Goal: Task Accomplishment & Management: Use online tool/utility

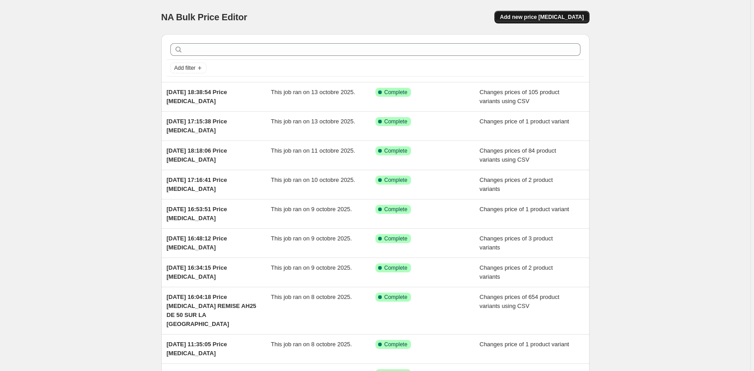
click at [552, 20] on span "Add new price [MEDICAL_DATA]" at bounding box center [542, 17] width 84 height 7
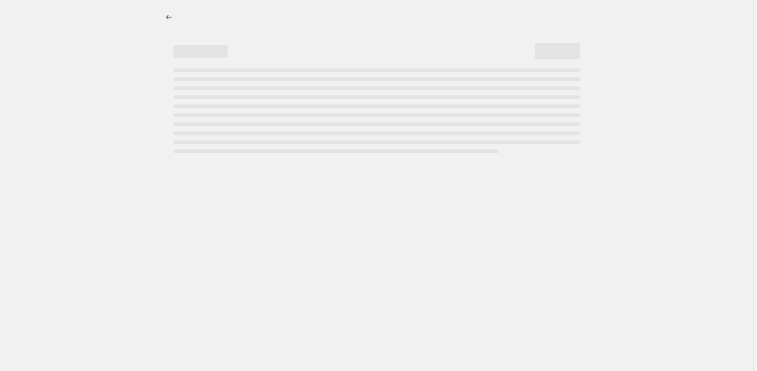
select select "percentage"
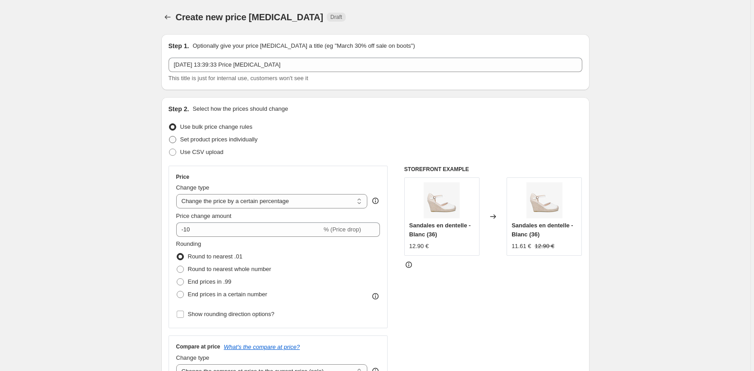
click at [176, 139] on span at bounding box center [172, 139] width 7 height 7
click at [169, 136] on input "Set product prices individually" at bounding box center [169, 136] width 0 height 0
radio input "true"
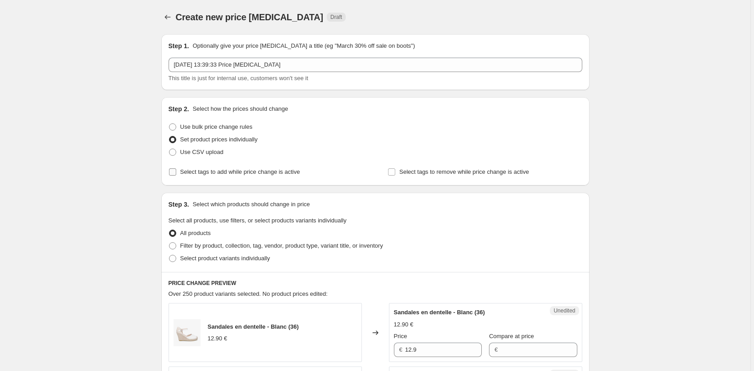
click at [176, 172] on input "Select tags to add while price change is active" at bounding box center [172, 171] width 7 height 7
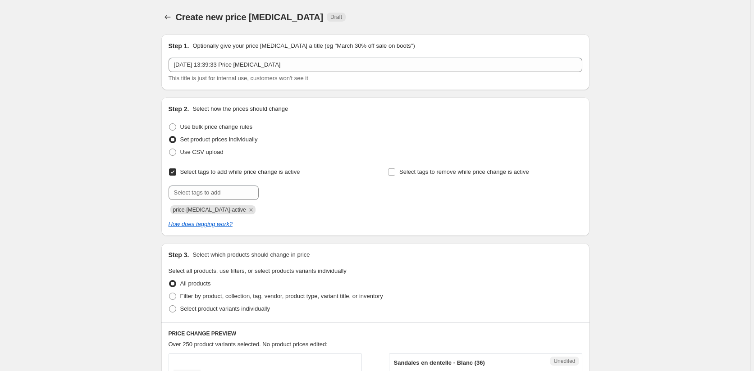
click at [176, 173] on input "Select tags to add while price change is active" at bounding box center [172, 171] width 7 height 7
checkbox input "false"
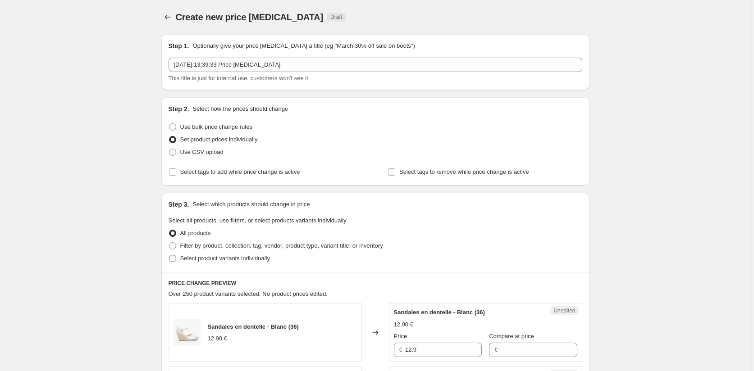
click at [175, 259] on span at bounding box center [172, 258] width 7 height 7
click at [169, 255] on input "Select product variants individually" at bounding box center [169, 255] width 0 height 0
radio input "true"
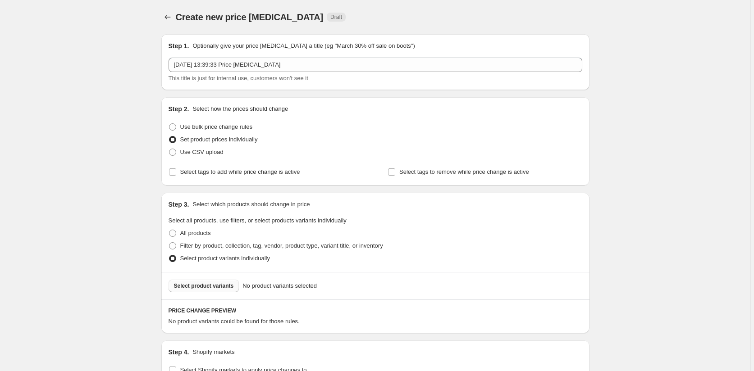
click at [218, 288] on span "Select product variants" at bounding box center [204, 285] width 60 height 7
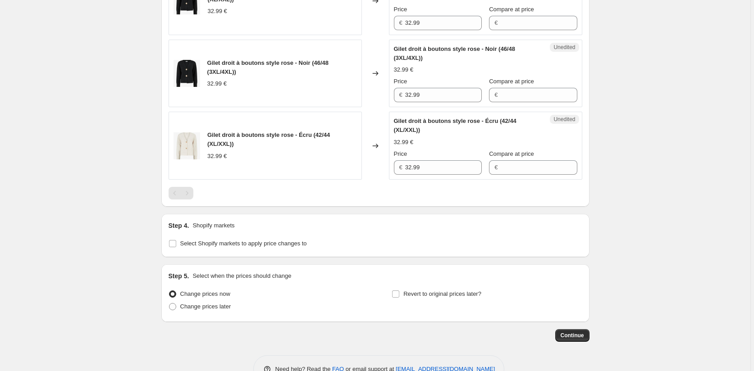
scroll to position [607, 0]
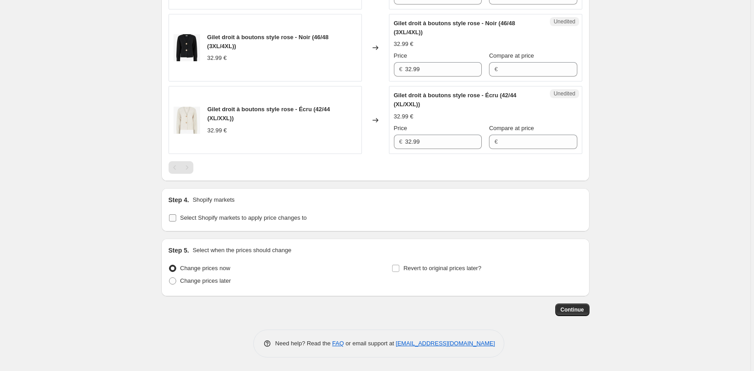
click at [172, 217] on input "Select Shopify markets to apply price changes to" at bounding box center [172, 217] width 7 height 7
checkbox input "true"
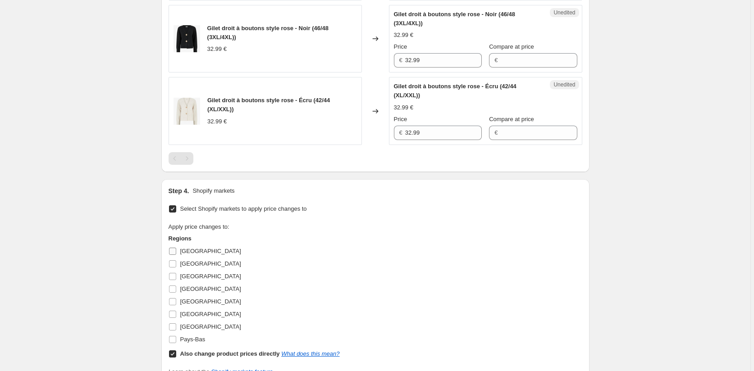
click at [173, 255] on input "[GEOGRAPHIC_DATA]" at bounding box center [172, 251] width 7 height 7
checkbox input "true"
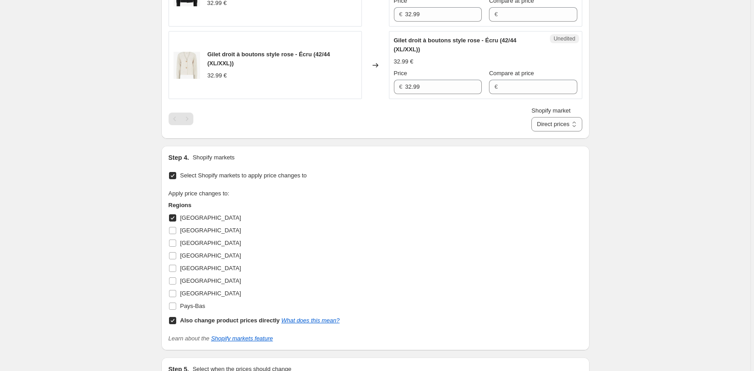
scroll to position [742, 0]
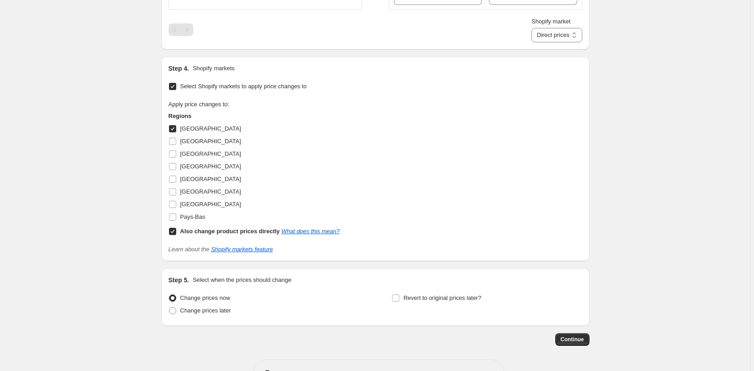
click at [172, 235] on input "Also change product prices directly What does this mean?" at bounding box center [172, 231] width 7 height 7
checkbox input "false"
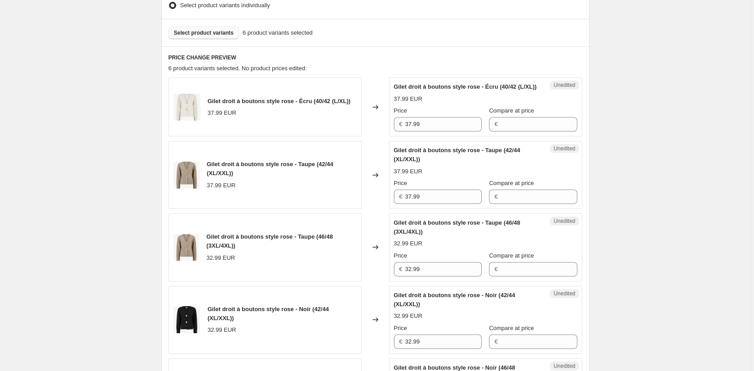
scroll to position [246, 0]
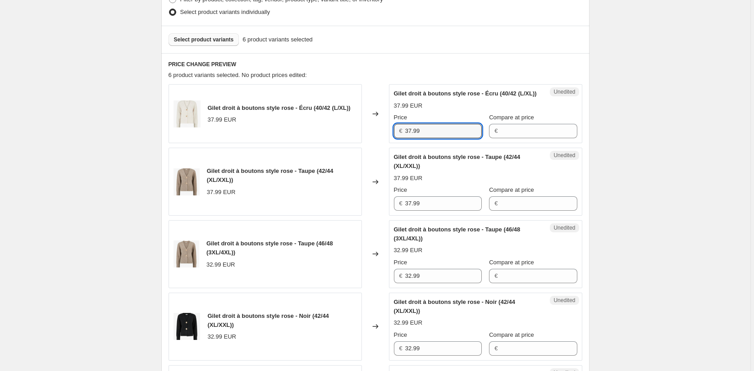
drag, startPoint x: 428, startPoint y: 136, endPoint x: 377, endPoint y: 145, distance: 52.0
click at [377, 143] on div "Gilet droit à boutons style rose - Écru (40/42 (L/XL)) 37.99 EUR Changed to Une…" at bounding box center [374, 113] width 413 height 59
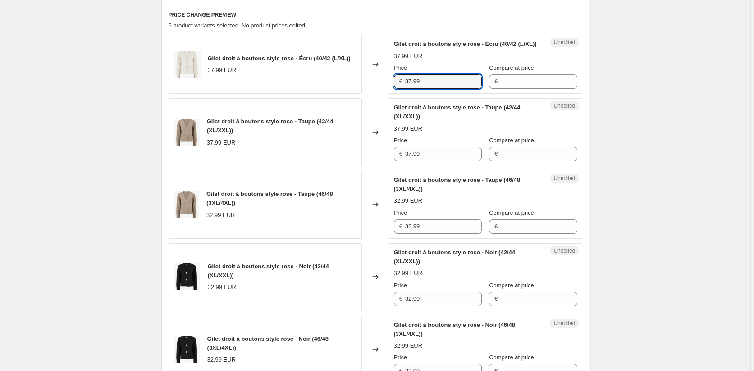
scroll to position [427, 0]
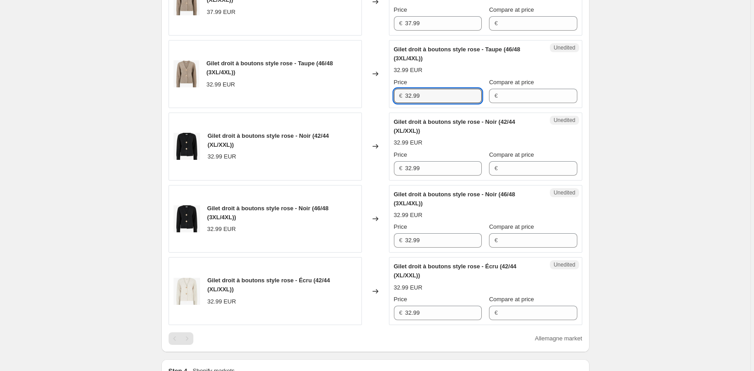
drag, startPoint x: 425, startPoint y: 104, endPoint x: 377, endPoint y: 105, distance: 47.8
click at [379, 104] on div "Gilet droit à boutons style rose - Taupe (46/48 (3XL/4XL)) 32.99 EUR Changed to…" at bounding box center [374, 74] width 413 height 68
paste input "7"
type input "37.99"
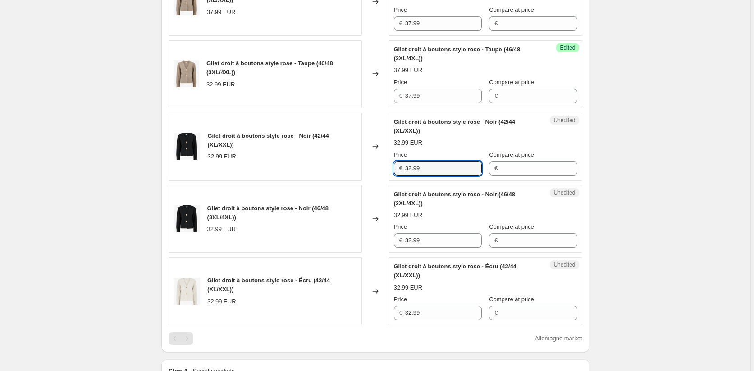
drag, startPoint x: 428, startPoint y: 177, endPoint x: 375, endPoint y: 176, distance: 53.6
click at [375, 176] on div "Gilet droit à boutons style rose - Noir (42/44 (XL/XXL)) 32.99 EUR Changed to U…" at bounding box center [374, 147] width 413 height 68
paste input "7"
type input "37.99"
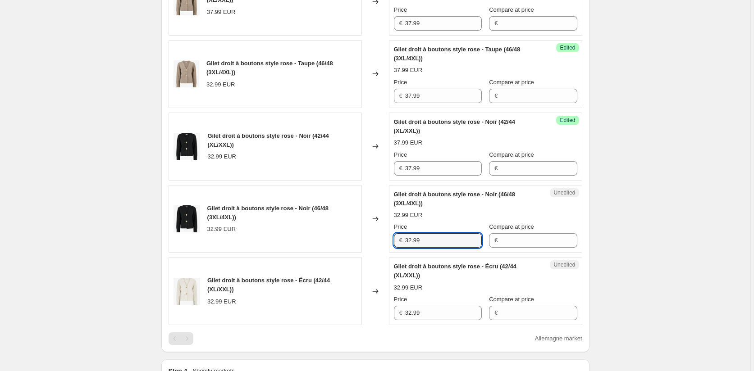
drag, startPoint x: 430, startPoint y: 250, endPoint x: 382, endPoint y: 250, distance: 48.2
click at [382, 250] on div "Gilet droit à boutons style rose - Noir (46/48 (3XL/4XL)) 32.99 EUR Changed to …" at bounding box center [374, 219] width 413 height 68
paste input "7"
type input "37.99"
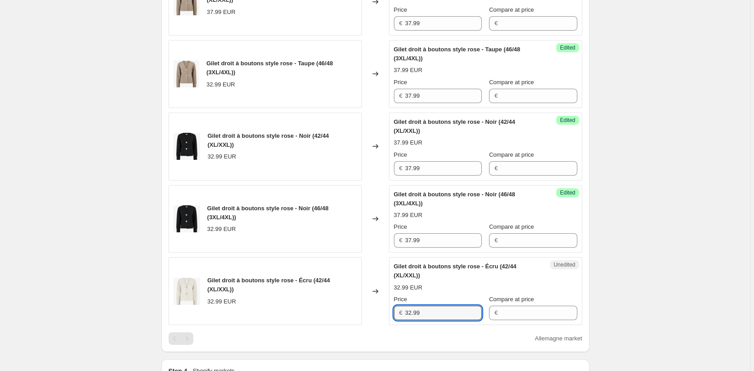
drag, startPoint x: 427, startPoint y: 323, endPoint x: 384, endPoint y: 324, distance: 43.2
click at [384, 324] on div "Gilet droit à boutons style rose - Écru (42/44 (XL/XXL)) 32.99 EUR Changed to U…" at bounding box center [374, 291] width 413 height 68
paste input "7"
type input "37.99"
click at [662, 300] on div "Create new price [MEDICAL_DATA]. This page is ready Create new price [MEDICAL_D…" at bounding box center [375, 138] width 750 height 1130
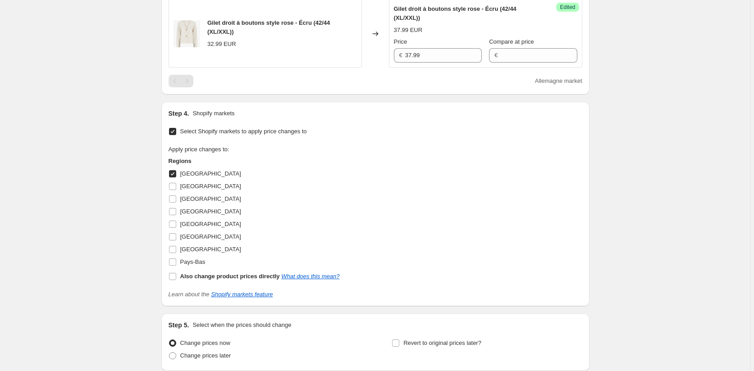
scroll to position [697, 0]
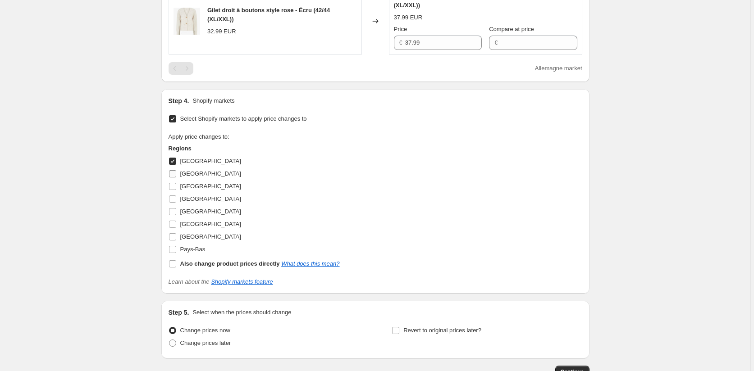
click at [171, 177] on input "[GEOGRAPHIC_DATA]" at bounding box center [172, 173] width 7 height 7
checkbox input "true"
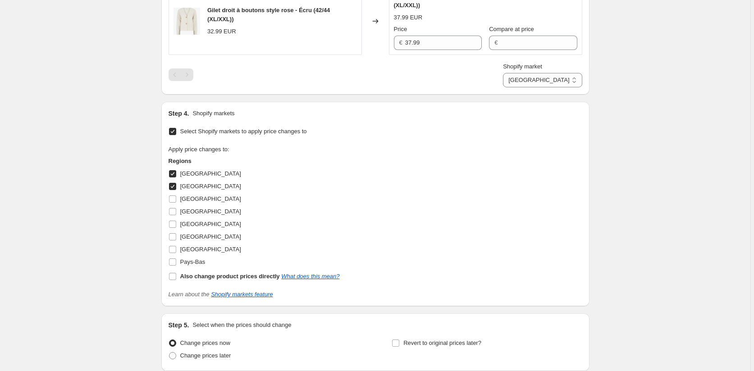
click at [172, 177] on input "[GEOGRAPHIC_DATA]" at bounding box center [172, 173] width 7 height 7
checkbox input "false"
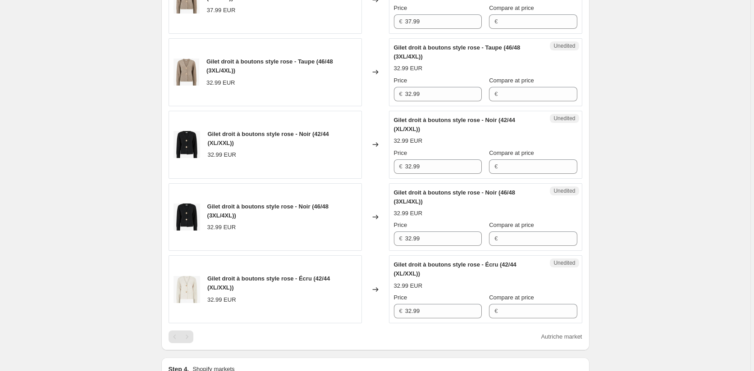
scroll to position [427, 0]
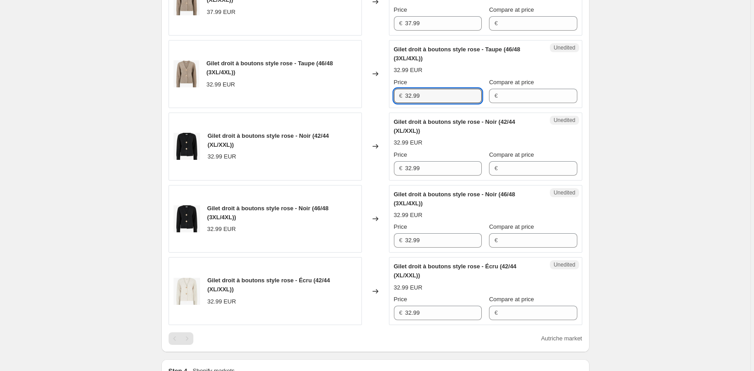
drag, startPoint x: 426, startPoint y: 104, endPoint x: 367, endPoint y: 102, distance: 59.0
click at [368, 102] on div "Gilet droit à boutons style rose - Taupe (46/48 (3XL/4XL)) 32.99 EUR Changed to…" at bounding box center [374, 74] width 413 height 68
paste input "7"
type input "37.99"
drag, startPoint x: 397, startPoint y: 179, endPoint x: 376, endPoint y: 182, distance: 21.4
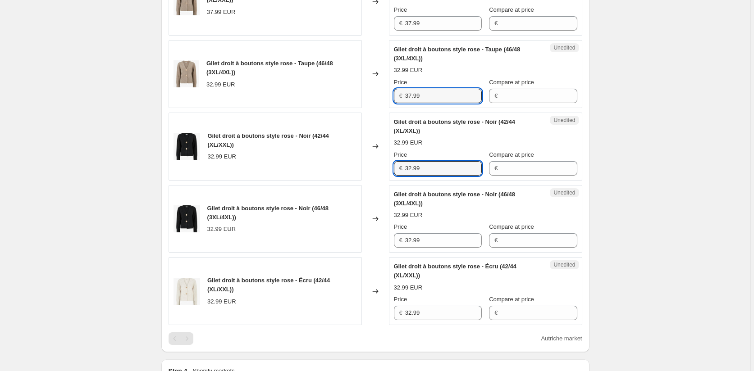
click at [382, 178] on div "Gilet droit à boutons style rose - Noir (42/44 (XL/XXL)) 32.99 EUR Changed to U…" at bounding box center [374, 147] width 413 height 68
paste input "7"
type input "37.99"
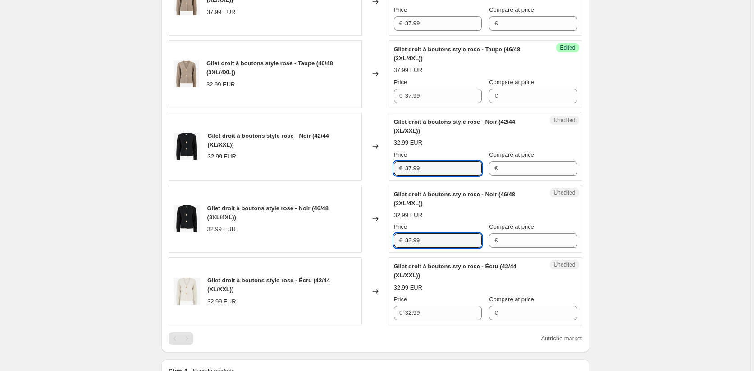
drag, startPoint x: 435, startPoint y: 250, endPoint x: 383, endPoint y: 260, distance: 52.2
click at [391, 250] on div "Unedited Gilet droit à boutons style rose - Noir (46/48 (3XL/4XL)) 32.99 EUR Pr…" at bounding box center [485, 219] width 193 height 68
paste input "7"
type input "37.99"
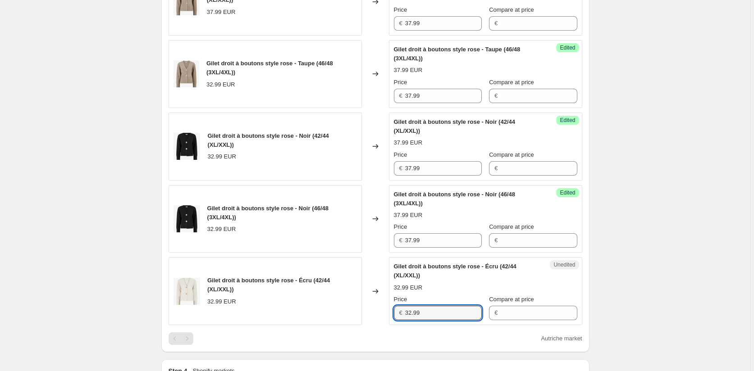
drag, startPoint x: 427, startPoint y: 326, endPoint x: 383, endPoint y: 326, distance: 44.6
click at [383, 325] on div "Gilet droit à boutons style rose - Écru (42/44 (XL/XXL)) 32.99 EUR Changed to U…" at bounding box center [374, 291] width 413 height 68
paste input "7"
type input "37.99"
click at [659, 296] on div "Create new price [MEDICAL_DATA]. This page is ready Create new price [MEDICAL_D…" at bounding box center [375, 138] width 750 height 1130
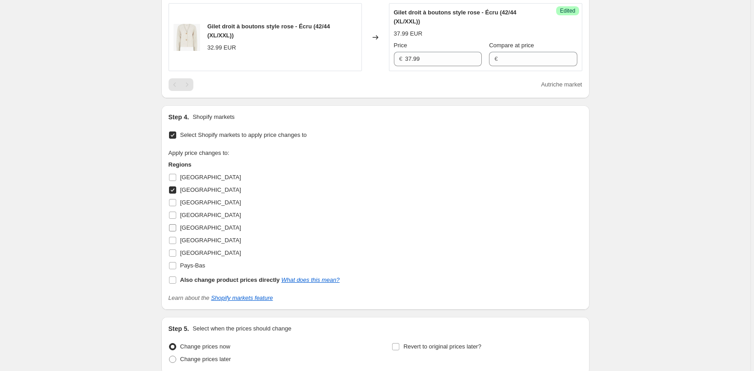
scroll to position [697, 0]
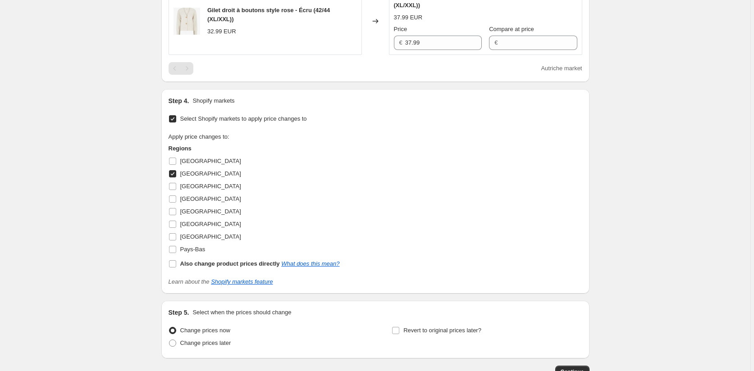
click at [173, 177] on input "[GEOGRAPHIC_DATA]" at bounding box center [172, 173] width 7 height 7
checkbox input "false"
click at [175, 253] on input "Pays-Bas" at bounding box center [172, 249] width 7 height 7
checkbox input "true"
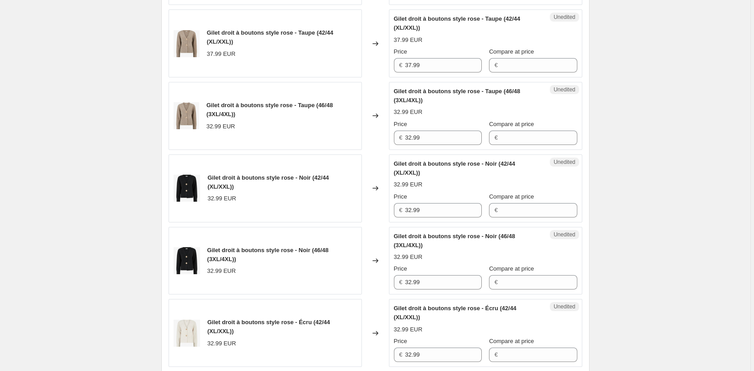
scroll to position [382, 0]
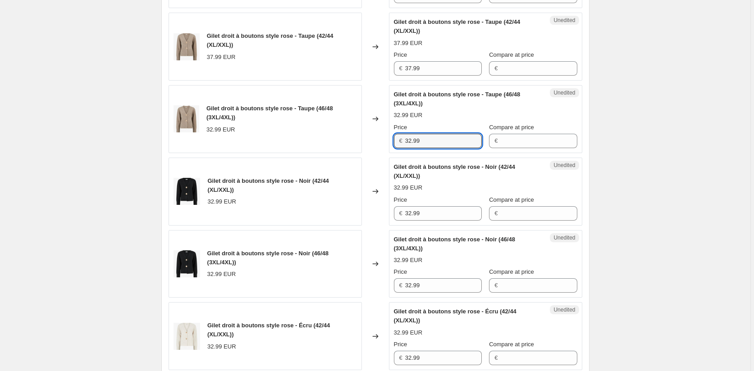
drag, startPoint x: 432, startPoint y: 152, endPoint x: 364, endPoint y: 152, distance: 68.9
click at [366, 152] on div "Gilet droit à boutons style rose - Taupe (46/48 (3XL/4XL)) 32.99 EUR Changed to…" at bounding box center [374, 119] width 413 height 68
paste input "7"
type input "37.99"
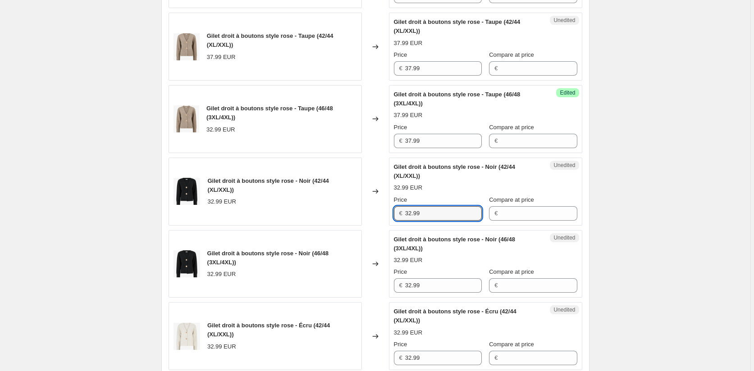
drag, startPoint x: 404, startPoint y: 226, endPoint x: 392, endPoint y: 224, distance: 12.3
click at [393, 224] on div "Unedited Gilet droit à boutons style rose - Noir (42/44 (XL/XXL)) 32.99 EUR Pri…" at bounding box center [485, 192] width 193 height 68
paste input "7"
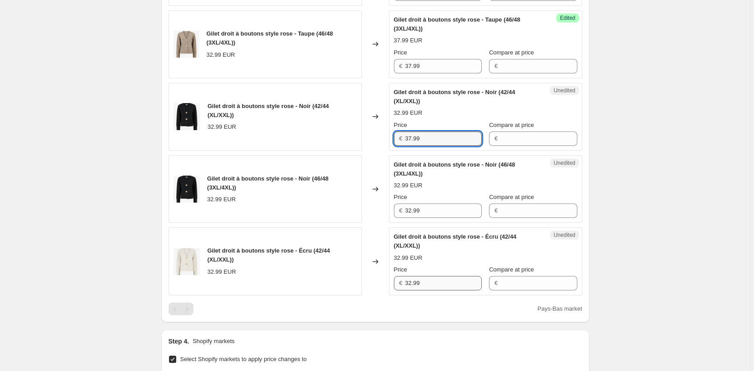
scroll to position [562, 0]
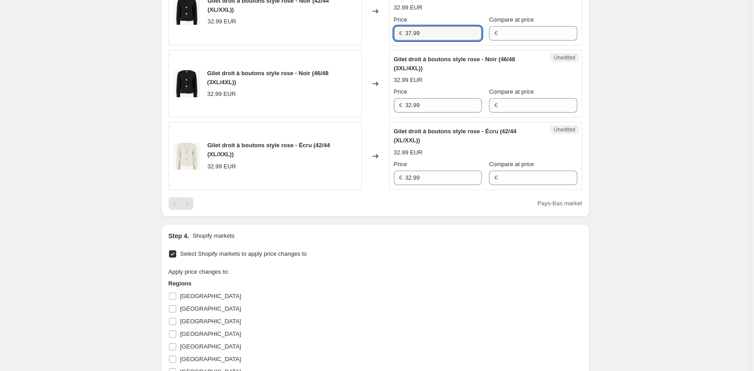
type input "37.99"
click at [381, 116] on div "Gilet droit à boutons style rose - Noir (46/48 (3XL/4XL)) 32.99 EUR Changed to …" at bounding box center [374, 84] width 413 height 68
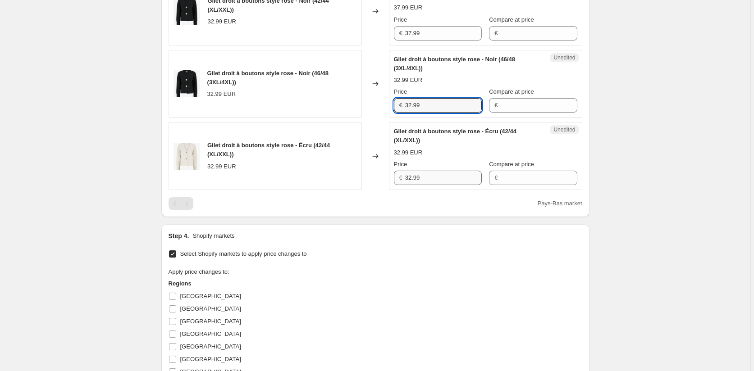
paste input "7"
type input "37.99"
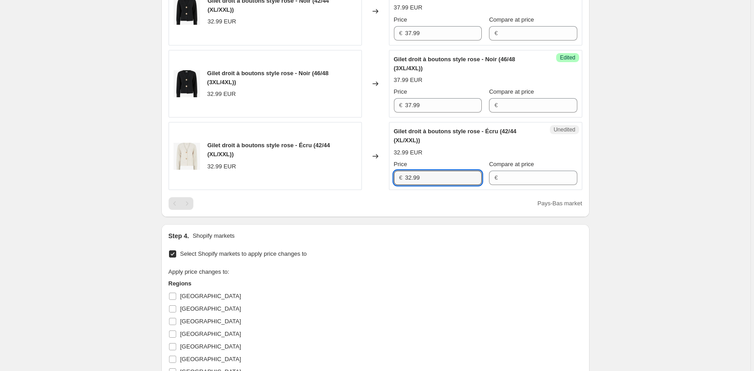
drag, startPoint x: 438, startPoint y: 189, endPoint x: 383, endPoint y: 188, distance: 55.0
click at [390, 188] on div "Unedited Gilet droit à boutons style rose - Écru (42/44 (XL/XXL)) 32.99 EUR Pri…" at bounding box center [485, 156] width 193 height 68
paste input "7"
type input "37.99"
drag, startPoint x: 686, startPoint y: 232, endPoint x: 667, endPoint y: 230, distance: 19.9
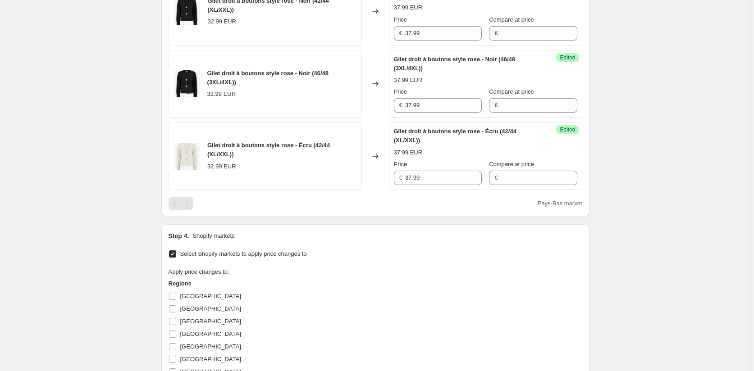
click at [686, 232] on div "Create new price [MEDICAL_DATA]. This page is ready Create new price [MEDICAL_D…" at bounding box center [375, 3] width 750 height 1130
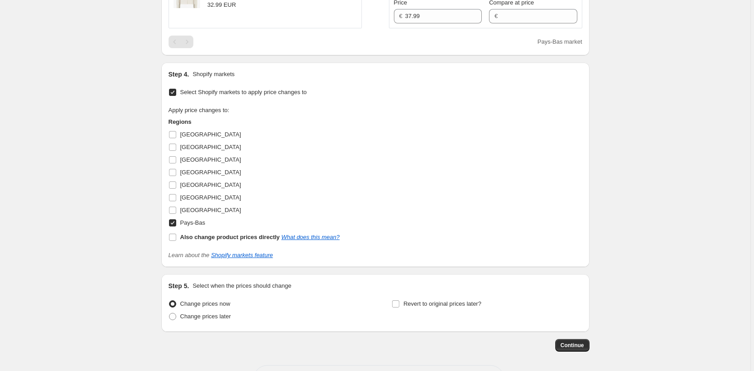
scroll to position [742, 0]
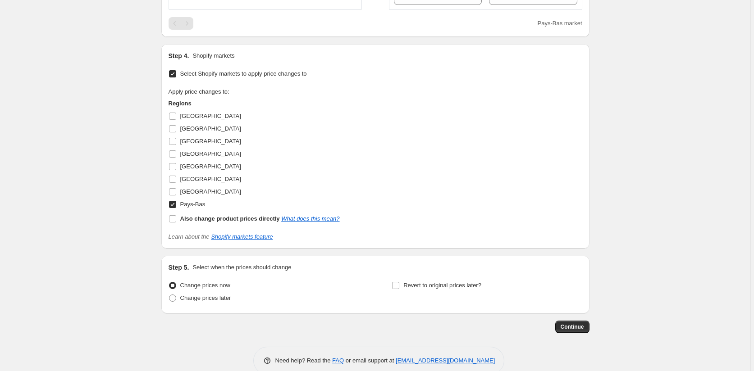
click at [173, 208] on input "Pays-Bas" at bounding box center [172, 204] width 7 height 7
checkbox input "false"
click at [173, 183] on input "[GEOGRAPHIC_DATA]" at bounding box center [172, 179] width 7 height 7
checkbox input "true"
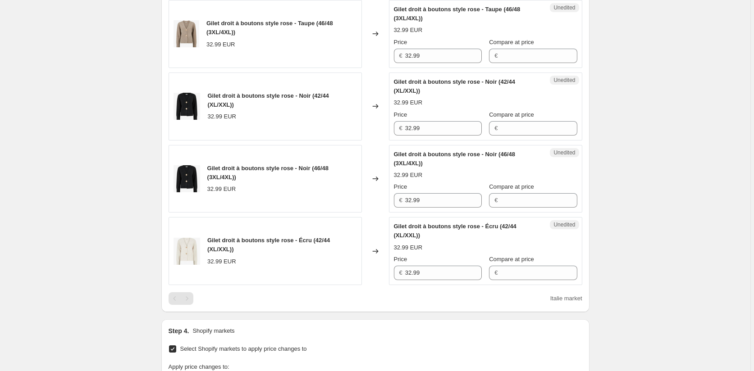
scroll to position [382, 0]
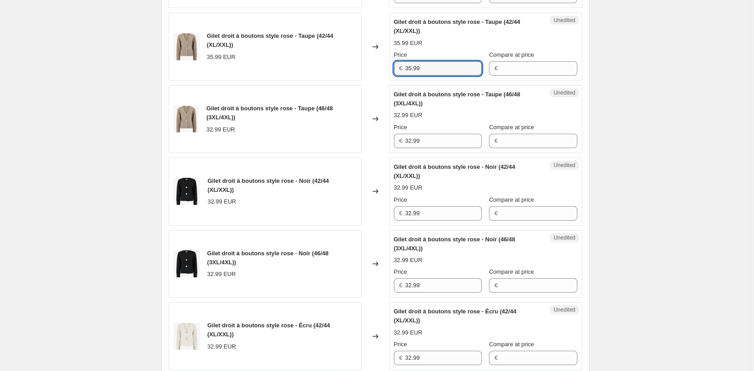
drag, startPoint x: 382, startPoint y: 77, endPoint x: 380, endPoint y: 85, distance: 7.6
click at [378, 77] on div "Gilet droit à boutons style rose - Taupe (42/44 (XL/XXL)) 35.99 EUR Changed to …" at bounding box center [374, 47] width 413 height 68
drag, startPoint x: 409, startPoint y: 150, endPoint x: 382, endPoint y: 150, distance: 27.0
click at [382, 150] on div "Gilet droit à boutons style rose - Taupe (46/48 (3XL/4XL)) 32.99 EUR Changed to…" at bounding box center [374, 119] width 413 height 68
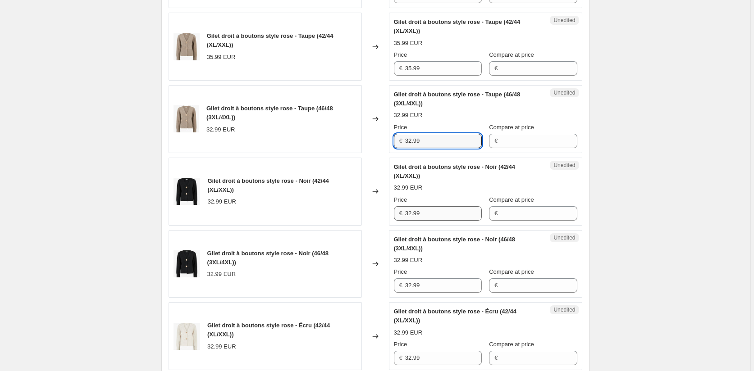
paste input "5"
type input "35.99"
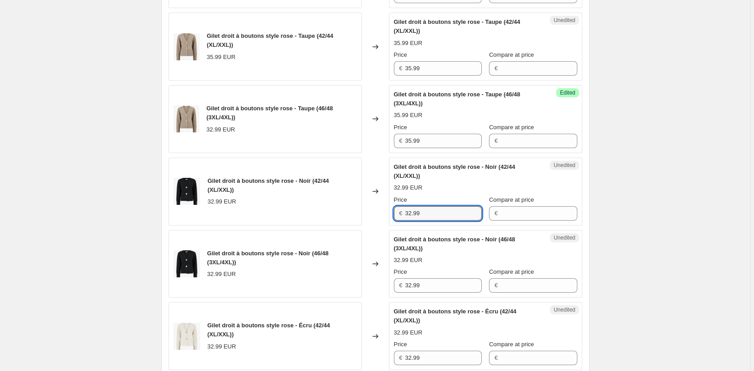
drag, startPoint x: 439, startPoint y: 226, endPoint x: 368, endPoint y: 221, distance: 70.5
click at [368, 221] on div "Gilet droit à boutons style rose - Noir (42/44 (XL/XXL)) 32.99 EUR Changed to U…" at bounding box center [374, 192] width 413 height 68
paste input "5"
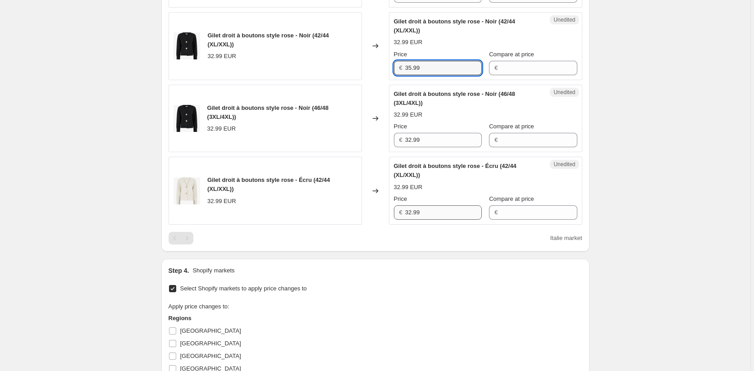
scroll to position [562, 0]
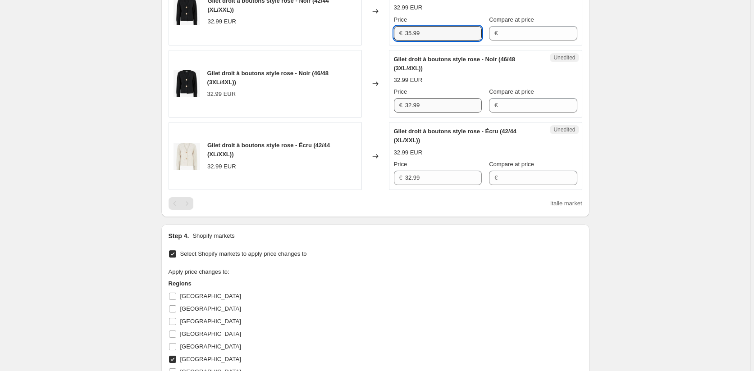
type input "35.99"
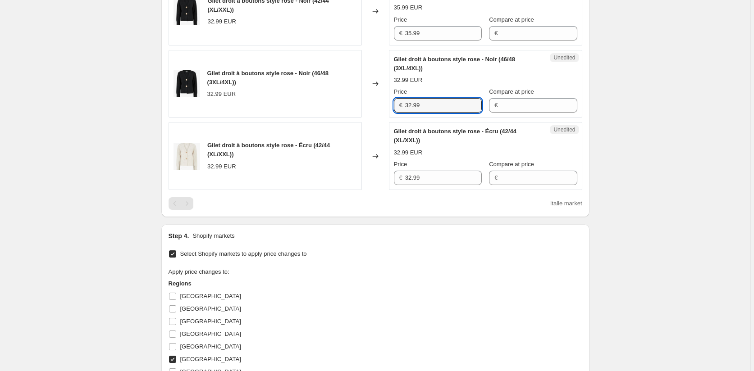
drag, startPoint x: 432, startPoint y: 117, endPoint x: 377, endPoint y: 117, distance: 55.9
click at [383, 113] on div "Gilet droit à boutons style rose - Noir (46/48 (3XL/4XL)) 32.99 EUR Changed to …" at bounding box center [374, 84] width 413 height 68
paste input "5"
type input "35.99"
drag, startPoint x: 391, startPoint y: 185, endPoint x: 370, endPoint y: 181, distance: 22.0
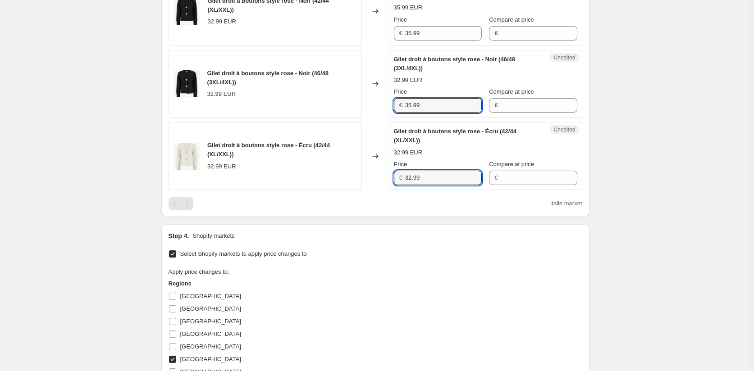
click at [372, 182] on div "Gilet droit à boutons style rose - Écru (42/44 (XL/XXL)) 32.99 EUR Changed to U…" at bounding box center [374, 156] width 413 height 68
paste input "5"
type input "35.99"
click at [648, 256] on div "Create new price [MEDICAL_DATA]. This page is ready Create new price [MEDICAL_D…" at bounding box center [375, 3] width 750 height 1130
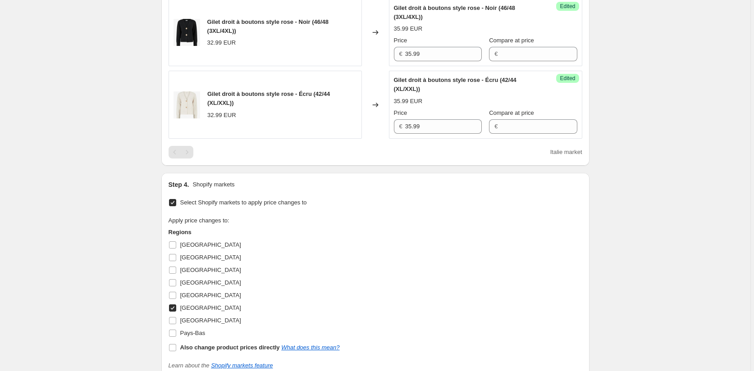
scroll to position [697, 0]
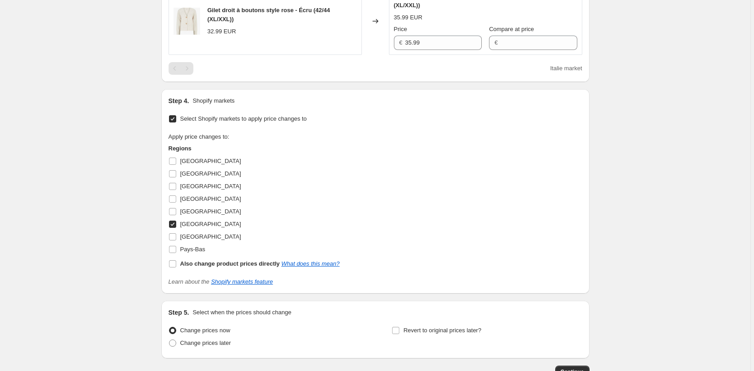
click at [173, 228] on input "[GEOGRAPHIC_DATA]" at bounding box center [172, 224] width 7 height 7
checkbox input "false"
click at [171, 241] on input "[GEOGRAPHIC_DATA]" at bounding box center [172, 236] width 7 height 7
checkbox input "true"
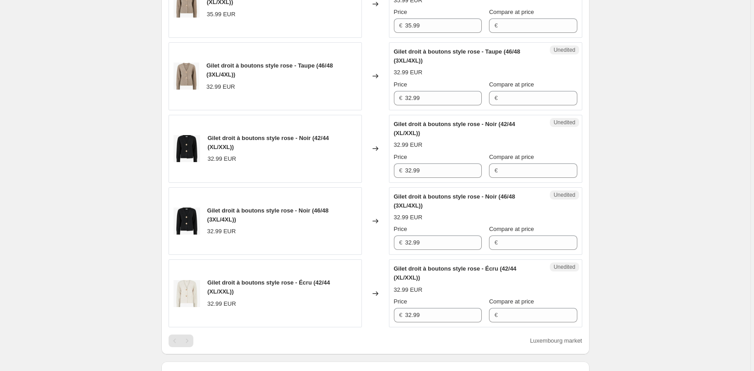
scroll to position [336, 0]
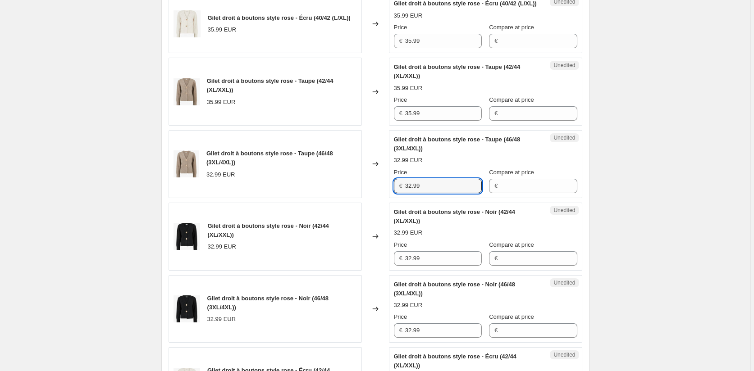
click at [376, 195] on div "Gilet droit à boutons style rose - Taupe (46/48 (3XL/4XL)) 32.99 EUR Changed to…" at bounding box center [374, 164] width 413 height 68
paste input "5"
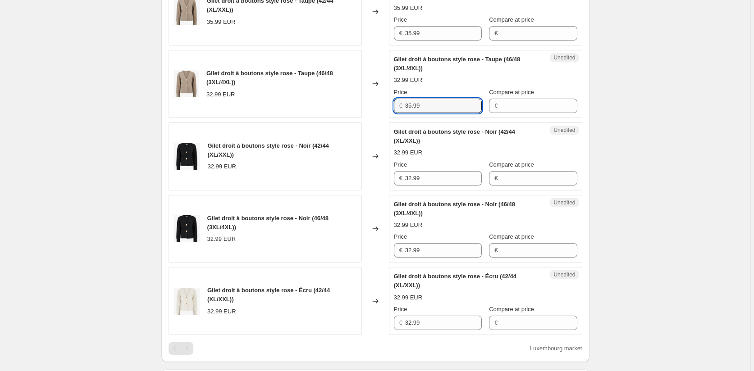
scroll to position [517, 0]
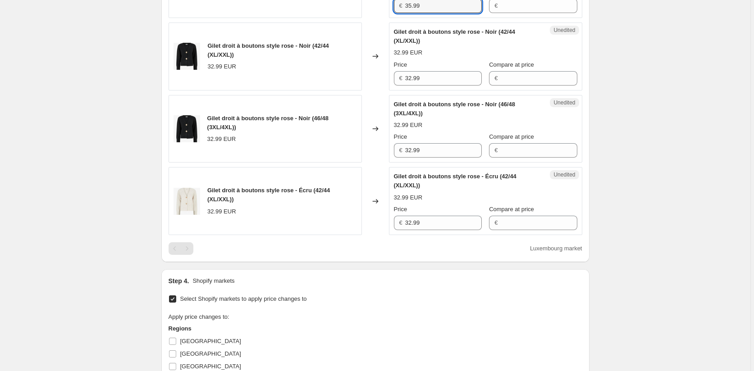
type input "35.99"
drag, startPoint x: 383, startPoint y: 89, endPoint x: 377, endPoint y: 90, distance: 6.8
click at [377, 90] on div "Gilet droit à boutons style rose - Noir (42/44 (XL/XXL)) 32.99 EUR Changed to U…" at bounding box center [374, 57] width 413 height 68
paste input "5"
type input "35.99"
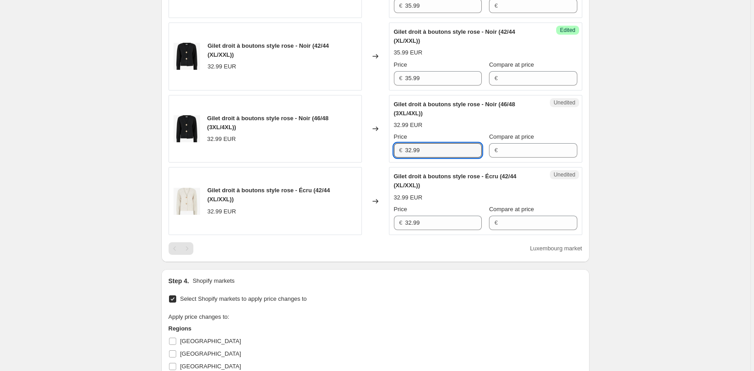
drag, startPoint x: 394, startPoint y: 164, endPoint x: 345, endPoint y: 168, distance: 49.7
click at [346, 163] on div "Gilet droit à boutons style rose - Noir (46/48 (3XL/4XL)) 32.99 EUR Changed to …" at bounding box center [374, 129] width 413 height 68
paste input "5"
type input "35.99"
click at [361, 231] on div "Gilet droit à boutons style rose - Écru (42/44 (XL/XXL)) 32.99 EUR Changed to U…" at bounding box center [374, 201] width 413 height 68
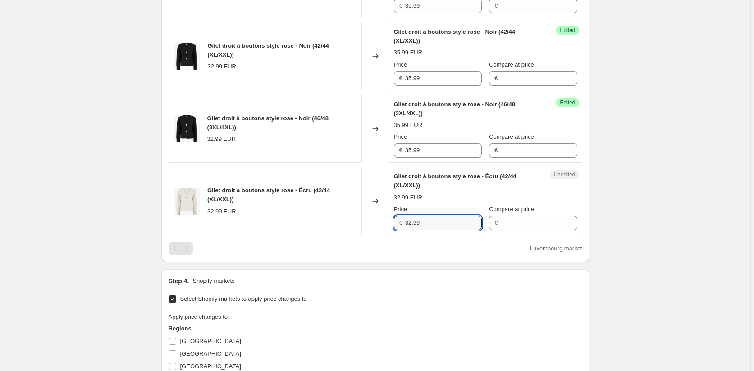
paste input "5"
type input "35.99"
click at [681, 270] on div "Create new price [MEDICAL_DATA]. This page is ready Create new price [MEDICAL_D…" at bounding box center [375, 48] width 750 height 1130
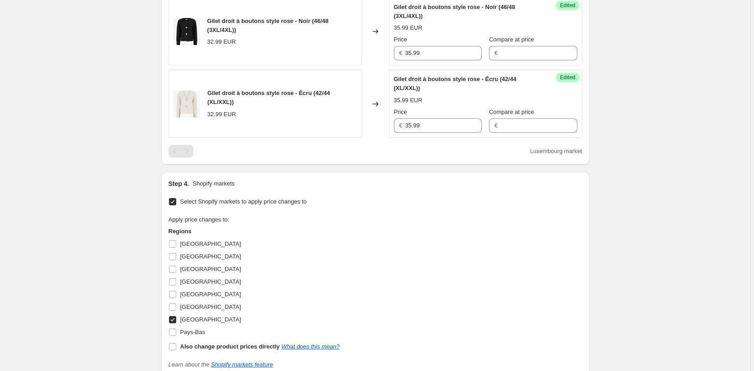
scroll to position [742, 0]
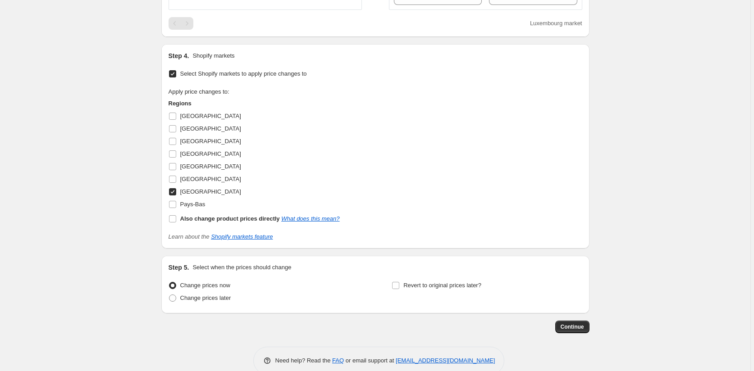
click at [174, 195] on input "[GEOGRAPHIC_DATA]" at bounding box center [172, 191] width 7 height 7
checkbox input "false"
click at [174, 145] on span at bounding box center [172, 141] width 8 height 8
click at [174, 145] on input "[GEOGRAPHIC_DATA]" at bounding box center [172, 141] width 7 height 7
checkbox input "true"
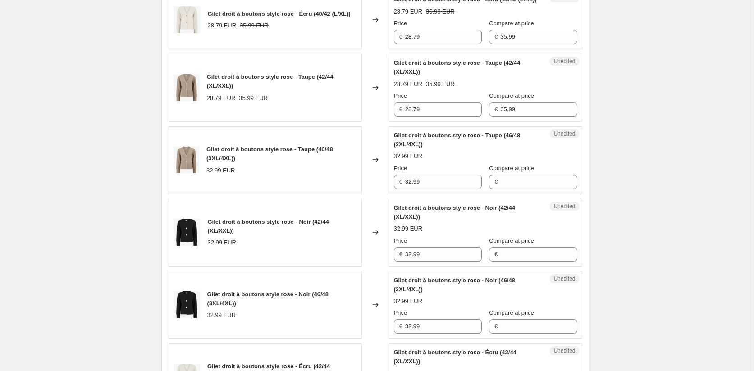
scroll to position [336, 0]
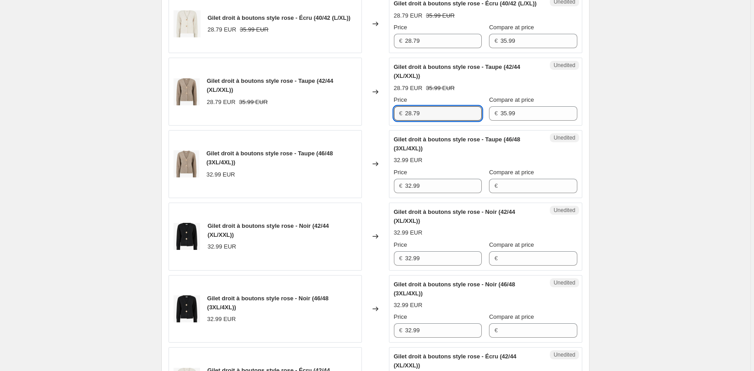
drag, startPoint x: 426, startPoint y: 125, endPoint x: 376, endPoint y: 123, distance: 50.1
click at [376, 123] on div "Gilet droit à boutons style rose - Taupe (42/44 (XL/XXL)) 28.79 EUR 35.99 EUR C…" at bounding box center [374, 92] width 413 height 68
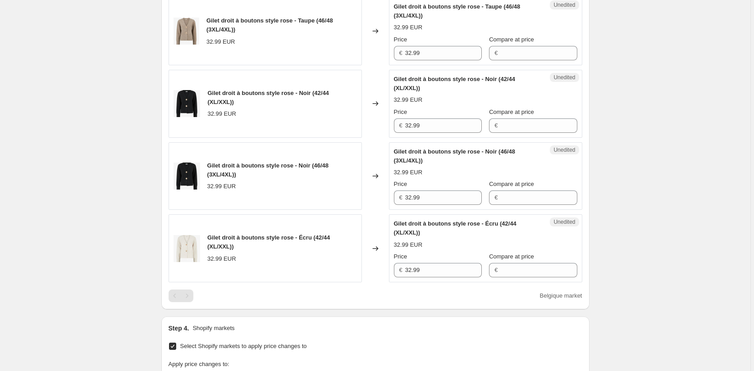
scroll to position [472, 0]
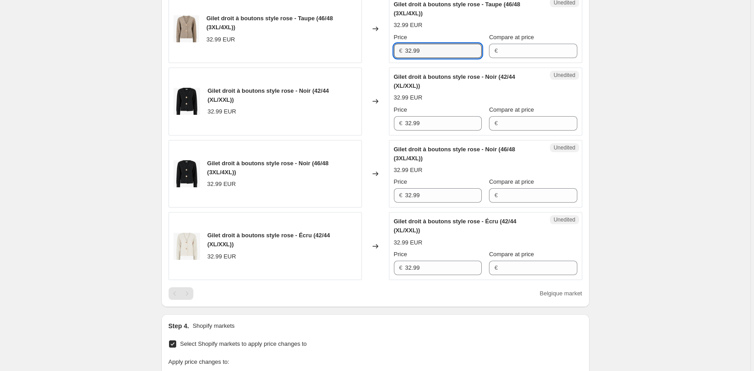
drag, startPoint x: 420, startPoint y: 58, endPoint x: 381, endPoint y: 64, distance: 40.1
click at [384, 59] on div "Gilet droit à boutons style rose - Taupe (46/48 (3XL/4XL)) 32.99 EUR Changed to…" at bounding box center [374, 29] width 413 height 68
paste input "28.7"
type input "28.79"
click at [379, 133] on div "Gilet droit à boutons style rose - Noir (42/44 (XL/XXL)) 32.99 EUR Changed to U…" at bounding box center [374, 102] width 413 height 68
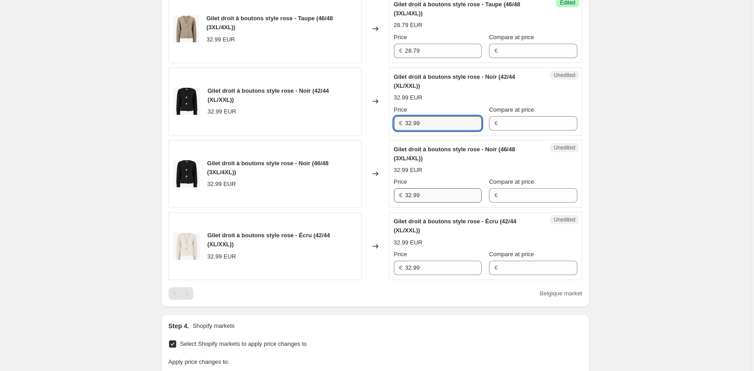
paste input "28.7"
type input "28.79"
drag, startPoint x: 436, startPoint y: 204, endPoint x: 368, endPoint y: 207, distance: 68.1
click at [372, 203] on div "Gilet droit à boutons style rose - Noir (46/48 (3XL/4XL)) 32.99 EUR Changed to …" at bounding box center [374, 174] width 413 height 68
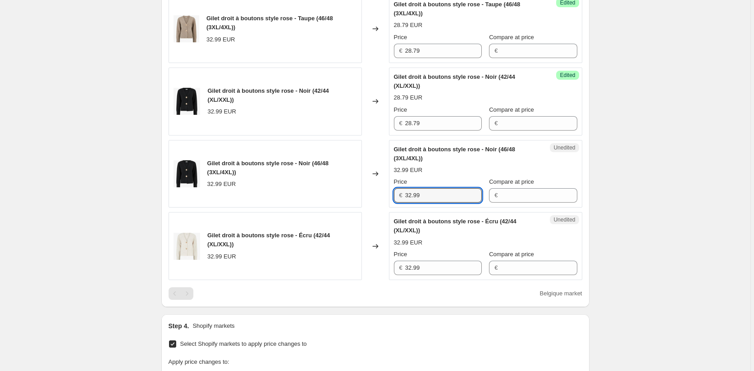
paste input "28.7"
type input "28.79"
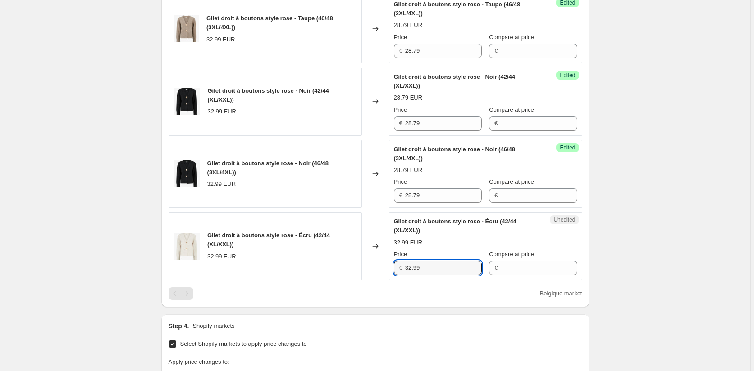
drag, startPoint x: 441, startPoint y: 275, endPoint x: 347, endPoint y: 277, distance: 94.2
click at [347, 277] on div "Gilet droit à boutons style rose - Écru (42/44 (XL/XXL)) 32.99 EUR Changed to U…" at bounding box center [374, 246] width 413 height 68
paste input "28.7"
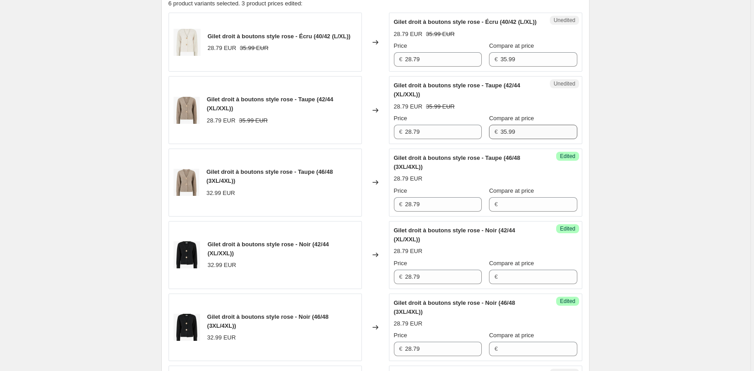
scroll to position [291, 0]
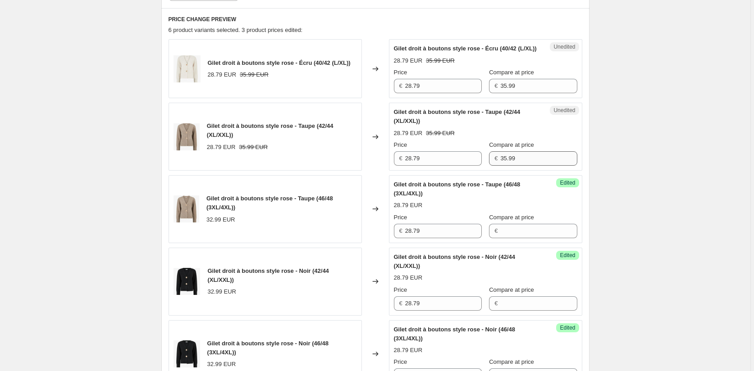
type input "28.79"
drag, startPoint x: 523, startPoint y: 171, endPoint x: 450, endPoint y: 169, distance: 73.0
click at [451, 166] on div "Price € 28.79 Compare at price € 35.99" at bounding box center [485, 153] width 183 height 25
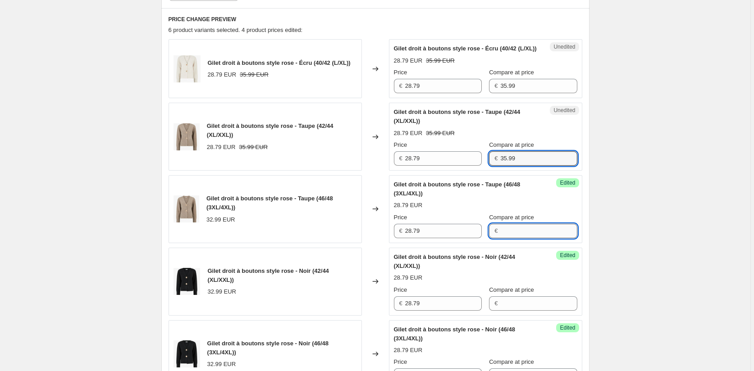
click at [517, 238] on input "Compare at price" at bounding box center [538, 231] width 77 height 14
paste input "35.99"
type input "35.99"
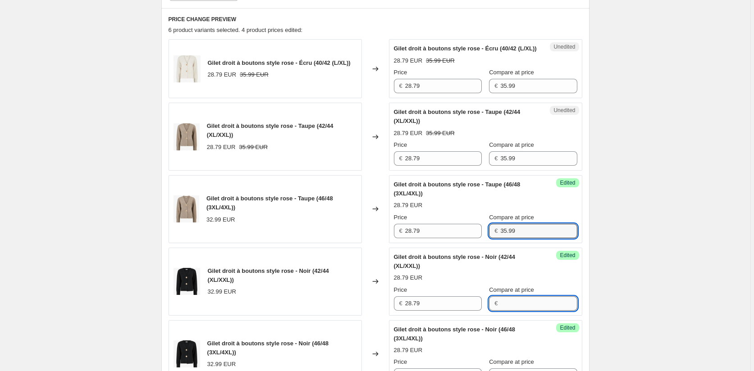
click at [511, 311] on input "Compare at price" at bounding box center [538, 303] width 77 height 14
paste input "35.99"
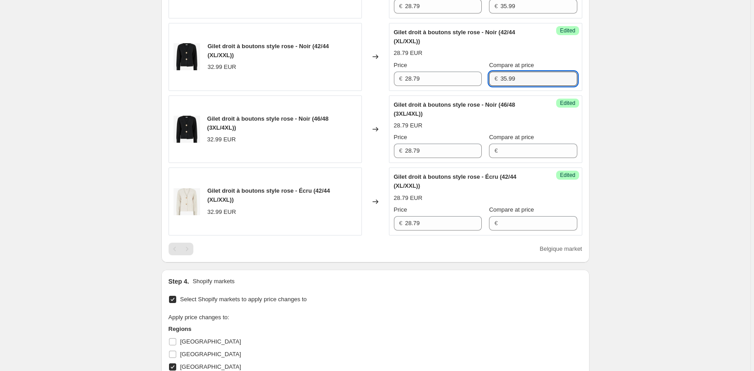
scroll to position [517, 0]
type input "35.99"
click at [502, 158] on input "Compare at price" at bounding box center [538, 150] width 77 height 14
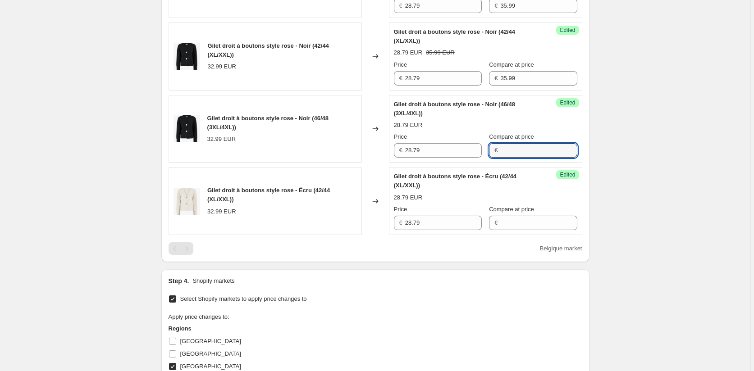
paste input "35.99"
type input "35.99"
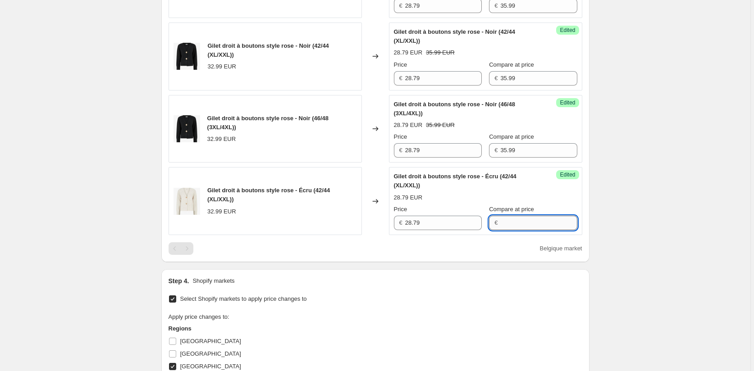
click at [504, 230] on input "Compare at price" at bounding box center [538, 223] width 77 height 14
paste input "35.99"
type input "35.99"
click at [668, 234] on div "Create new price [MEDICAL_DATA]. This page is ready Create new price [MEDICAL_D…" at bounding box center [375, 48] width 750 height 1130
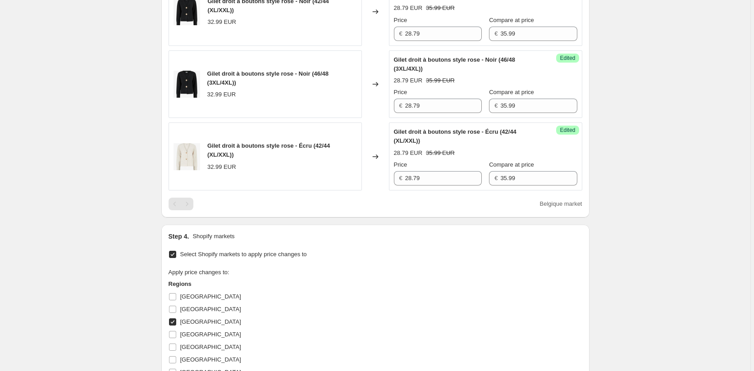
scroll to position [742, 0]
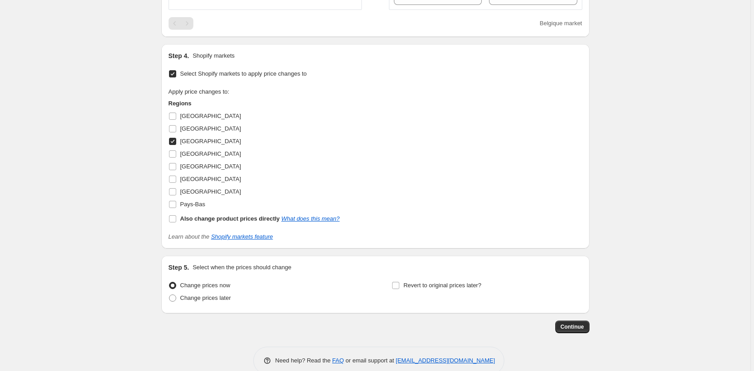
click at [174, 145] on input "[GEOGRAPHIC_DATA]" at bounding box center [172, 141] width 7 height 7
checkbox input "false"
click at [174, 170] on input "[GEOGRAPHIC_DATA]" at bounding box center [172, 166] width 7 height 7
checkbox input "true"
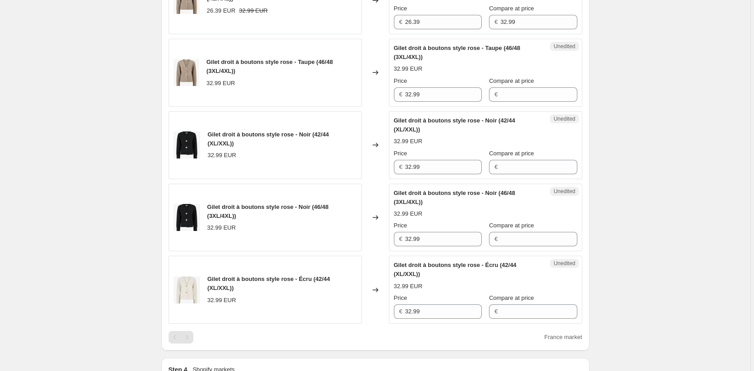
scroll to position [427, 0]
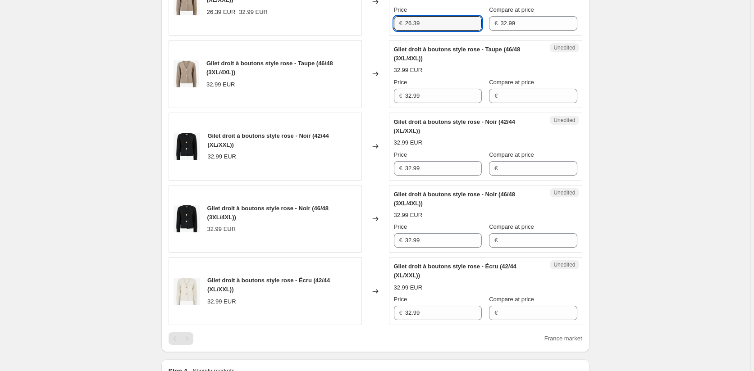
drag, startPoint x: 428, startPoint y: 32, endPoint x: 374, endPoint y: 32, distance: 54.5
click at [376, 32] on div "Gilet droit à boutons style rose - Taupe (42/44 (XL/XXL)) 26.39 EUR 32.99 EUR C…" at bounding box center [374, 2] width 413 height 68
drag, startPoint x: 429, startPoint y: 105, endPoint x: 378, endPoint y: 108, distance: 51.0
click at [378, 108] on div "Gilet droit à boutons style rose - Taupe (46/48 (3XL/4XL)) 32.99 EUR Changed to…" at bounding box center [374, 74] width 413 height 68
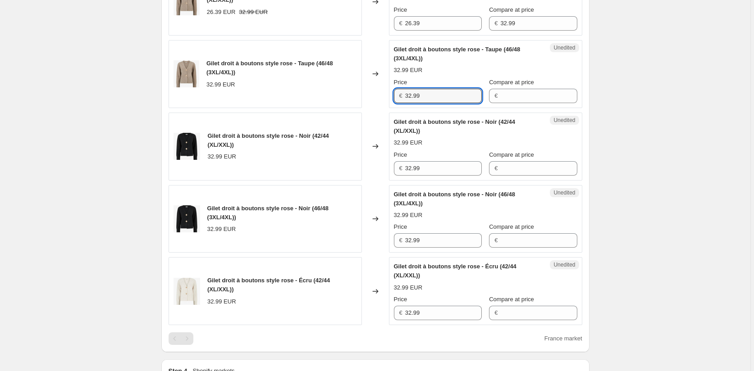
paste input "26.3"
type input "26.39"
drag, startPoint x: 430, startPoint y: 182, endPoint x: 375, endPoint y: 182, distance: 55.0
click at [385, 181] on div "Gilet droit à boutons style rose - Noir (42/44 (XL/XXL)) 32.99 EUR Changed to U…" at bounding box center [374, 147] width 413 height 68
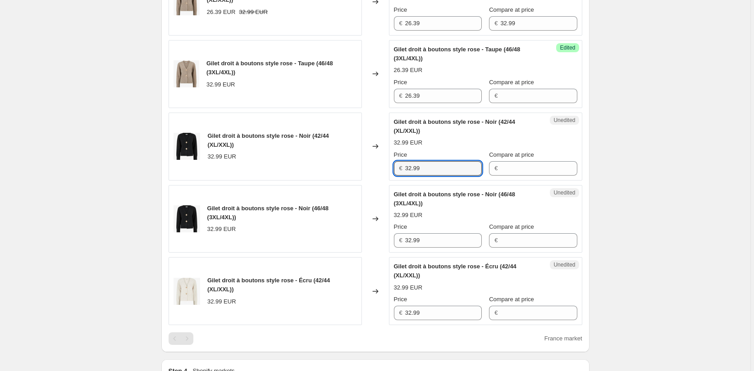
paste input "26.3"
type input "26.39"
drag, startPoint x: 436, startPoint y: 245, endPoint x: 372, endPoint y: 255, distance: 65.6
click at [378, 253] on div "Gilet droit à boutons style rose - Noir (46/48 (3XL/4XL)) 32.99 EUR Changed to …" at bounding box center [374, 219] width 413 height 68
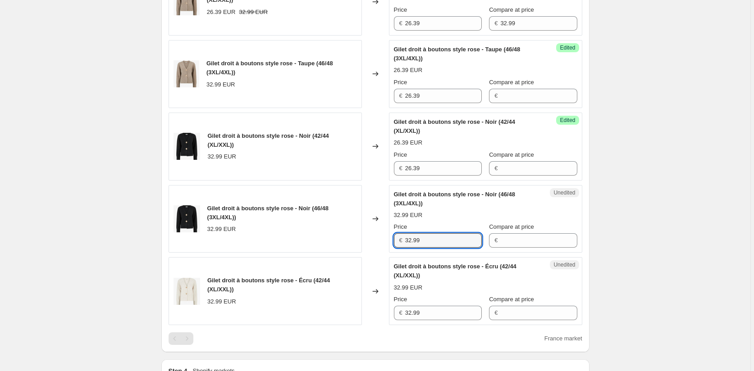
paste input "26.3"
type input "26.39"
drag, startPoint x: 433, startPoint y: 324, endPoint x: 365, endPoint y: 318, distance: 67.9
click at [366, 318] on div "Gilet droit à boutons style rose - Écru (42/44 (XL/XXL)) 32.99 EUR Changed to U…" at bounding box center [374, 291] width 413 height 68
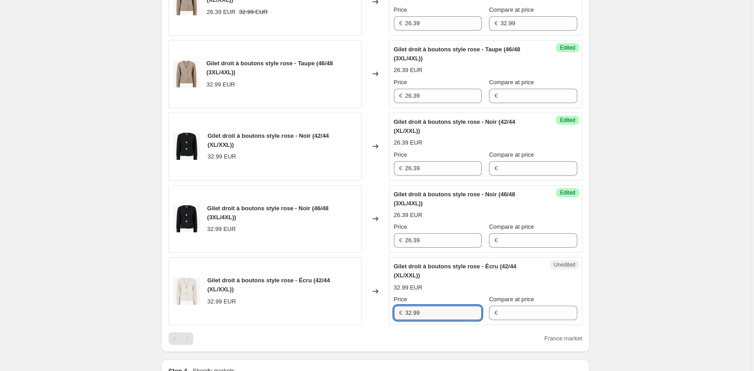
paste input "26.3"
type input "26.39"
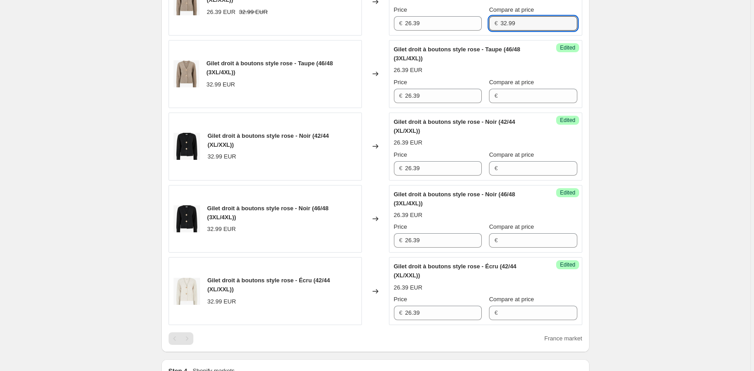
drag, startPoint x: 517, startPoint y: 33, endPoint x: 477, endPoint y: 32, distance: 39.2
click at [477, 31] on div "Price € 26.39 Compare at price € 32.99" at bounding box center [485, 17] width 183 height 25
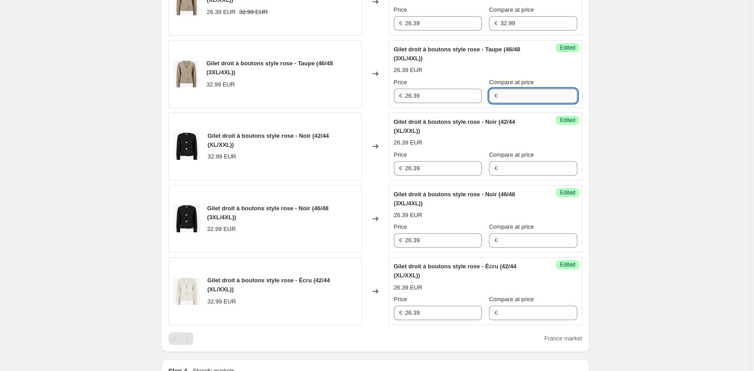
click at [506, 100] on input "Compare at price" at bounding box center [538, 96] width 77 height 14
paste input "32.99"
type input "32.99"
click at [508, 172] on input "Compare at price" at bounding box center [538, 168] width 77 height 14
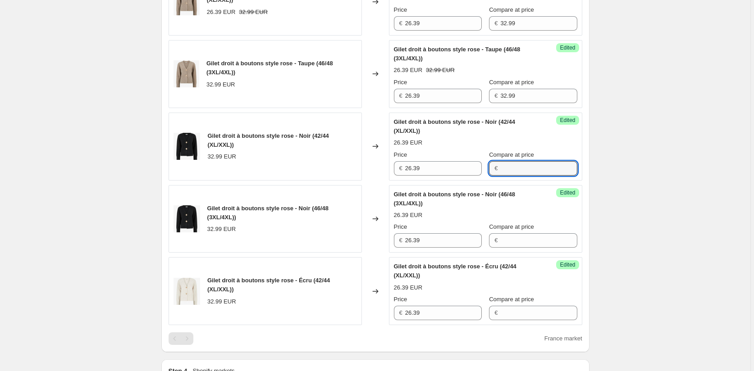
paste input "32.99"
type input "32.99"
drag, startPoint x: 507, startPoint y: 242, endPoint x: 504, endPoint y: 250, distance: 8.4
click at [506, 242] on div "Compare at price €" at bounding box center [533, 235] width 88 height 25
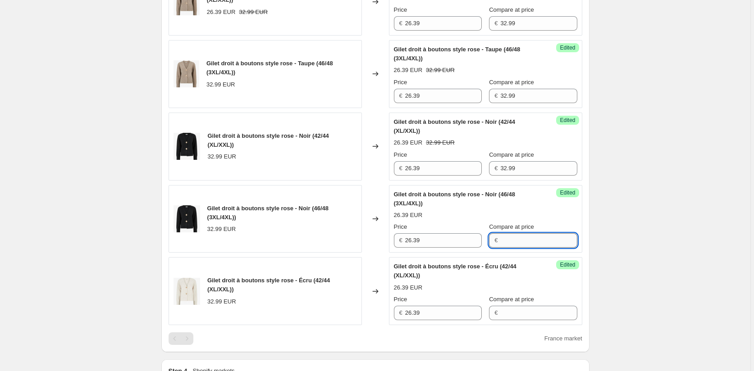
click at [500, 248] on input "Compare at price" at bounding box center [538, 240] width 77 height 14
paste
type input "32.99"
click at [501, 320] on input "Compare at price" at bounding box center [538, 313] width 77 height 14
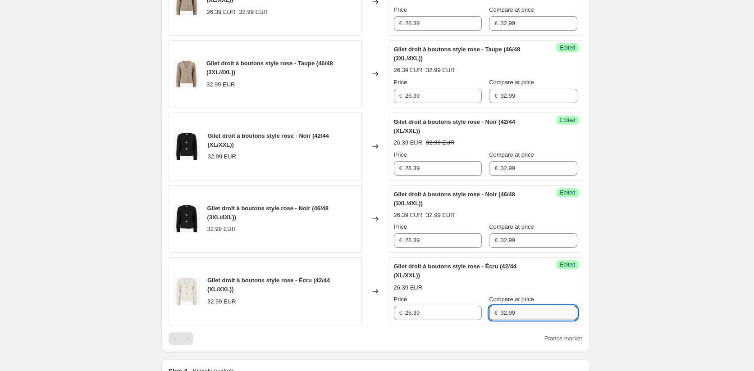
type input "32.99"
click at [609, 307] on div "Create new price [MEDICAL_DATA]. This page is ready Create new price [MEDICAL_D…" at bounding box center [375, 138] width 750 height 1130
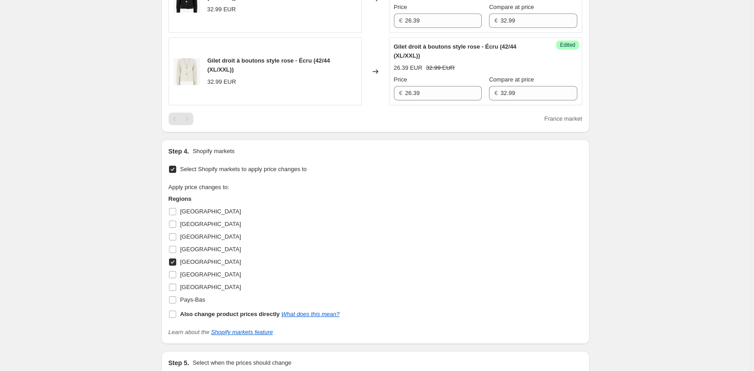
scroll to position [652, 0]
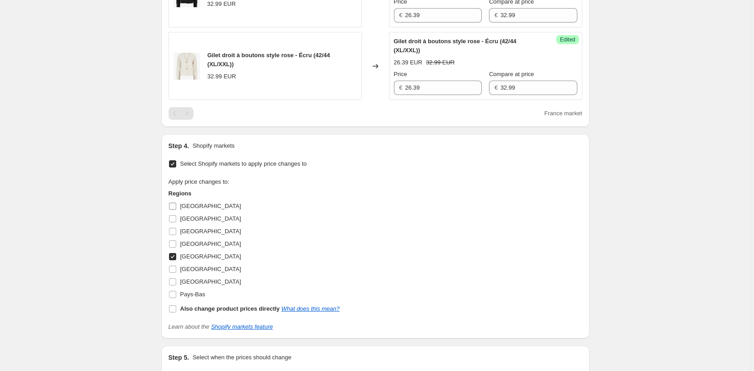
click at [176, 210] on input "[GEOGRAPHIC_DATA]" at bounding box center [172, 206] width 7 height 7
checkbox input "true"
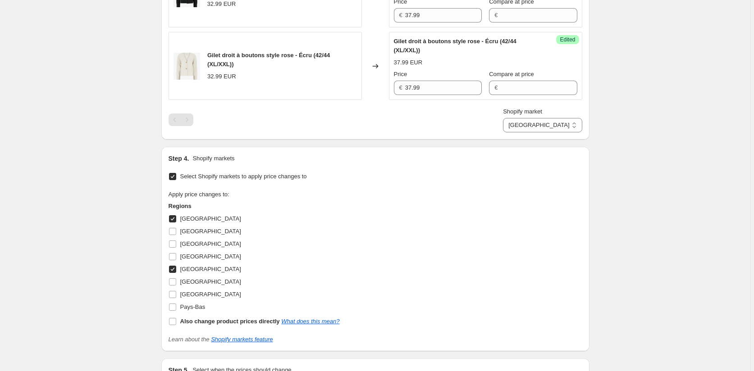
scroll to position [781, 0]
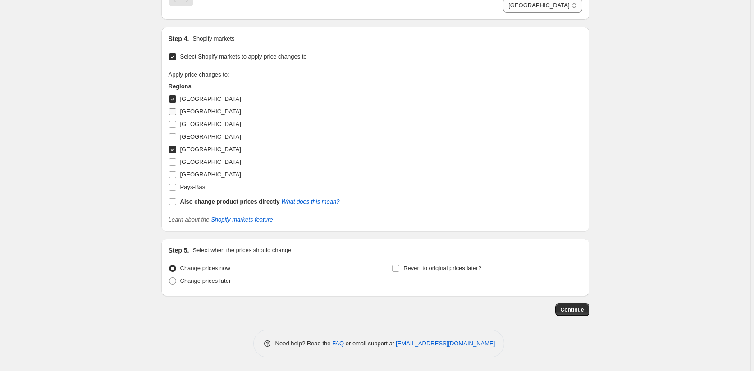
click at [177, 114] on span at bounding box center [172, 112] width 8 height 8
click at [176, 114] on input "[GEOGRAPHIC_DATA]" at bounding box center [172, 111] width 7 height 7
checkbox input "true"
click at [176, 124] on input "[GEOGRAPHIC_DATA]" at bounding box center [172, 124] width 7 height 7
checkbox input "true"
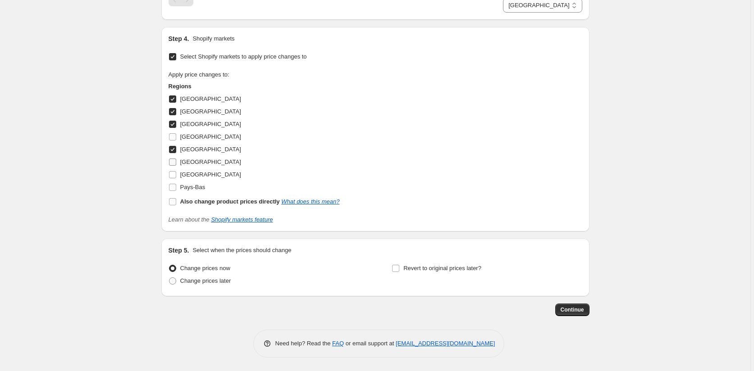
click at [175, 163] on input "[GEOGRAPHIC_DATA]" at bounding box center [172, 162] width 7 height 7
checkbox input "true"
drag, startPoint x: 173, startPoint y: 173, endPoint x: 173, endPoint y: 179, distance: 5.9
click at [173, 174] on input "[GEOGRAPHIC_DATA]" at bounding box center [172, 174] width 7 height 7
checkbox input "true"
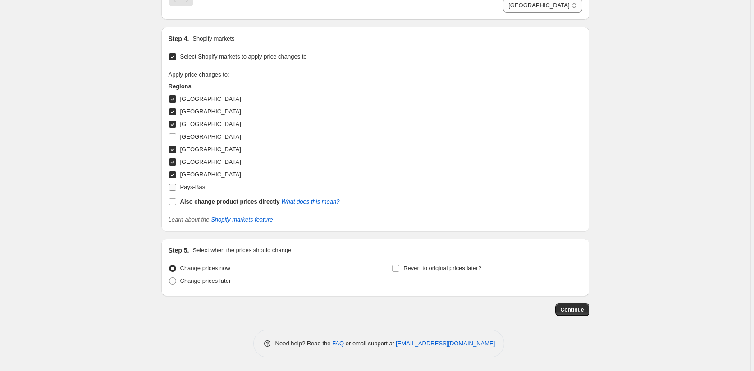
click at [173, 187] on input "Pays-Bas" at bounding box center [172, 187] width 7 height 7
checkbox input "true"
click at [579, 312] on span "Continue" at bounding box center [571, 309] width 23 height 7
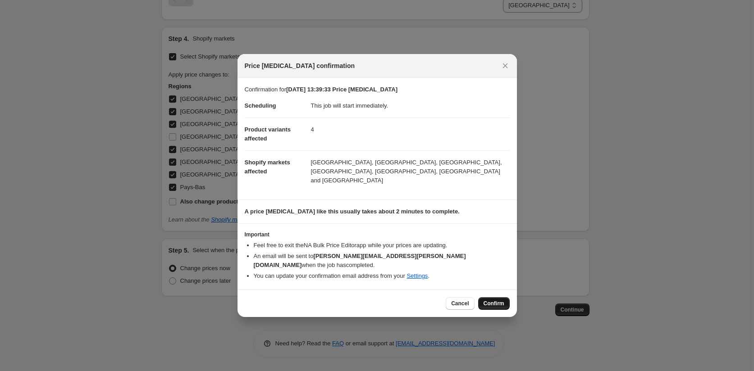
click at [480, 297] on button "Confirm" at bounding box center [494, 303] width 32 height 13
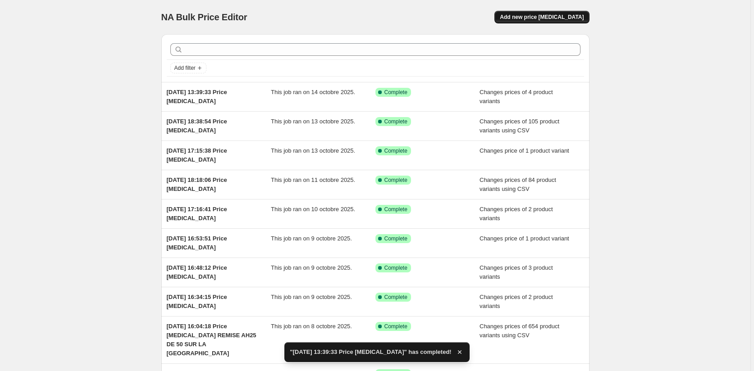
click at [537, 16] on span "Add new price [MEDICAL_DATA]" at bounding box center [542, 17] width 84 height 7
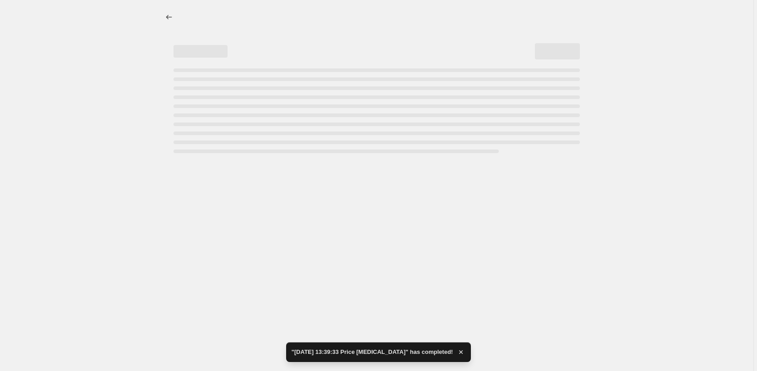
select select "percentage"
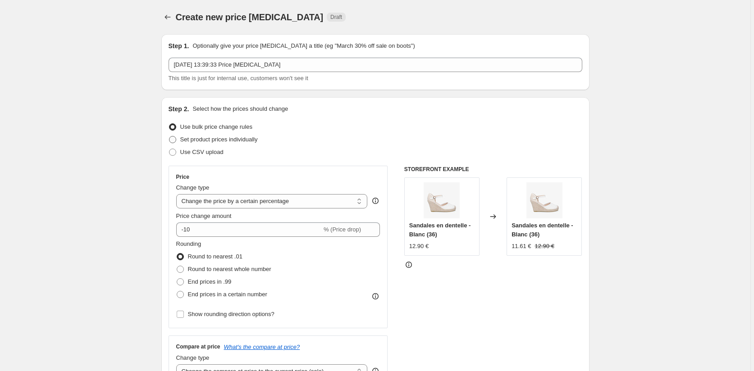
click at [194, 143] on span "Set product prices individually" at bounding box center [218, 139] width 77 height 7
click at [169, 136] on input "Set product prices individually" at bounding box center [169, 136] width 0 height 0
radio input "true"
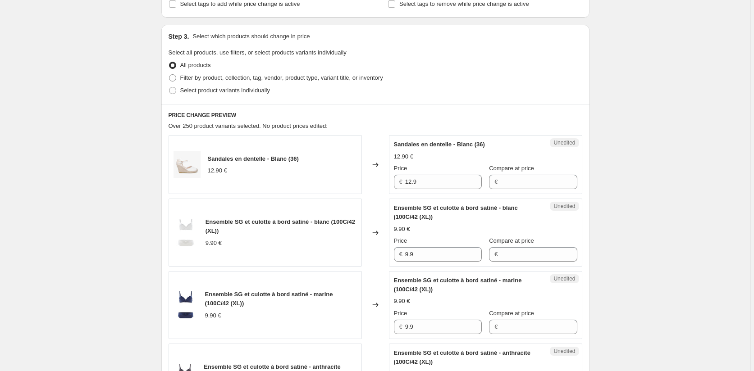
scroll to position [180, 0]
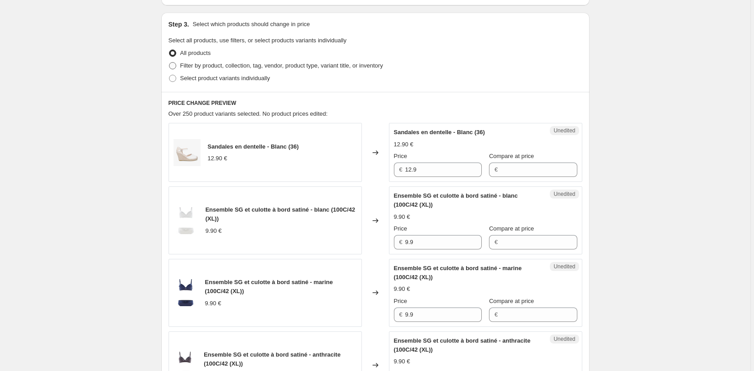
click at [172, 71] on label "Filter by product, collection, tag, vendor, product type, variant title, or inv…" at bounding box center [275, 65] width 214 height 13
click at [169, 63] on input "Filter by product, collection, tag, vendor, product type, variant title, or inv…" at bounding box center [169, 62] width 0 height 0
radio input "true"
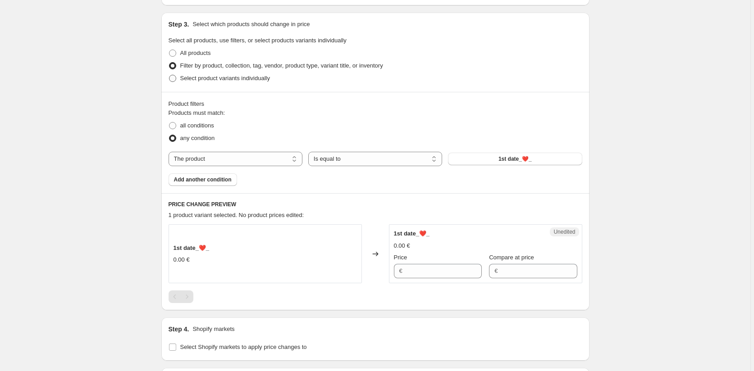
click at [174, 76] on span at bounding box center [172, 78] width 7 height 7
click at [169, 75] on input "Select product variants individually" at bounding box center [169, 75] width 0 height 0
radio input "true"
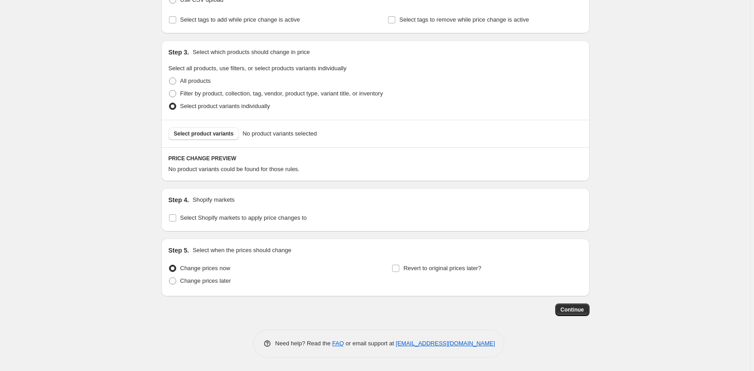
scroll to position [152, 0]
click at [200, 133] on span "Select product variants" at bounding box center [204, 133] width 60 height 7
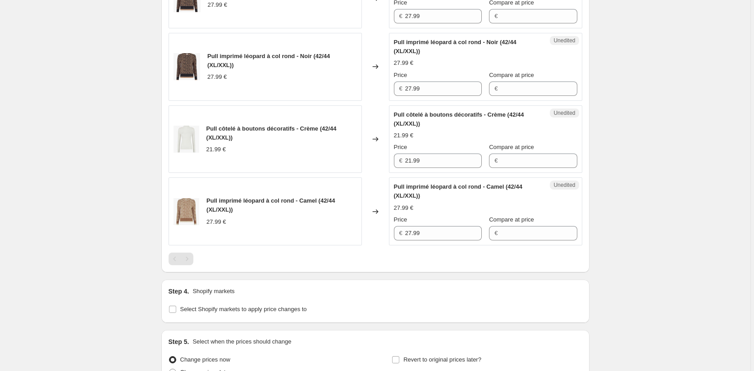
scroll to position [607, 0]
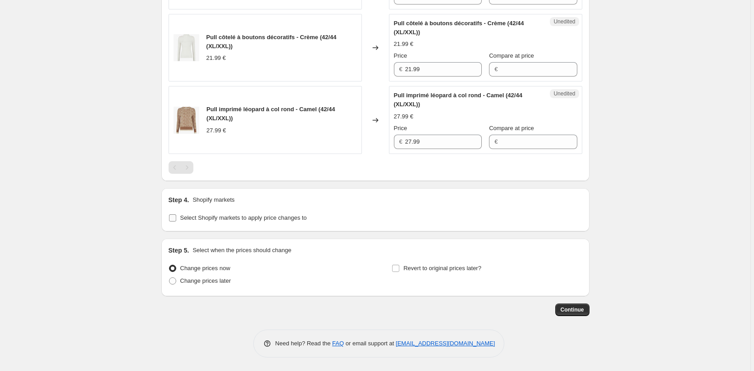
click at [176, 217] on input "Select Shopify markets to apply price changes to" at bounding box center [172, 217] width 7 height 7
checkbox input "true"
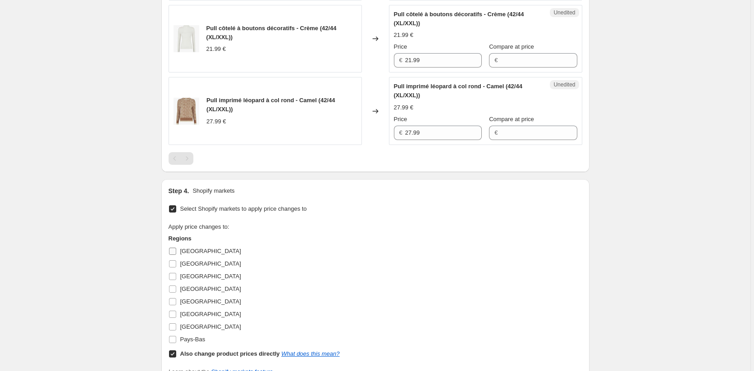
click at [176, 255] on input "[GEOGRAPHIC_DATA]" at bounding box center [172, 251] width 7 height 7
checkbox input "true"
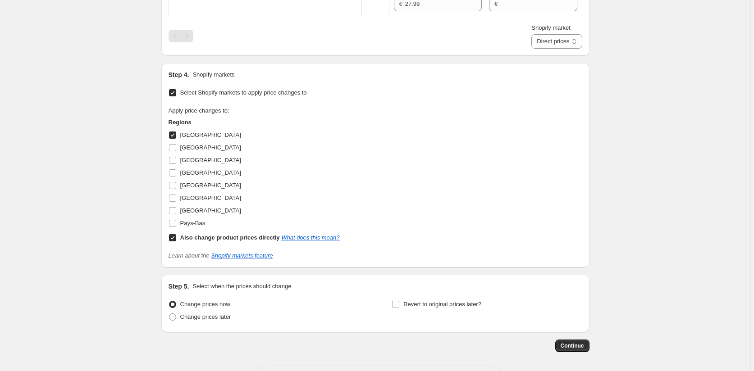
scroll to position [742, 0]
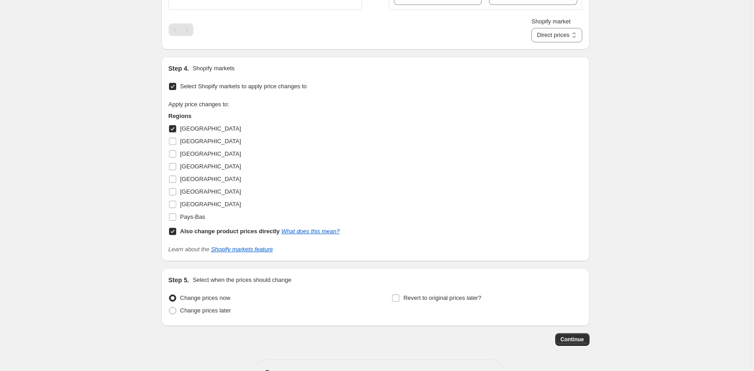
click at [173, 238] on label "Also change product prices directly What does this mean?" at bounding box center [253, 231] width 171 height 13
click at [173, 235] on input "Also change product prices directly What does this mean?" at bounding box center [172, 231] width 7 height 7
checkbox input "false"
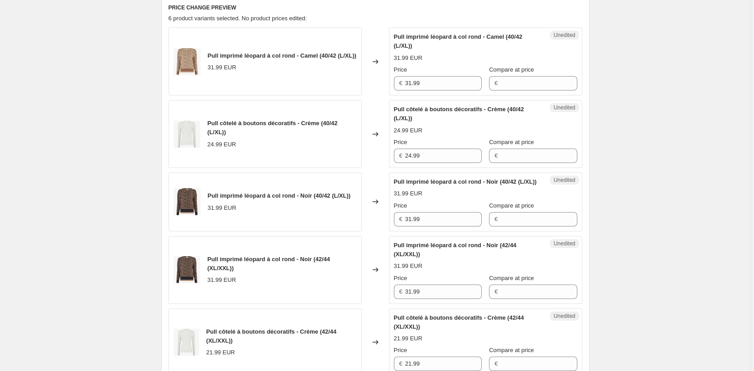
scroll to position [336, 0]
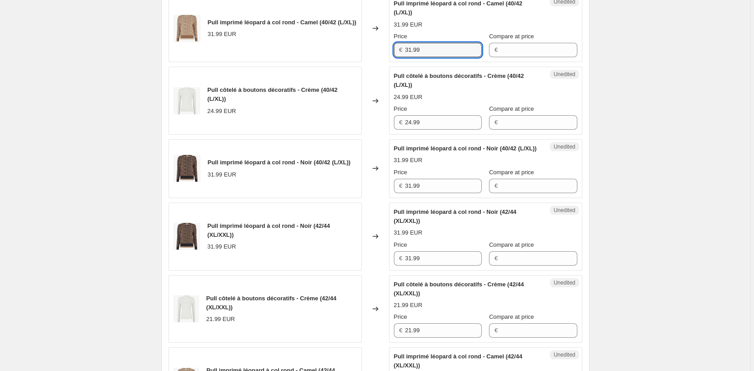
drag, startPoint x: 437, startPoint y: 47, endPoint x: 387, endPoint y: 65, distance: 53.0
click at [388, 50] on div "Pull imprimé léopard à col rond - Camel (40/42 (L/XL)) 31.99 EUR Changed to Une…" at bounding box center [374, 28] width 413 height 68
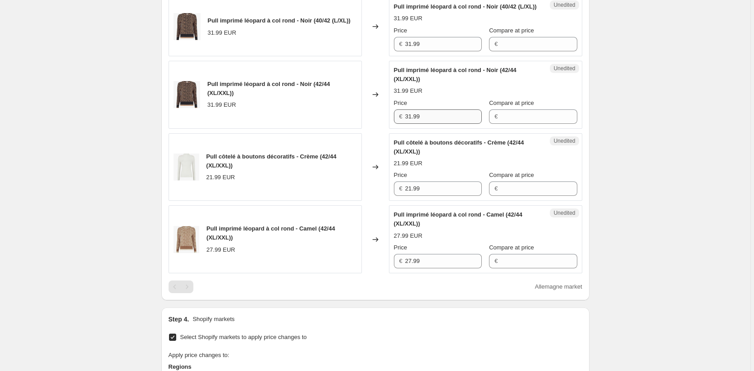
scroll to position [517, 0]
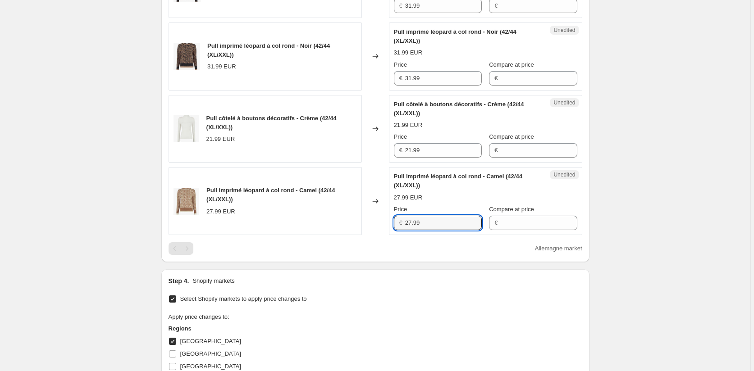
drag, startPoint x: 438, startPoint y: 232, endPoint x: 377, endPoint y: 230, distance: 60.8
click at [377, 230] on div "Pull imprimé léopard à col rond - Camel (42/44 (XL/XXL)) 27.99 EUR Changed to U…" at bounding box center [374, 201] width 413 height 68
paste input "31"
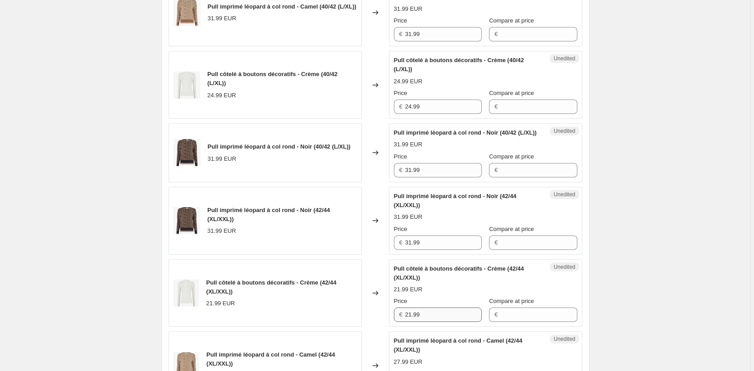
scroll to position [336, 0]
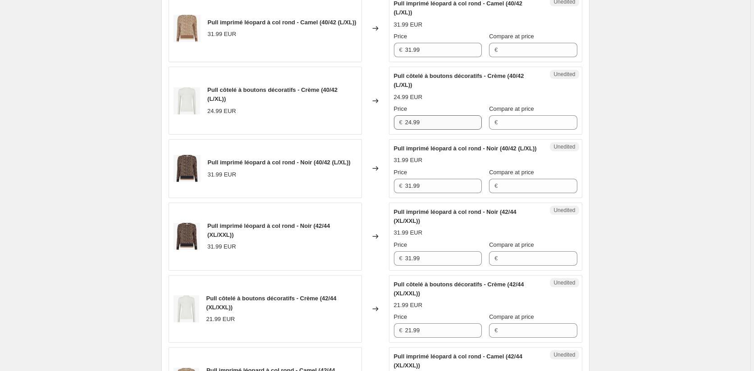
type input "31.99"
drag, startPoint x: 428, startPoint y: 120, endPoint x: 372, endPoint y: 120, distance: 55.9
click at [372, 120] on div "Pull côtelé à boutons décoratifs - Crème (40/42 (L/XL)) 24.99 EUR Changed to Un…" at bounding box center [374, 101] width 413 height 68
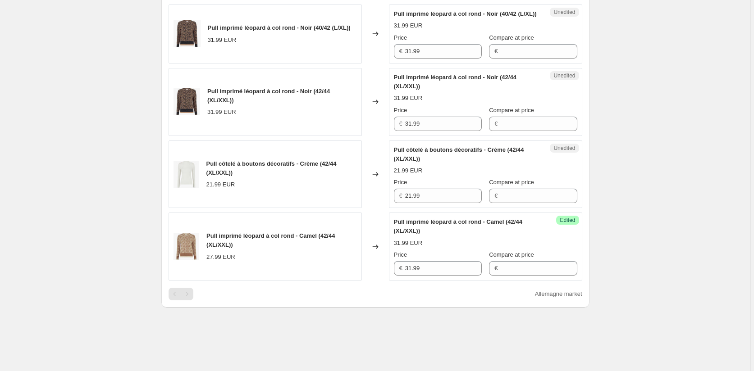
scroll to position [472, 0]
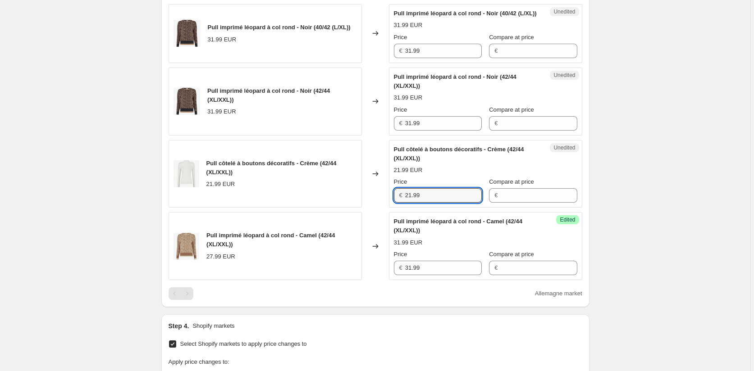
drag, startPoint x: 427, startPoint y: 209, endPoint x: 387, endPoint y: 205, distance: 40.2
click at [387, 205] on div "Pull côtelé à boutons décoratifs - Crème (42/44 (XL/XXL)) 21.99 EUR Changed to …" at bounding box center [374, 174] width 413 height 68
paste input "4"
type input "24.99"
drag, startPoint x: 690, startPoint y: 243, endPoint x: 638, endPoint y: 244, distance: 51.8
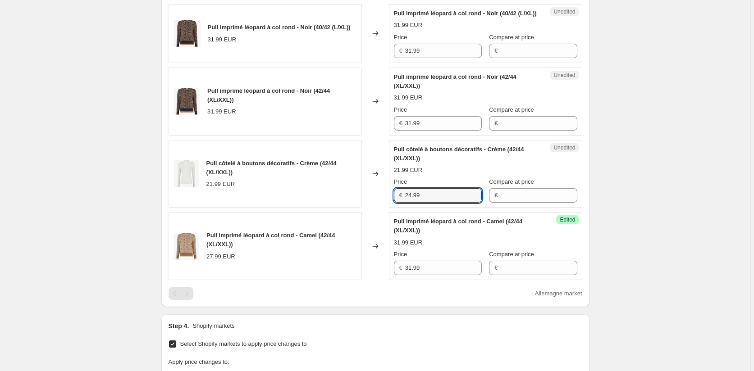
click at [690, 243] on div "Create new price [MEDICAL_DATA]. This page is ready Create new price [MEDICAL_D…" at bounding box center [375, 93] width 750 height 1130
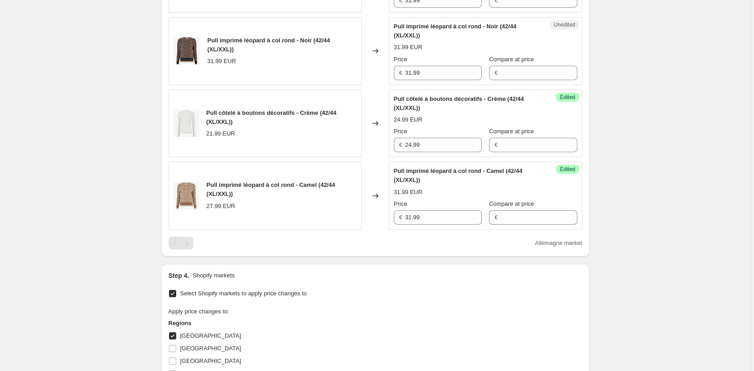
scroll to position [607, 0]
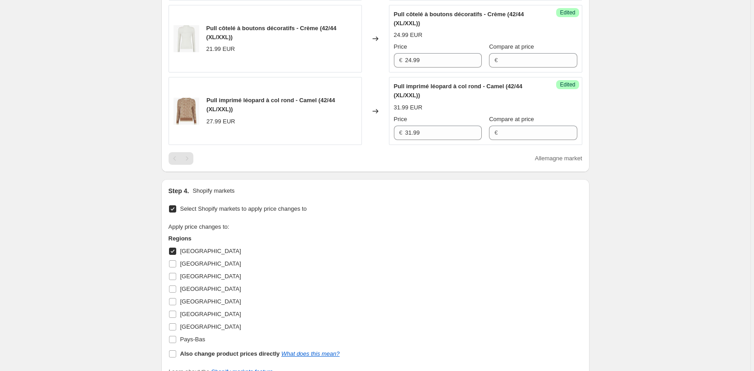
click at [173, 255] on input "[GEOGRAPHIC_DATA]" at bounding box center [172, 251] width 7 height 7
checkbox input "false"
click at [175, 268] on input "[GEOGRAPHIC_DATA]" at bounding box center [172, 263] width 7 height 7
checkbox input "true"
click at [395, 66] on div "€ 21.99" at bounding box center [438, 60] width 88 height 14
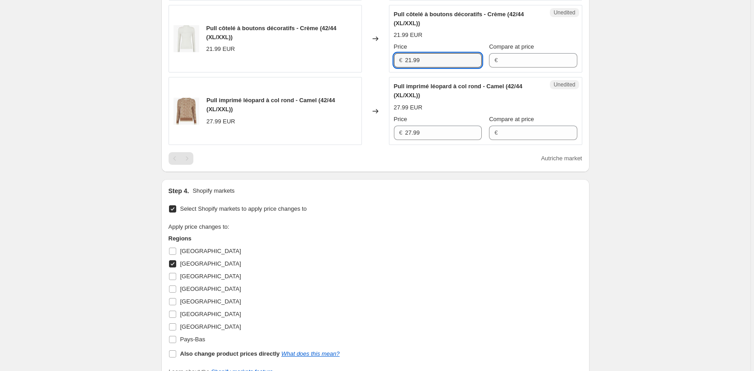
paste input "4"
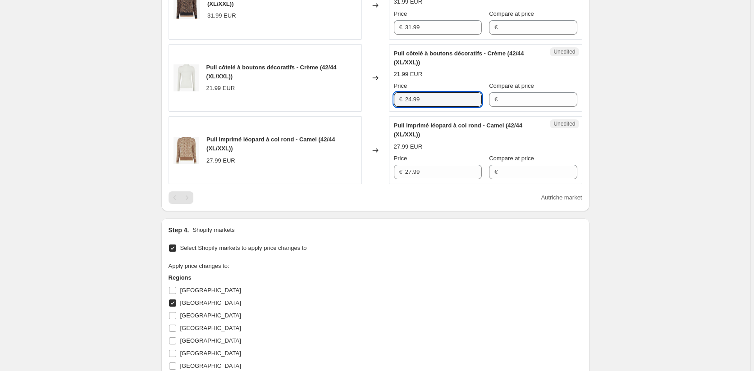
scroll to position [517, 0]
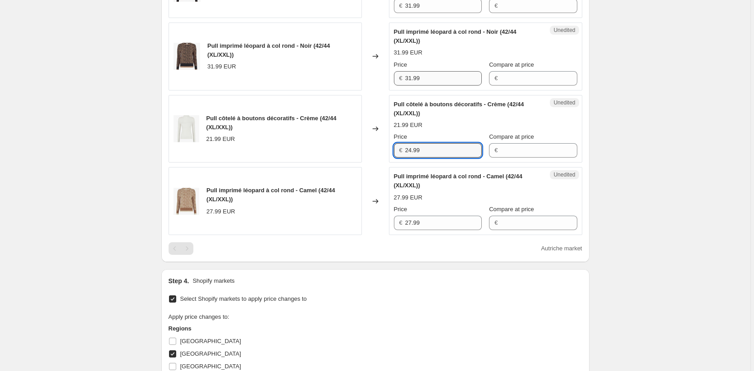
type input "24.99"
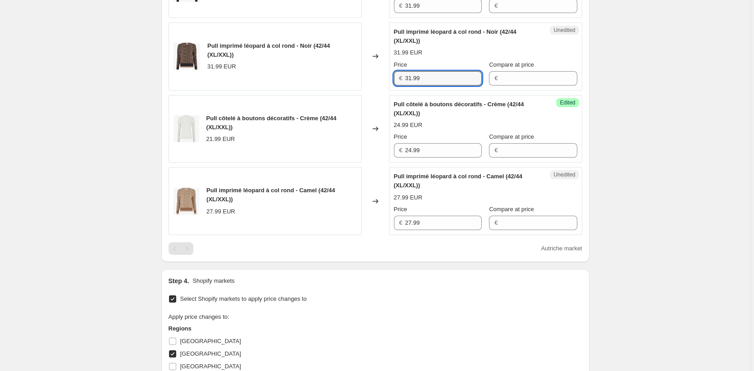
drag, startPoint x: 427, startPoint y: 88, endPoint x: 382, endPoint y: 86, distance: 44.6
click at [382, 86] on div "Pull imprimé léopard à col rond - Noir (42/44 (XL/XXL)) 31.99 EUR Changed to Un…" at bounding box center [374, 57] width 413 height 68
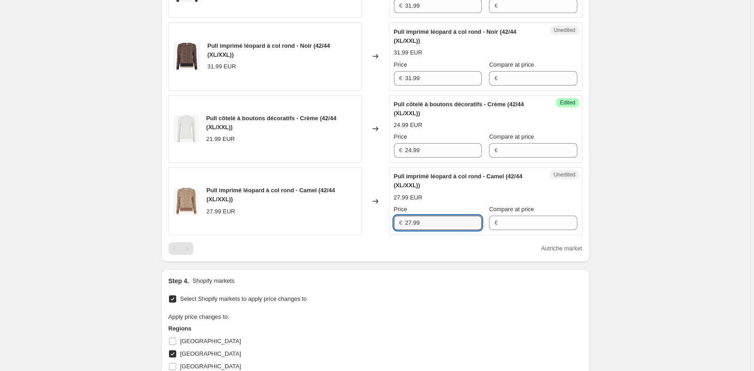
drag, startPoint x: 410, startPoint y: 232, endPoint x: 383, endPoint y: 249, distance: 31.9
click at [391, 232] on div "Unedited Pull imprimé léopard à col rond - Camel (42/44 (XL/XXL)) 27.99 EUR Pri…" at bounding box center [485, 201] width 193 height 68
paste input "31"
type input "31.99"
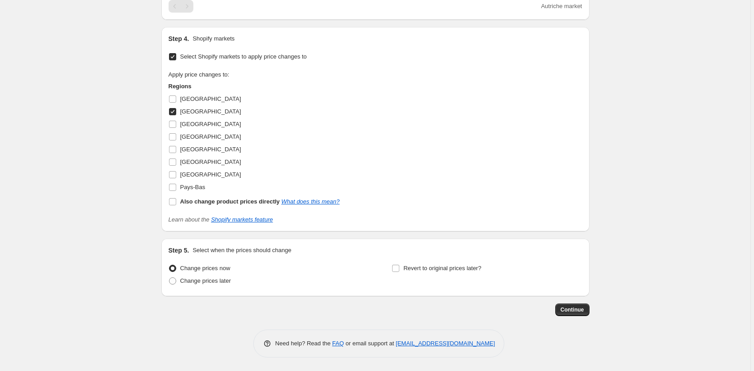
scroll to position [768, 0]
click at [173, 111] on input "[GEOGRAPHIC_DATA]" at bounding box center [172, 111] width 7 height 7
checkbox input "false"
click at [175, 191] on input "Pays-Bas" at bounding box center [172, 187] width 7 height 7
checkbox input "true"
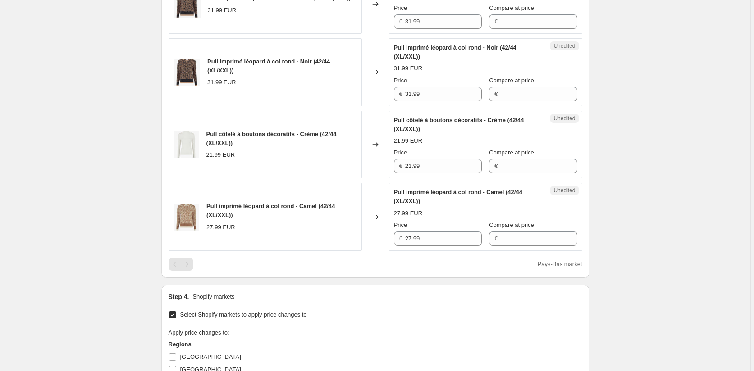
scroll to position [453, 0]
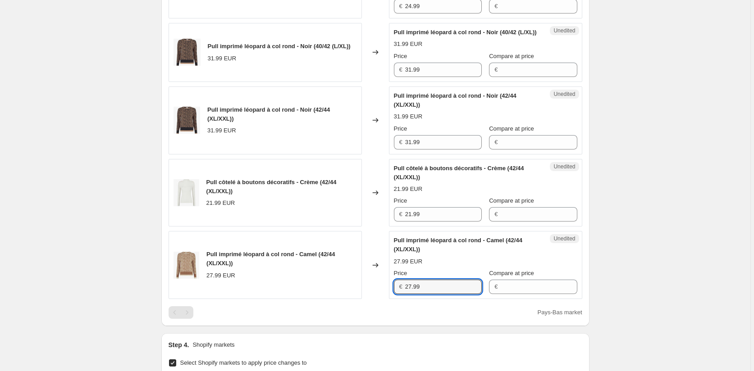
drag, startPoint x: 429, startPoint y: 299, endPoint x: 390, endPoint y: 299, distance: 39.6
click at [390, 299] on div "Pull imprimé léopard à col rond - Camel (42/44 (XL/XXL)) 27.99 EUR Changed to U…" at bounding box center [374, 265] width 413 height 68
paste input "31"
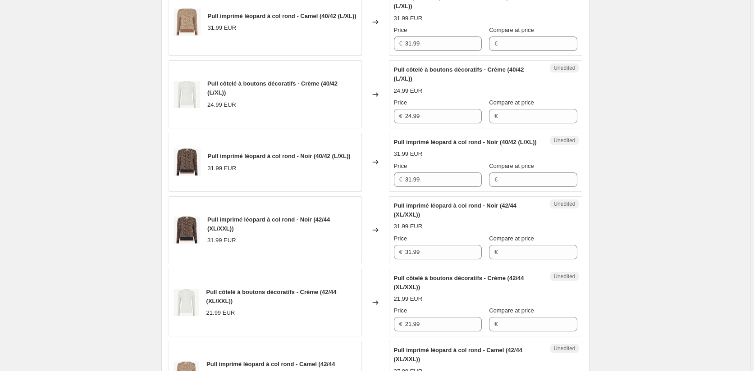
scroll to position [318, 0]
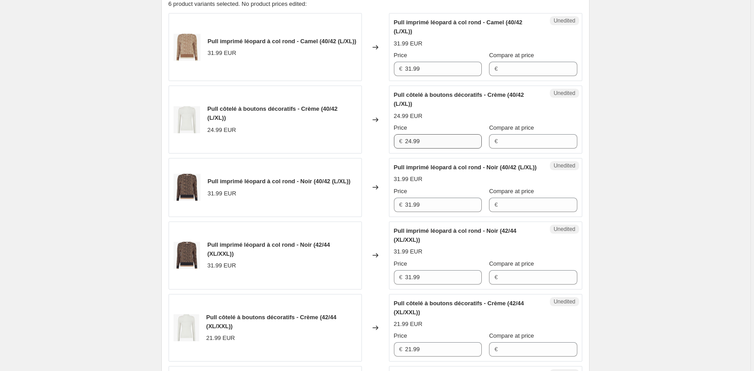
type input "31.99"
drag, startPoint x: 430, startPoint y: 142, endPoint x: 374, endPoint y: 141, distance: 55.4
click at [374, 141] on div "Pull côtelé à boutons décoratifs - Crème (40/42 (L/XL)) 24.99 EUR Changed to Un…" at bounding box center [374, 120] width 413 height 68
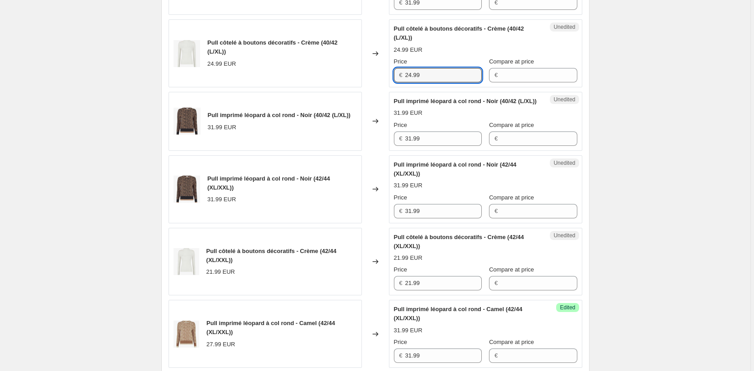
scroll to position [498, 0]
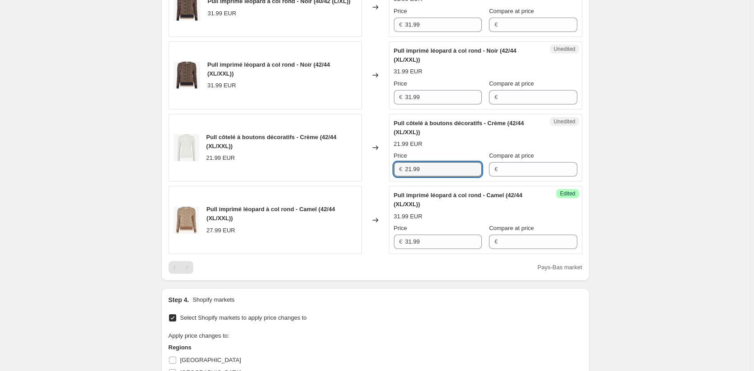
drag, startPoint x: 423, startPoint y: 177, endPoint x: 389, endPoint y: 177, distance: 34.7
click at [389, 177] on div "Pull côtelé à boutons décoratifs - Crème (42/44 (XL/XXL)) 21.99 EUR Changed to …" at bounding box center [374, 148] width 413 height 68
paste input "4"
type input "24.99"
click at [694, 251] on div "Create new price [MEDICAL_DATA]. This page is ready Create new price [MEDICAL_D…" at bounding box center [375, 67] width 750 height 1130
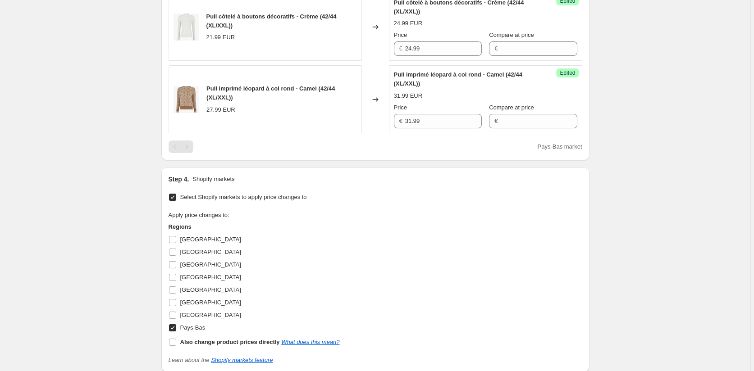
scroll to position [723, 0]
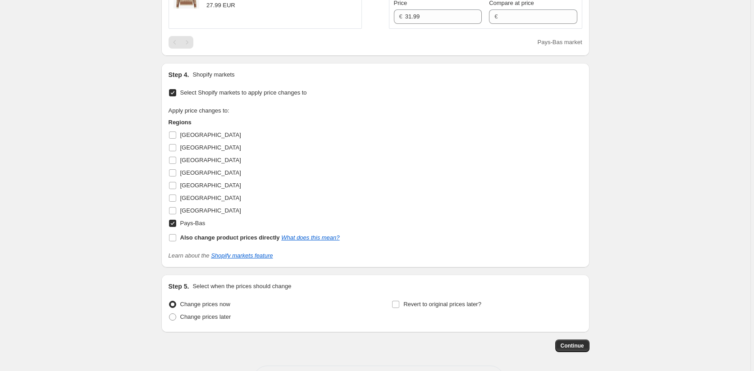
click at [173, 227] on input "Pays-Bas" at bounding box center [172, 223] width 7 height 7
checkbox input "false"
click at [171, 202] on input "[GEOGRAPHIC_DATA]" at bounding box center [172, 198] width 7 height 7
checkbox input "true"
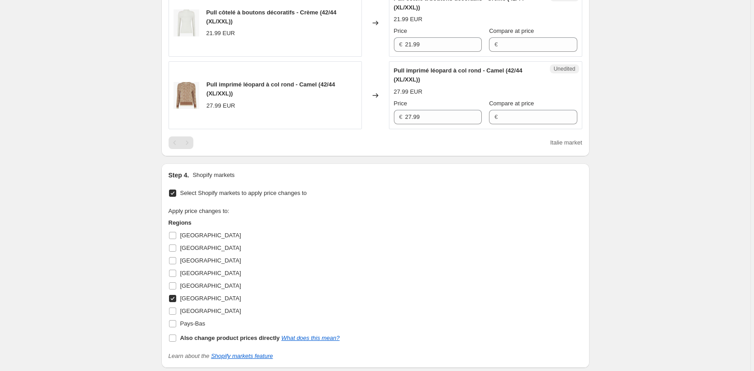
scroll to position [498, 0]
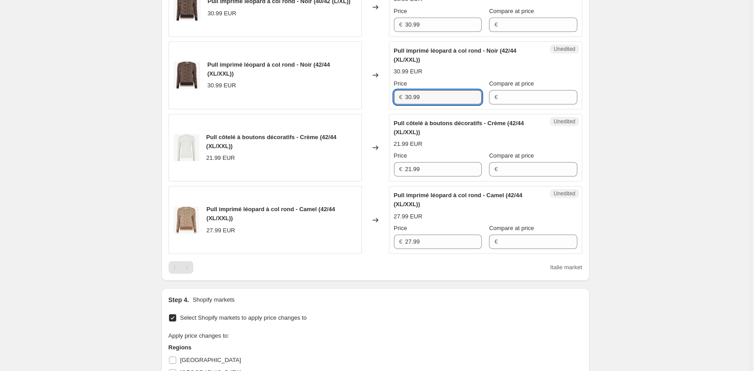
drag, startPoint x: 426, startPoint y: 108, endPoint x: 377, endPoint y: 106, distance: 48.7
click at [377, 107] on div "Pull imprimé léopard à col rond - Noir (42/44 (XL/XXL)) 30.99 EUR Changed to Un…" at bounding box center [374, 75] width 413 height 68
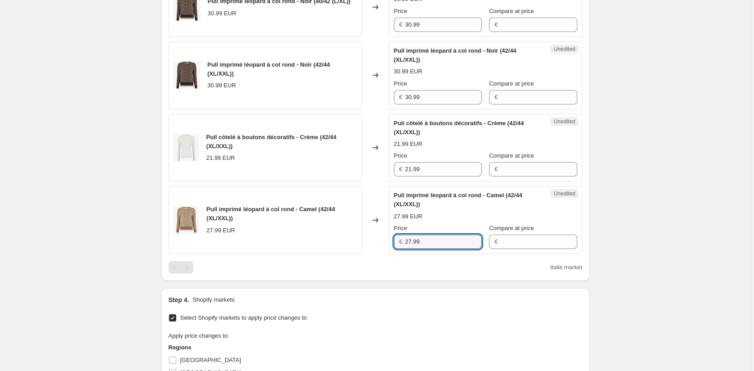
drag, startPoint x: 418, startPoint y: 251, endPoint x: 373, endPoint y: 244, distance: 46.1
click at [373, 244] on div "Pull imprimé léopard à col rond - Camel (42/44 (XL/XXL)) 27.99 EUR Changed to U…" at bounding box center [374, 220] width 413 height 68
paste input "30"
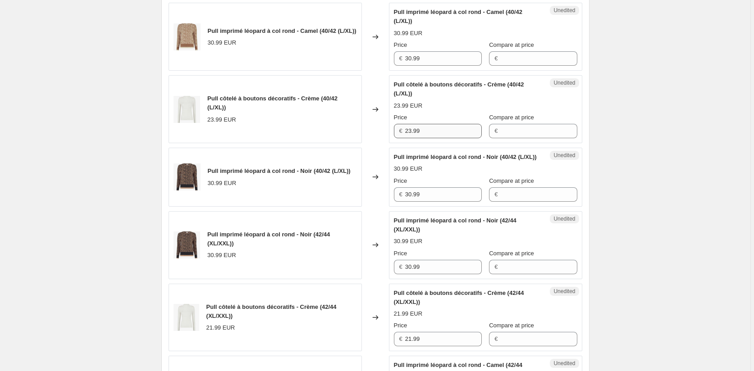
scroll to position [318, 0]
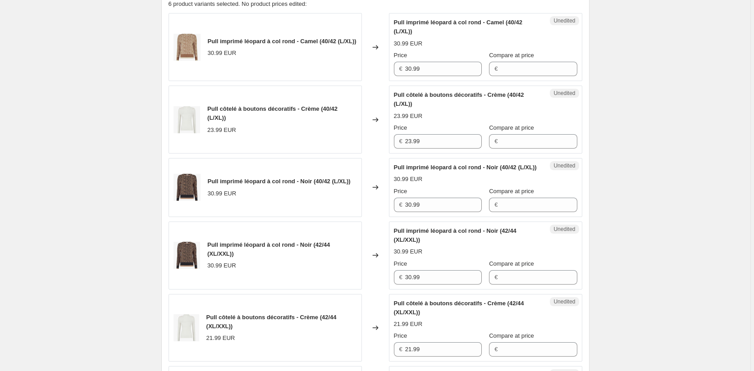
type input "30.99"
drag, startPoint x: 386, startPoint y: 144, endPoint x: 368, endPoint y: 144, distance: 17.6
click at [368, 144] on div "Pull côtelé à boutons décoratifs - Crème (40/42 (L/XL)) 23.99 EUR Changed to Un…" at bounding box center [374, 120] width 413 height 68
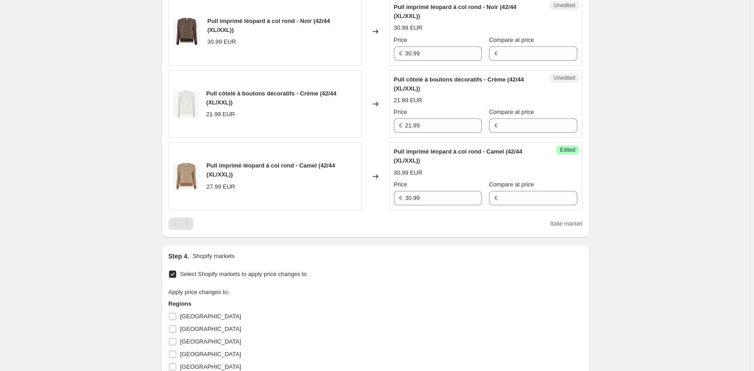
scroll to position [543, 0]
click at [347, 133] on div "Pull côtelé à boutons décoratifs - Crème (42/44 (XL/XXL)) 21.99 EUR Changed to …" at bounding box center [374, 103] width 413 height 68
paste input "3"
type input "23.99"
click at [414, 314] on div "Apply price changes to: Regions [GEOGRAPHIC_DATA] [GEOGRAPHIC_DATA] [GEOGRAPHIC…" at bounding box center [374, 355] width 413 height 138
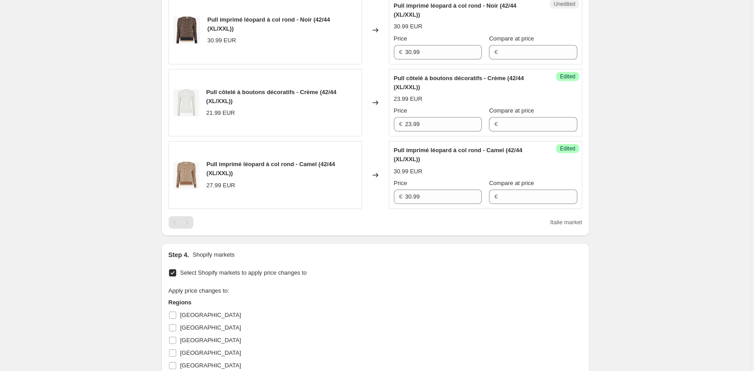
scroll to position [678, 0]
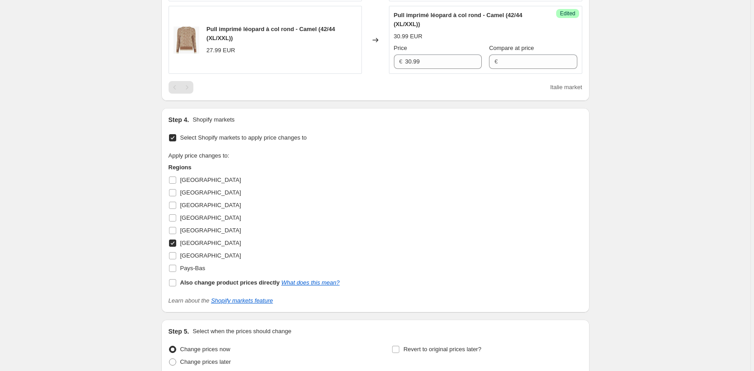
click at [176, 247] on input "[GEOGRAPHIC_DATA]" at bounding box center [172, 243] width 7 height 7
checkbox input "false"
click at [174, 259] on input "[GEOGRAPHIC_DATA]" at bounding box center [172, 255] width 7 height 7
checkbox input "true"
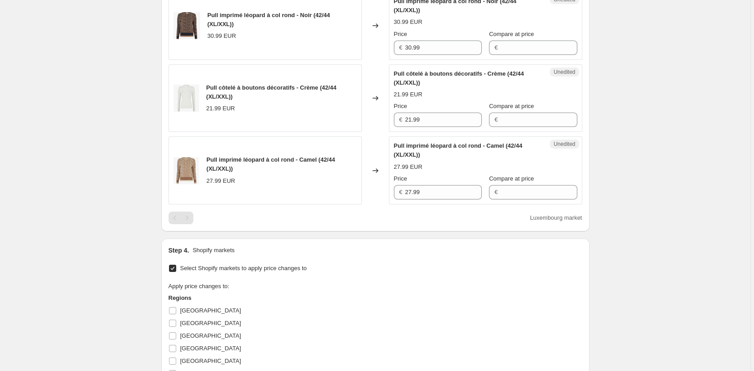
scroll to position [408, 0]
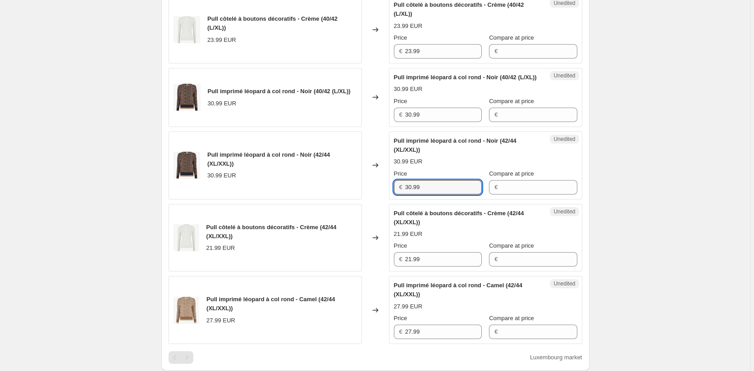
drag, startPoint x: 426, startPoint y: 195, endPoint x: 380, endPoint y: 200, distance: 45.7
click at [381, 200] on div "Pull imprimé léopard à col rond - Noir (42/44 (XL/XXL)) 30.99 EUR Changed to Un…" at bounding box center [374, 166] width 413 height 68
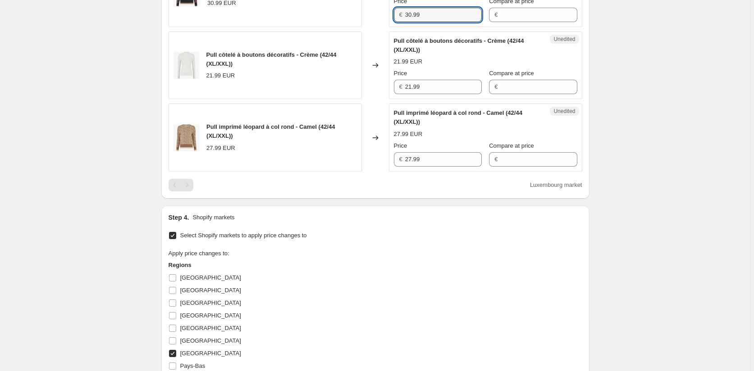
scroll to position [588, 0]
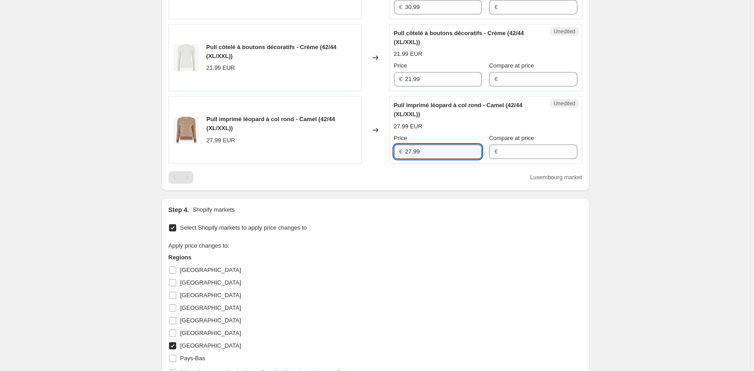
drag, startPoint x: 424, startPoint y: 160, endPoint x: 321, endPoint y: 159, distance: 103.6
click at [321, 159] on div "Pull imprimé léopard à col rond - Camel (42/44 (XL/XXL)) 27.99 EUR Changed to U…" at bounding box center [374, 130] width 413 height 68
paste input "30"
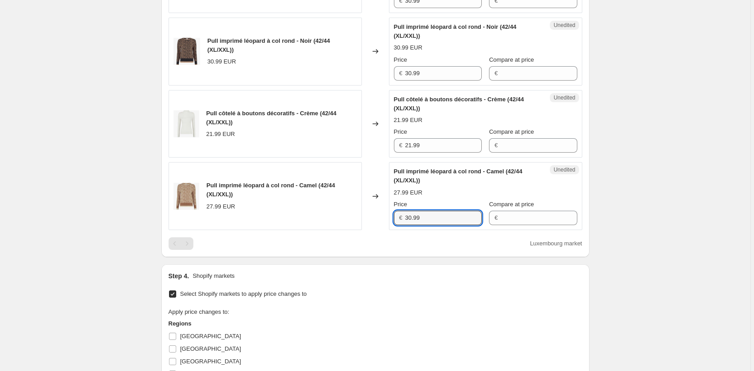
scroll to position [408, 0]
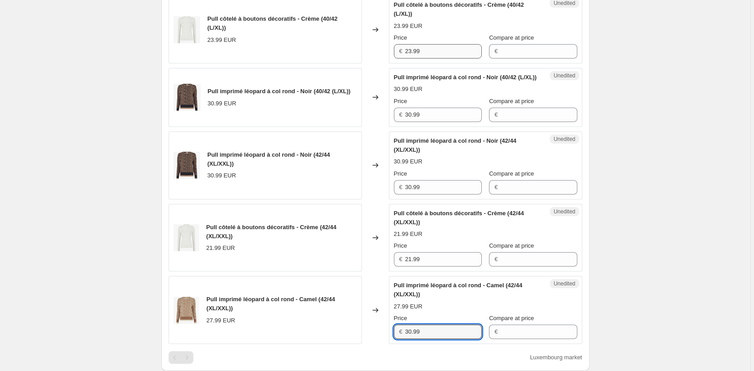
type input "30.99"
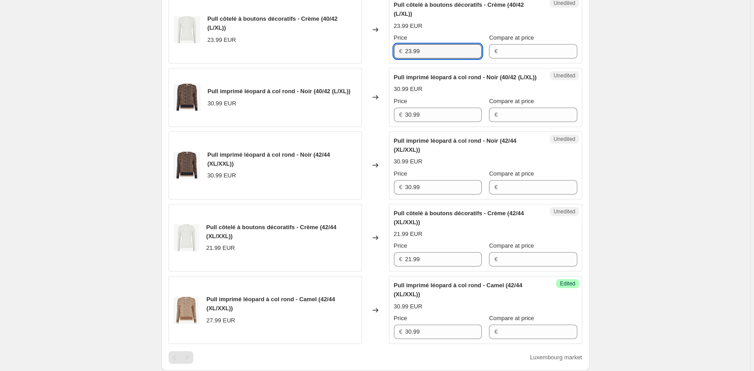
drag, startPoint x: 425, startPoint y: 50, endPoint x: 385, endPoint y: 50, distance: 40.5
click at [386, 50] on div "Pull côtelé à boutons décoratifs - Crème (40/42 (L/XL)) 23.99 EUR Changed to Un…" at bounding box center [374, 29] width 413 height 68
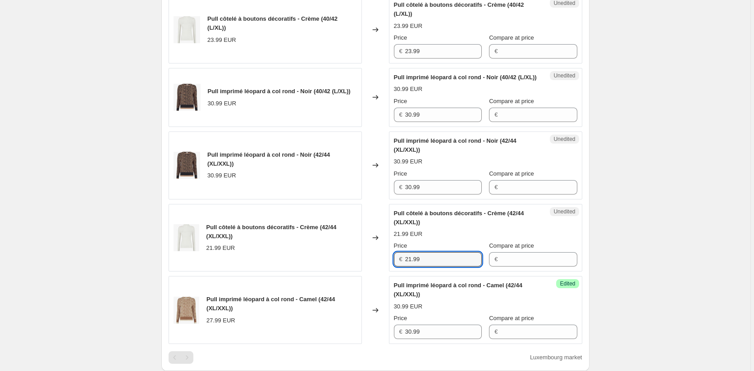
drag, startPoint x: 395, startPoint y: 265, endPoint x: 377, endPoint y: 279, distance: 23.2
click at [373, 265] on div "Pull côtelé à boutons décoratifs - Crème (42/44 (XL/XXL)) 21.99 EUR Changed to …" at bounding box center [374, 238] width 413 height 68
paste input "3"
type input "23.99"
click at [668, 305] on div "Create new price [MEDICAL_DATA]. This page is ready Create new price [MEDICAL_D…" at bounding box center [375, 157] width 750 height 1130
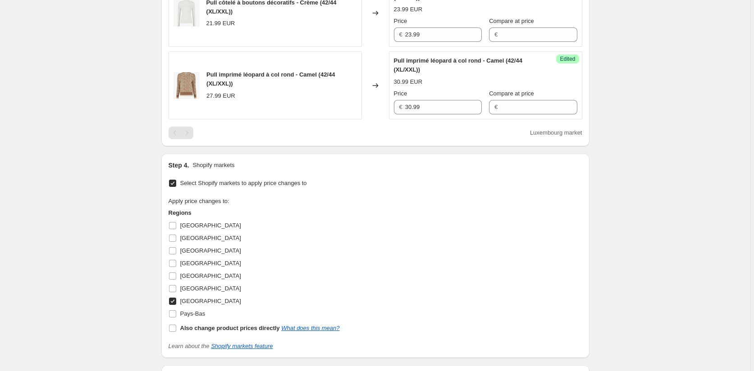
scroll to position [633, 0]
click at [174, 304] on input "[GEOGRAPHIC_DATA]" at bounding box center [172, 300] width 7 height 7
checkbox input "false"
click at [172, 267] on input "[GEOGRAPHIC_DATA]" at bounding box center [172, 262] width 7 height 7
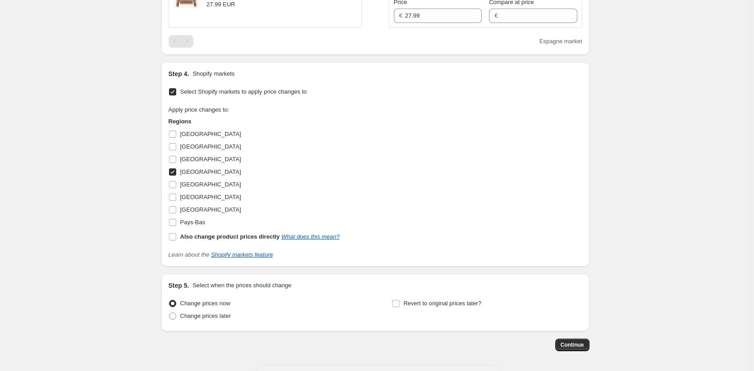
scroll to position [768, 0]
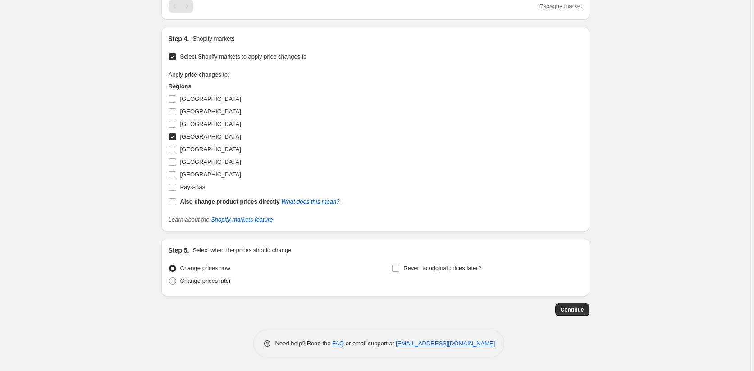
click at [173, 137] on input "[GEOGRAPHIC_DATA]" at bounding box center [172, 136] width 7 height 7
checkbox input "false"
click at [173, 126] on input "[GEOGRAPHIC_DATA]" at bounding box center [172, 124] width 7 height 7
checkbox input "true"
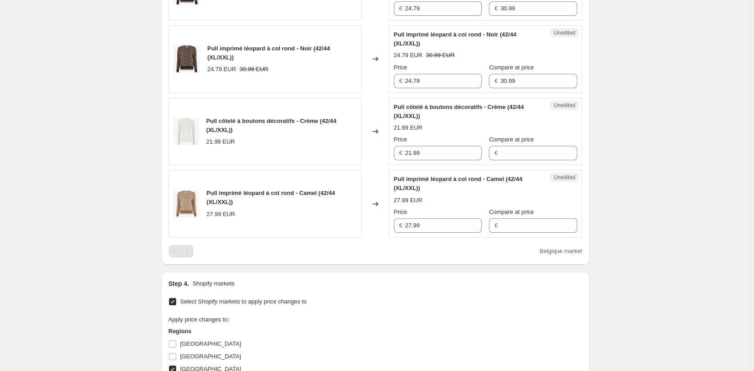
scroll to position [498, 0]
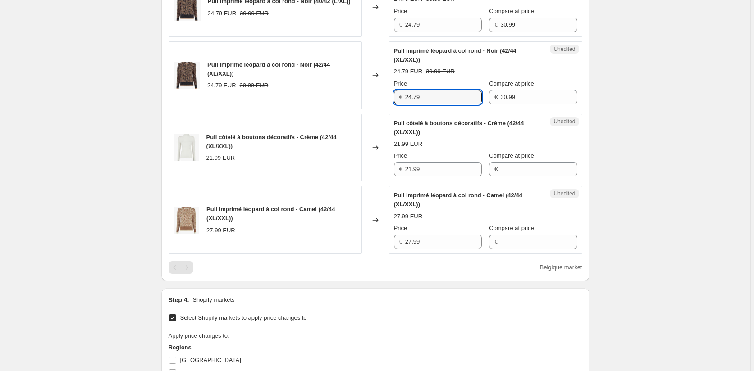
drag, startPoint x: 426, startPoint y: 104, endPoint x: 371, endPoint y: 104, distance: 55.4
click at [372, 104] on div "Pull imprimé léopard à col rond - Noir (42/44 (XL/XXL)) 24.79 EUR 30.99 EUR Cha…" at bounding box center [374, 75] width 413 height 68
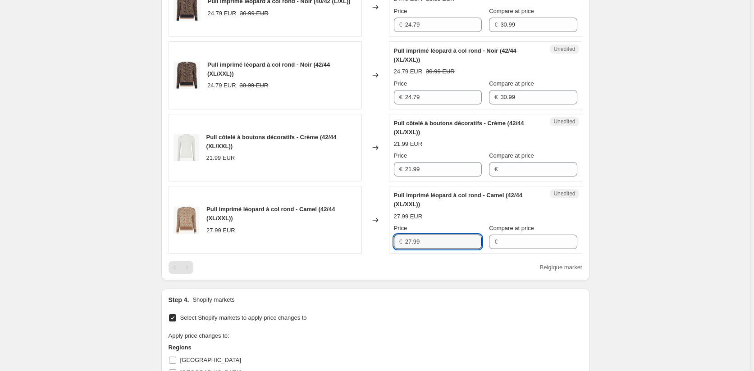
drag, startPoint x: 432, startPoint y: 254, endPoint x: 392, endPoint y: 251, distance: 40.2
click at [392, 251] on div "Unedited Pull imprimé léopard à col rond - Camel (42/44 (XL/XXL)) 27.99 EUR Pri…" at bounding box center [485, 220] width 193 height 68
paste input "4.7"
type input "24.79"
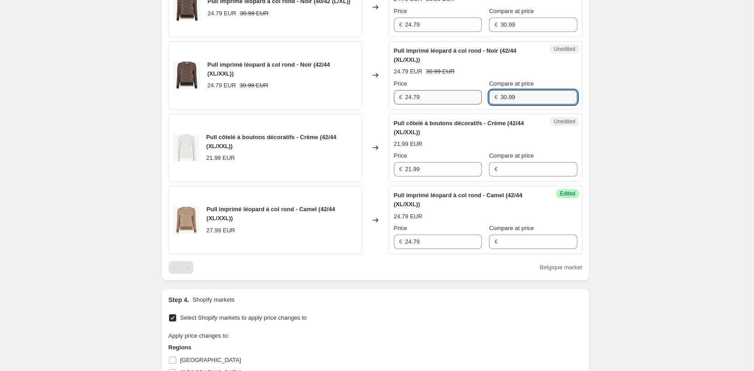
drag, startPoint x: 481, startPoint y: 108, endPoint x: 461, endPoint y: 109, distance: 19.8
click at [462, 105] on div "Price € 24.79 Compare at price € 30.99" at bounding box center [485, 91] width 183 height 25
click at [505, 249] on input "Compare at price" at bounding box center [538, 242] width 77 height 14
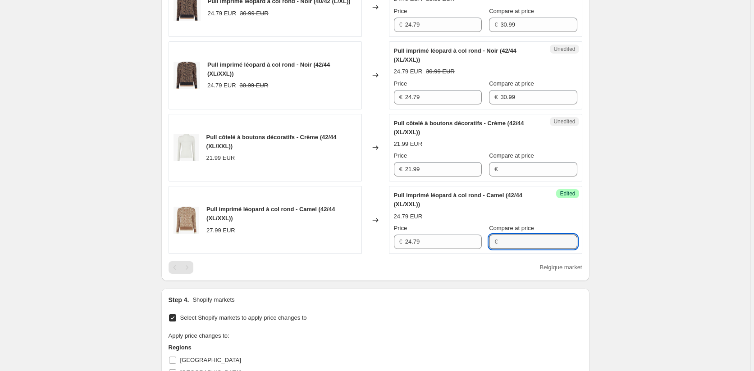
paste input "30.99"
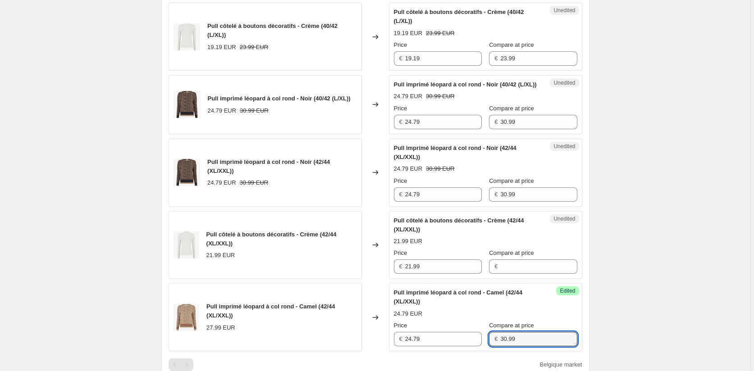
scroll to position [273, 0]
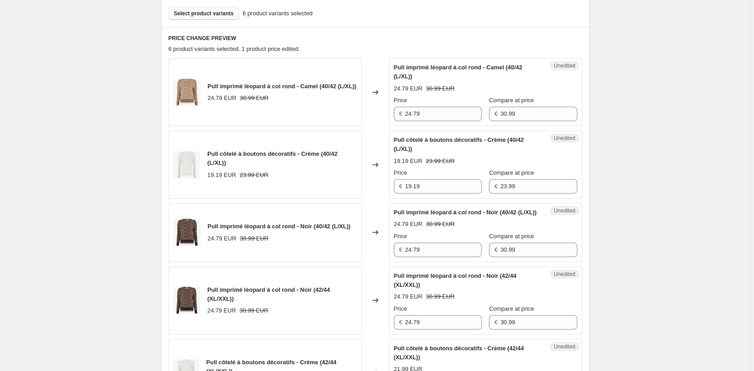
type input "30.99"
drag, startPoint x: 391, startPoint y: 195, endPoint x: 379, endPoint y: 196, distance: 12.3
click at [380, 196] on div "Pull côtelé à boutons décoratifs - Crème (40/42 (L/XL)) 19.19 EUR 23.99 EUR Cha…" at bounding box center [374, 165] width 413 height 68
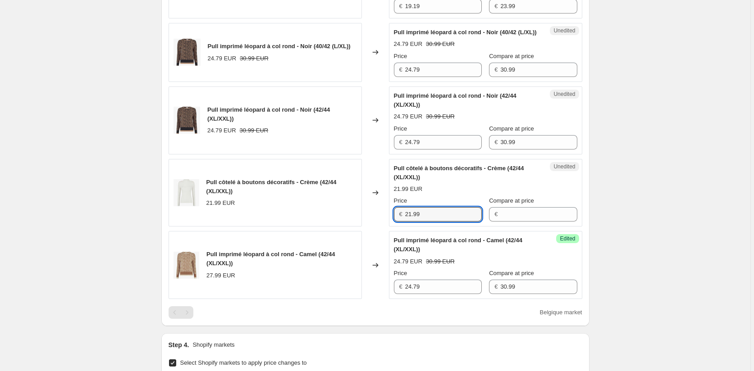
drag, startPoint x: 427, startPoint y: 224, endPoint x: 376, endPoint y: 223, distance: 51.8
click at [376, 223] on div "Pull côtelé à boutons décoratifs - Crème (42/44 (XL/XXL)) 21.99 EUR Changed to …" at bounding box center [374, 193] width 413 height 68
paste input "19.1"
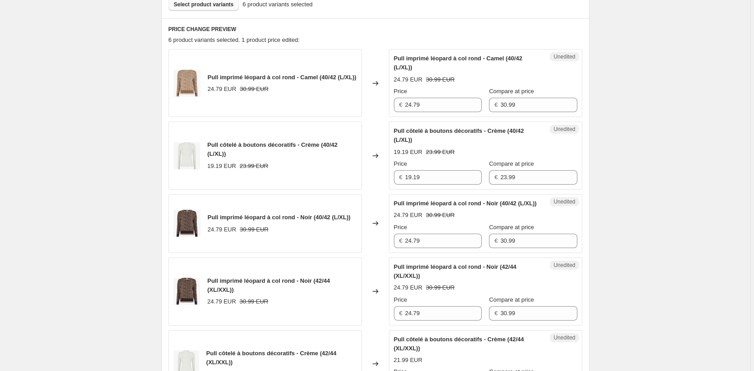
scroll to position [273, 0]
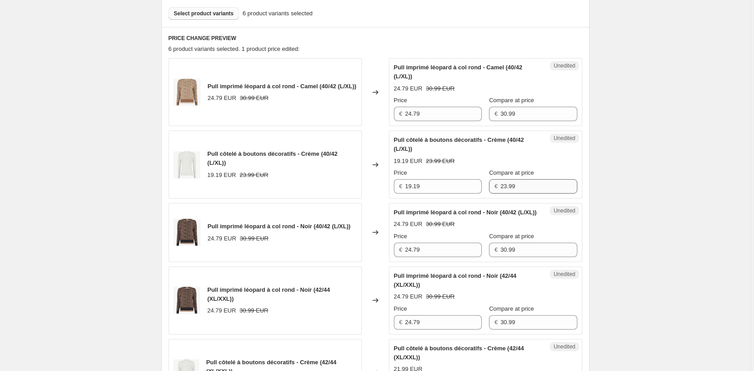
type input "19.19"
drag, startPoint x: 517, startPoint y: 188, endPoint x: 469, endPoint y: 188, distance: 47.3
click at [470, 188] on div "Price € 19.19 Compare at price € 23.99" at bounding box center [485, 180] width 183 height 25
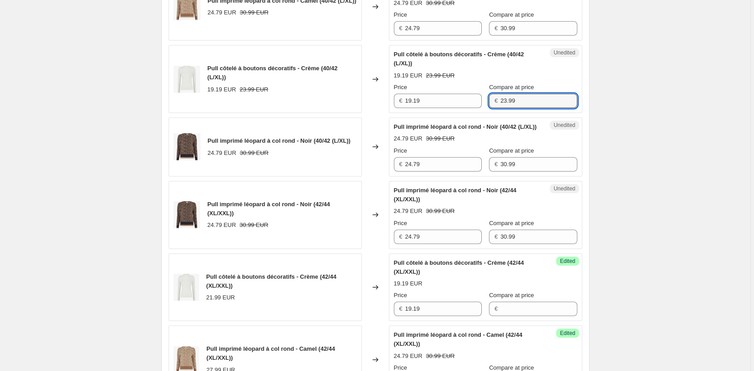
scroll to position [453, 0]
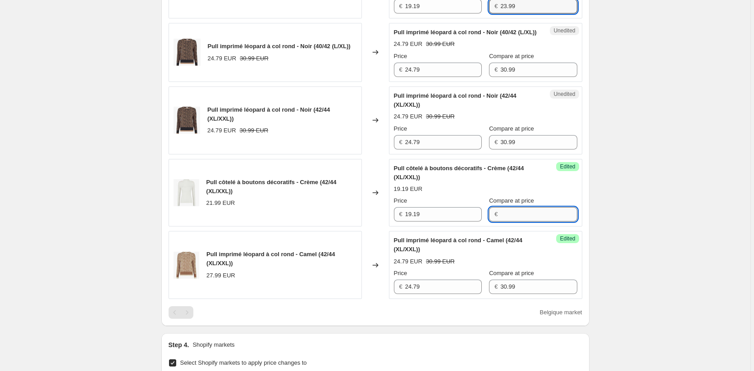
click at [511, 222] on input "Compare at price" at bounding box center [538, 214] width 77 height 14
paste input "23.99"
type input "23.99"
click at [652, 229] on div "Create new price [MEDICAL_DATA]. This page is ready Create new price [MEDICAL_D…" at bounding box center [375, 112] width 750 height 1130
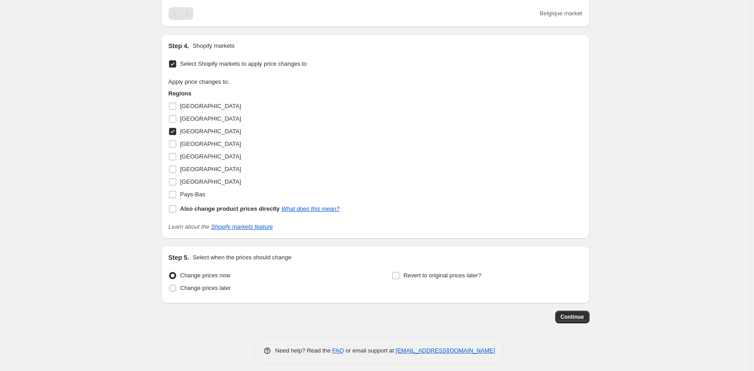
scroll to position [768, 0]
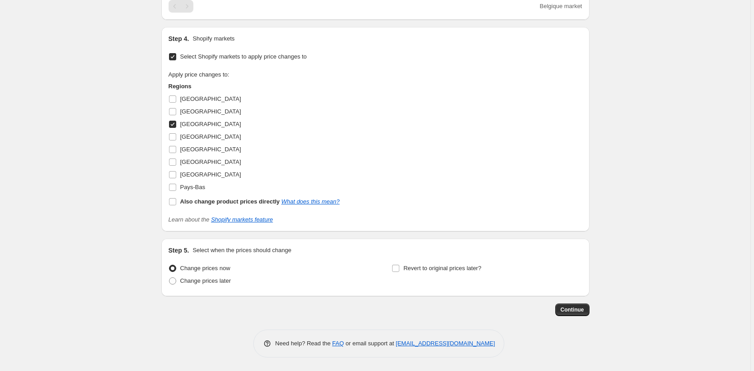
click at [174, 124] on input "[GEOGRAPHIC_DATA]" at bounding box center [172, 124] width 7 height 7
checkbox input "false"
click at [173, 151] on input "[GEOGRAPHIC_DATA]" at bounding box center [172, 149] width 7 height 7
checkbox input "true"
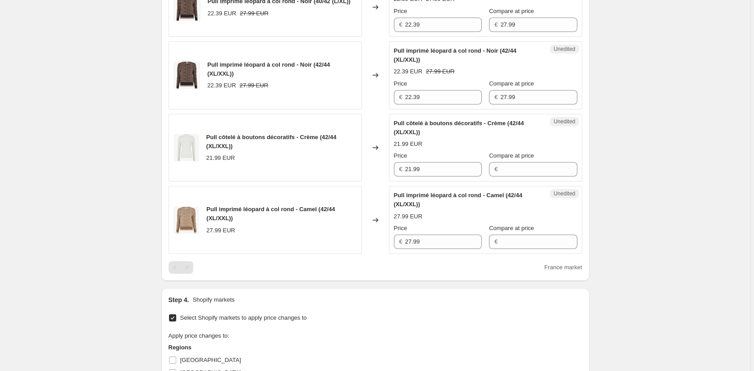
scroll to position [408, 0]
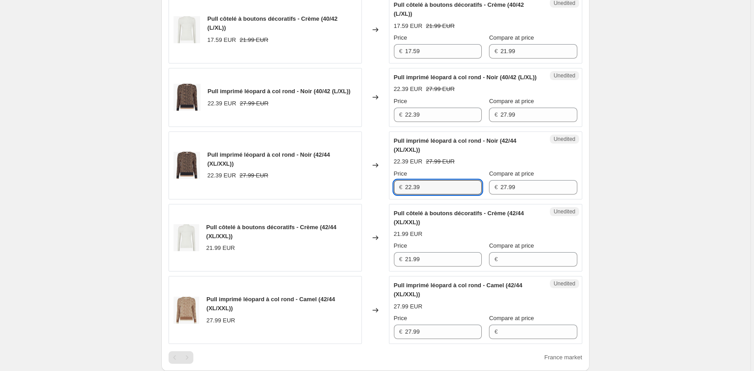
drag, startPoint x: 427, startPoint y: 196, endPoint x: 374, endPoint y: 195, distance: 53.2
click at [375, 195] on div "Pull imprimé léopard à col rond - Noir (42/44 (XL/XXL)) 22.39 EUR 27.99 EUR Cha…" at bounding box center [374, 166] width 413 height 68
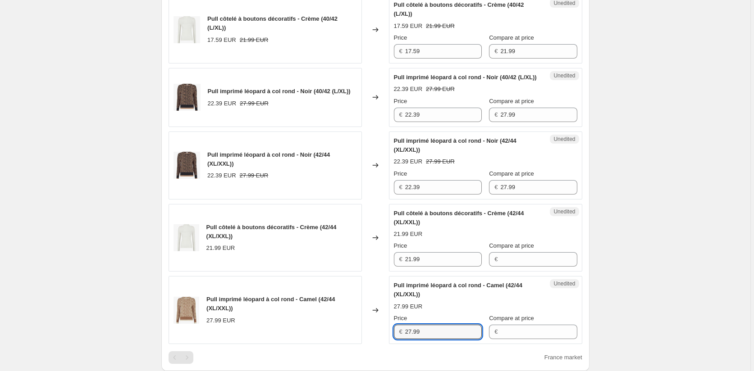
drag, startPoint x: 432, startPoint y: 335, endPoint x: 375, endPoint y: 332, distance: 57.3
click at [367, 338] on div "Pull imprimé léopard à col rond - Camel (42/44 (XL/XXL)) 27.99 EUR Changed to U…" at bounding box center [374, 310] width 413 height 68
paste input "2.3"
type input "22.39"
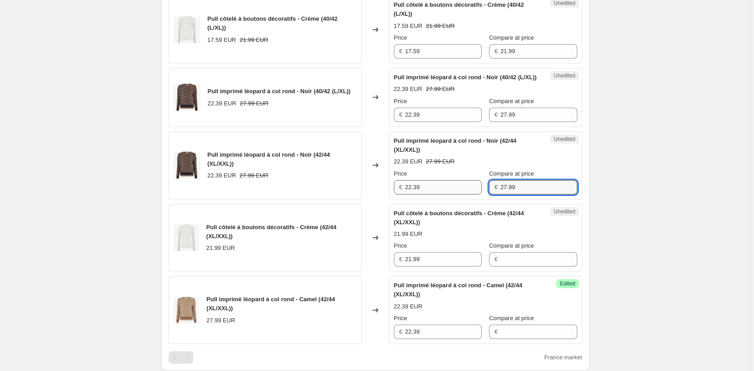
drag, startPoint x: 482, startPoint y: 198, endPoint x: 460, endPoint y: 203, distance: 22.2
click at [462, 195] on div "Price € 22.39 Compare at price € 27.99" at bounding box center [485, 181] width 183 height 25
drag, startPoint x: 515, startPoint y: 342, endPoint x: 509, endPoint y: 342, distance: 5.9
click at [515, 339] on input "Compare at price" at bounding box center [538, 332] width 77 height 14
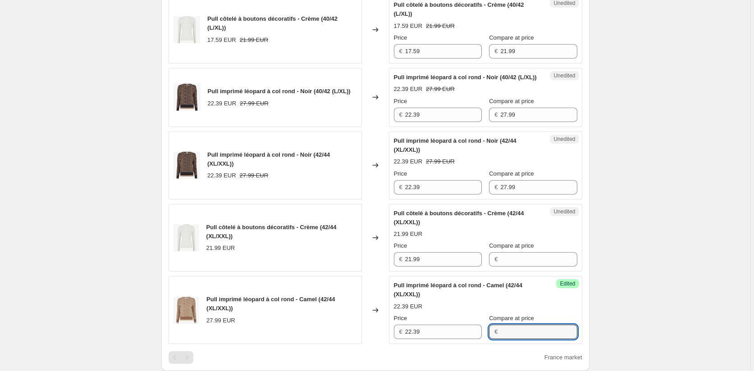
paste input "27.99"
type input "27.99"
drag, startPoint x: 391, startPoint y: 50, endPoint x: 383, endPoint y: 50, distance: 7.7
click at [386, 50] on div "Pull côtelé à boutons décoratifs - Crème (40/42 (L/XL)) 17.59 EUR 21.99 EUR Cha…" at bounding box center [374, 29] width 413 height 68
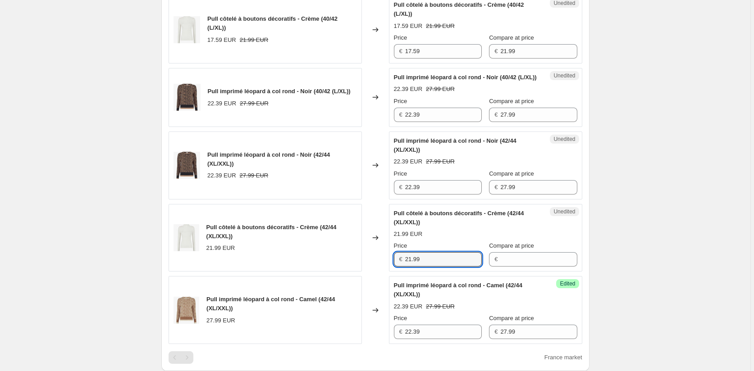
drag, startPoint x: 394, startPoint y: 262, endPoint x: 383, endPoint y: 260, distance: 10.5
click at [383, 260] on div "Pull côtelé à boutons décoratifs - Crème (42/44 (XL/XXL)) 21.99 EUR Changed to …" at bounding box center [374, 238] width 413 height 68
paste input "17.5"
type input "17.59"
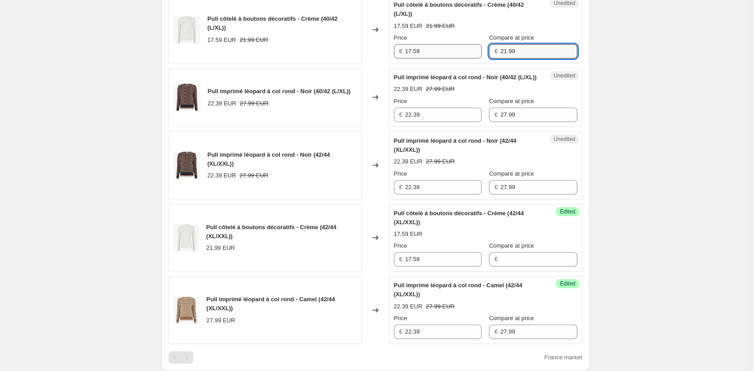
drag, startPoint x: 528, startPoint y: 49, endPoint x: 451, endPoint y: 49, distance: 77.0
click at [463, 49] on div "Price € 17.59 Compare at price € 21.99" at bounding box center [485, 45] width 183 height 25
click at [530, 267] on input "Compare at price" at bounding box center [538, 259] width 77 height 14
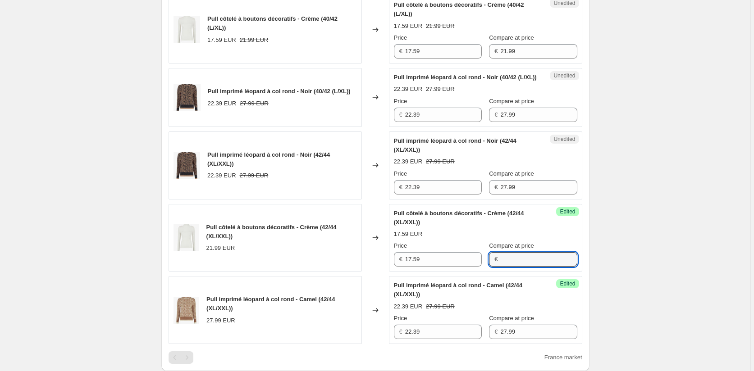
paste input "21.99"
type input "21.99"
click at [638, 268] on div "Create new price [MEDICAL_DATA]. This page is ready Create new price [MEDICAL_D…" at bounding box center [375, 157] width 750 height 1130
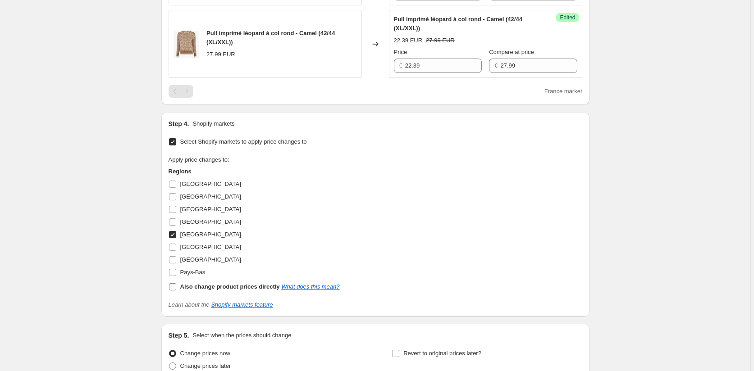
scroll to position [678, 0]
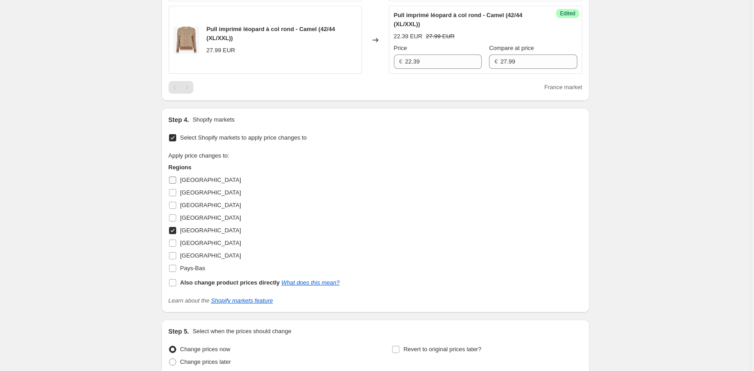
click at [175, 184] on input "[GEOGRAPHIC_DATA]" at bounding box center [172, 180] width 7 height 7
checkbox input "true"
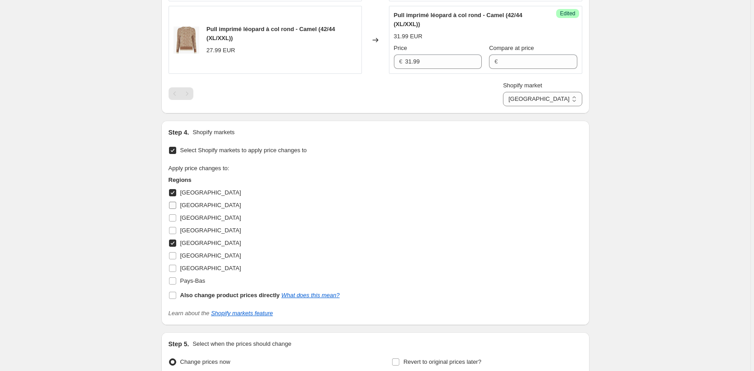
click at [174, 209] on span at bounding box center [172, 205] width 8 height 8
click at [174, 209] on input "[GEOGRAPHIC_DATA]" at bounding box center [172, 205] width 7 height 7
checkbox input "true"
click at [174, 222] on input "[GEOGRAPHIC_DATA]" at bounding box center [172, 217] width 7 height 7
checkbox input "true"
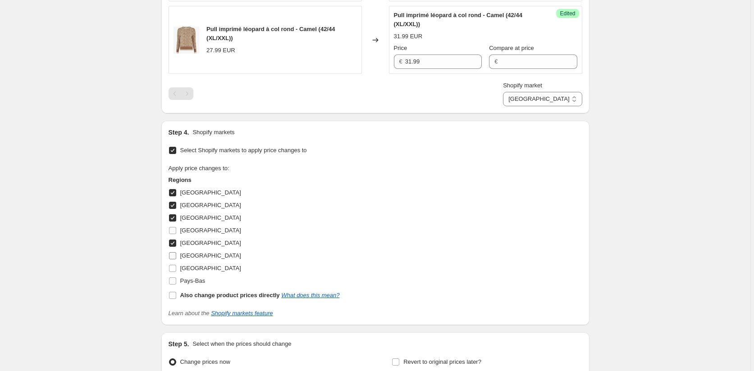
click at [173, 259] on input "[GEOGRAPHIC_DATA]" at bounding box center [172, 255] width 7 height 7
checkbox input "true"
drag, startPoint x: 172, startPoint y: 275, endPoint x: 172, endPoint y: 284, distance: 8.6
click at [172, 272] on input "[GEOGRAPHIC_DATA]" at bounding box center [172, 268] width 7 height 7
checkbox input "true"
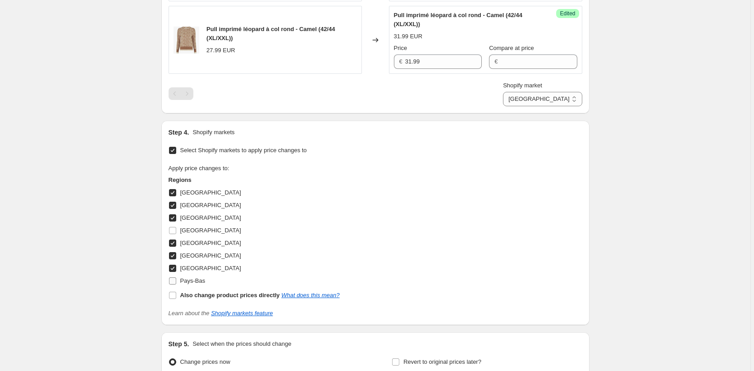
click at [172, 285] on input "Pays-Bas" at bounding box center [172, 280] width 7 height 7
checkbox input "true"
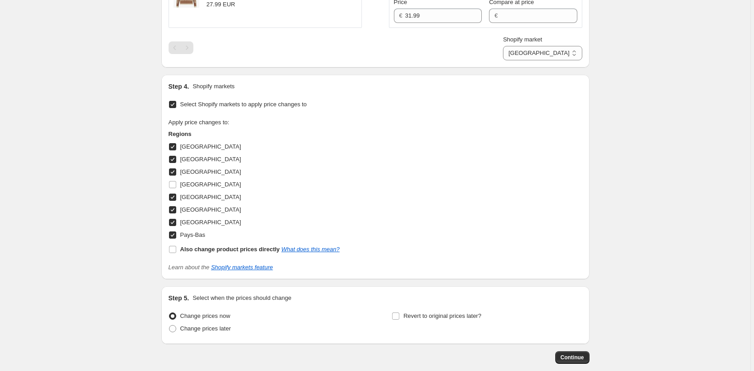
scroll to position [781, 0]
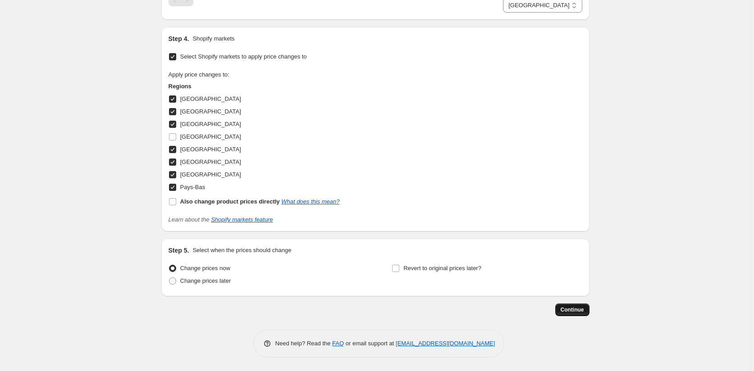
click at [573, 311] on span "Continue" at bounding box center [571, 309] width 23 height 7
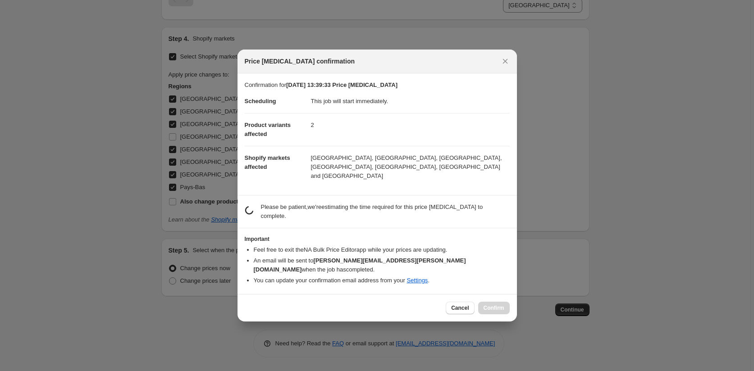
scroll to position [0, 0]
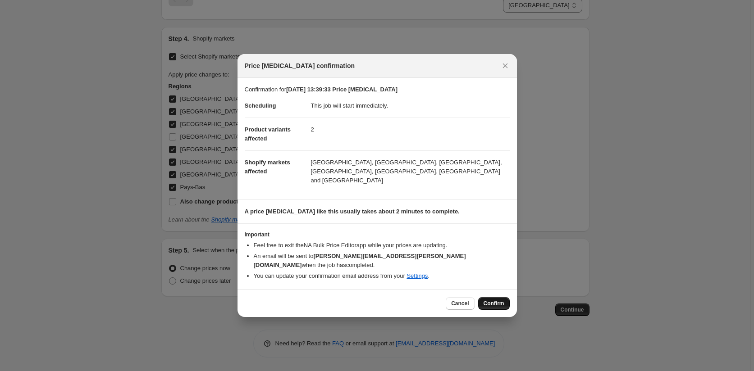
click at [492, 300] on span "Confirm" at bounding box center [493, 303] width 21 height 7
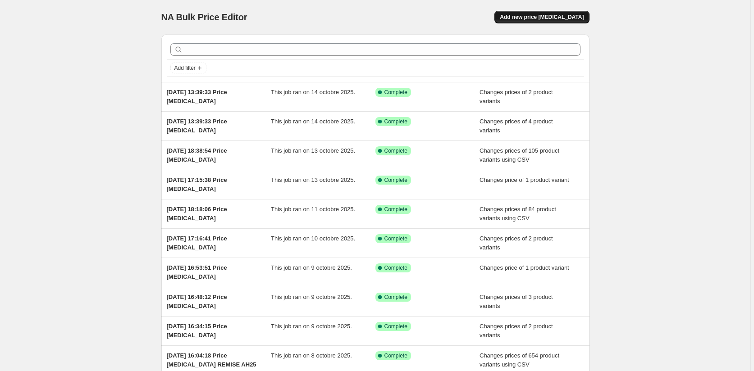
click at [554, 18] on span "Add new price [MEDICAL_DATA]" at bounding box center [542, 17] width 84 height 7
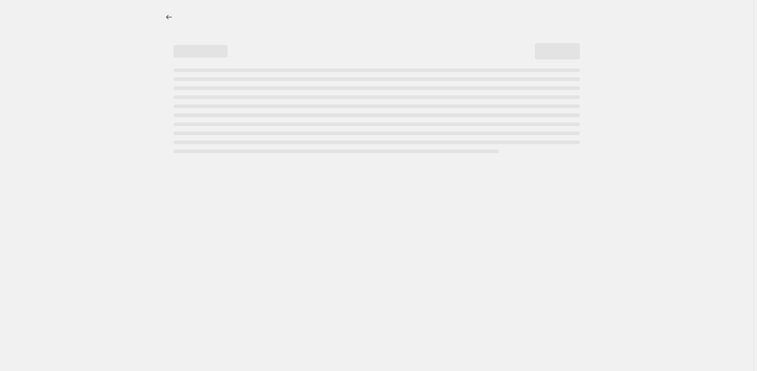
select select "percentage"
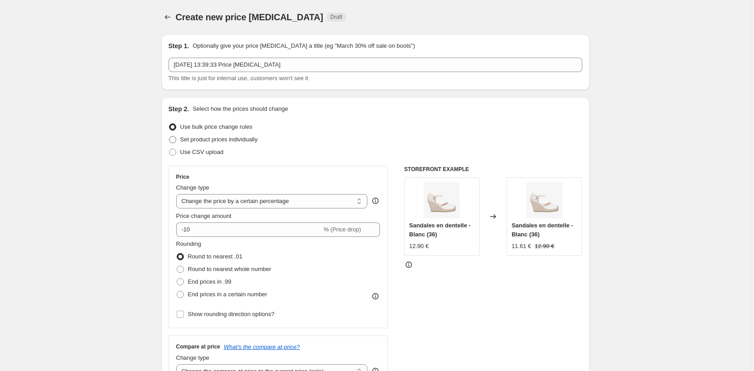
click at [192, 136] on span "Set product prices individually" at bounding box center [218, 139] width 77 height 7
click at [169, 136] on input "Set product prices individually" at bounding box center [169, 136] width 0 height 0
radio input "true"
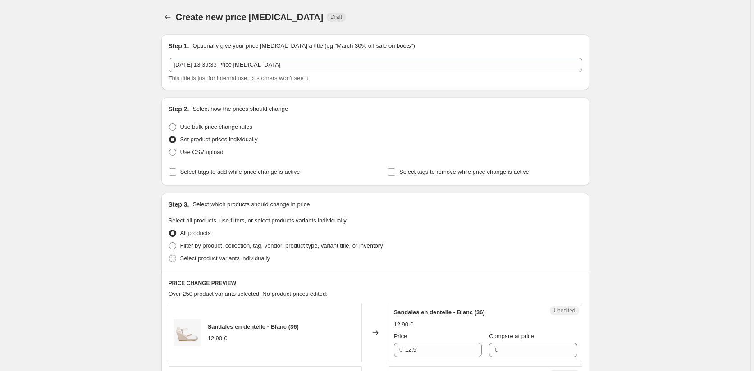
click at [184, 261] on span "Select product variants individually" at bounding box center [225, 258] width 90 height 7
click at [169, 255] on input "Select product variants individually" at bounding box center [169, 255] width 0 height 0
radio input "true"
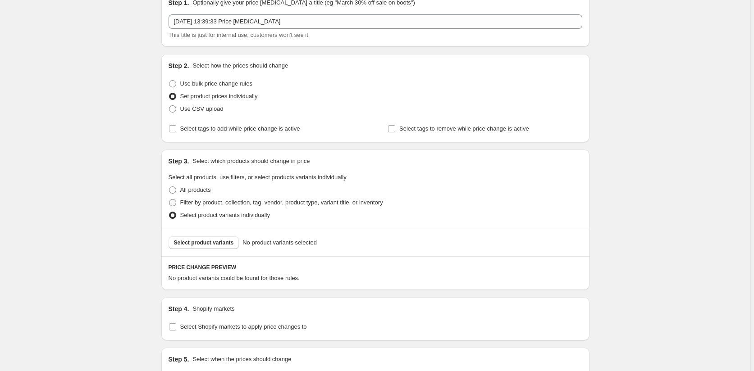
scroll to position [152, 0]
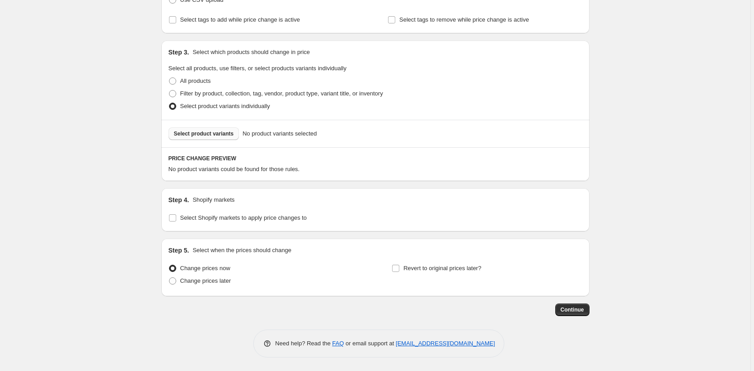
click at [200, 130] on button "Select product variants" at bounding box center [203, 133] width 71 height 13
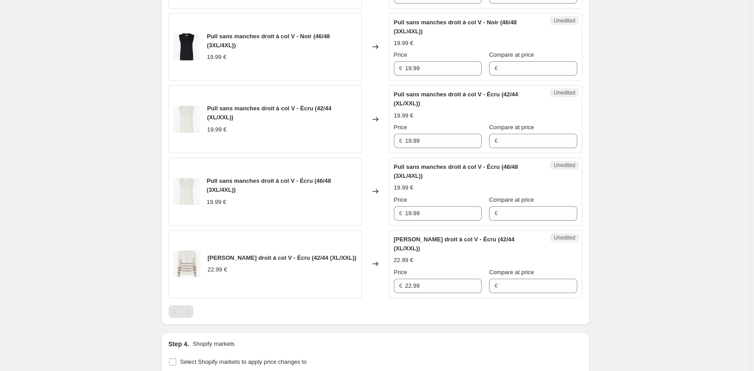
scroll to position [734, 0]
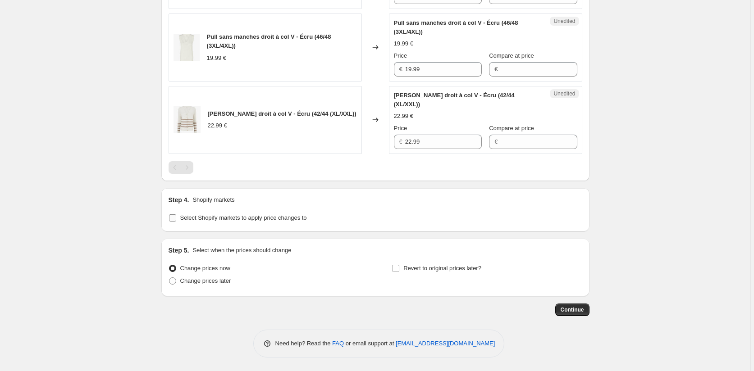
click at [176, 217] on input "Select Shopify markets to apply price changes to" at bounding box center [172, 217] width 7 height 7
checkbox input "true"
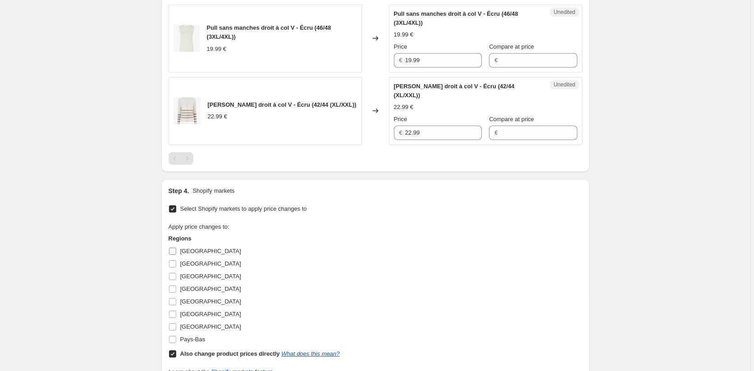
click at [175, 255] on input "[GEOGRAPHIC_DATA]" at bounding box center [172, 251] width 7 height 7
checkbox input "true"
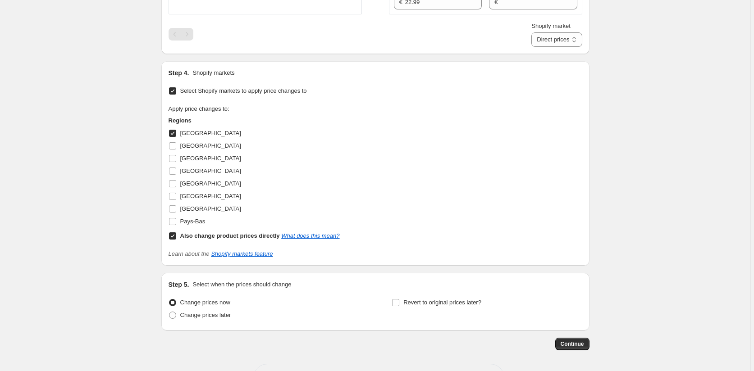
scroll to position [869, 0]
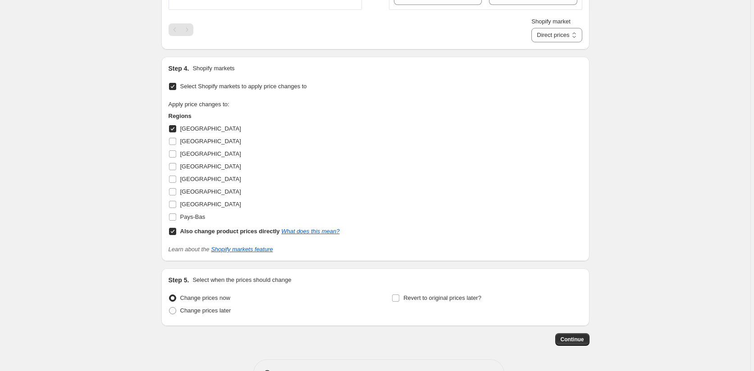
click at [171, 235] on input "Also change product prices directly What does this mean?" at bounding box center [172, 231] width 7 height 7
checkbox input "false"
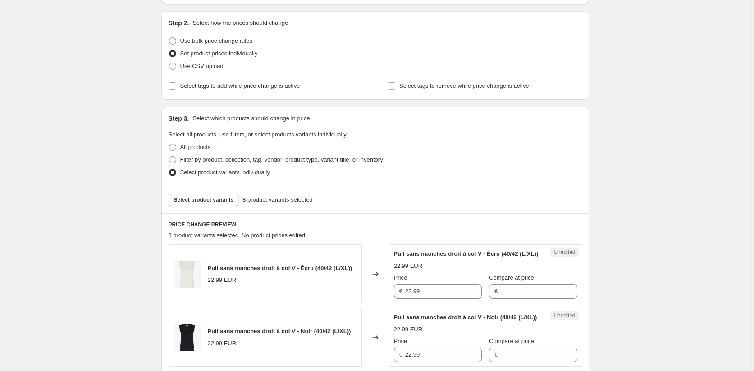
scroll to position [238, 0]
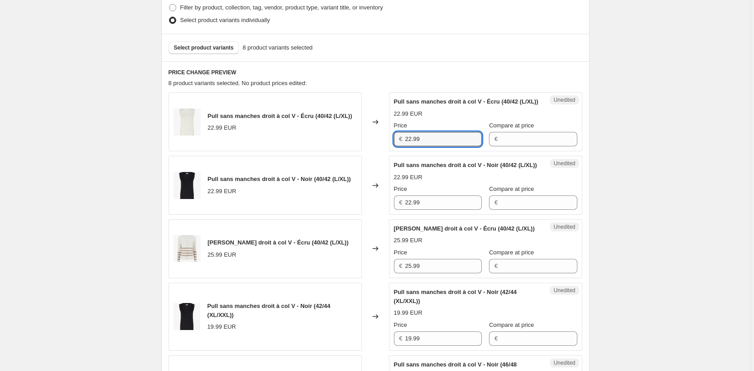
click at [370, 143] on div "Pull sans manches droit à col V - Écru (40/42 (L/XL)) 22.99 EUR Changed to Uned…" at bounding box center [374, 121] width 413 height 59
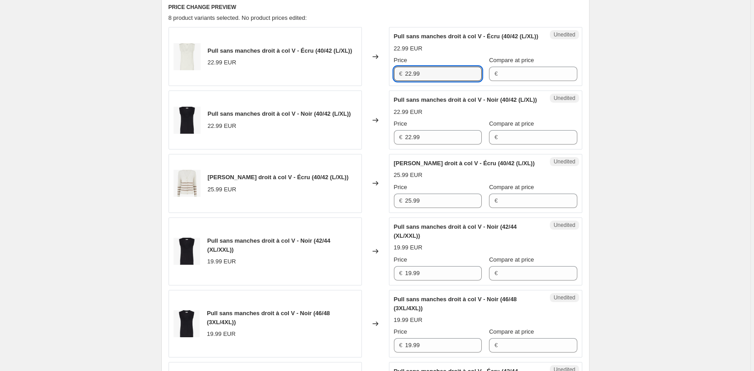
scroll to position [373, 0]
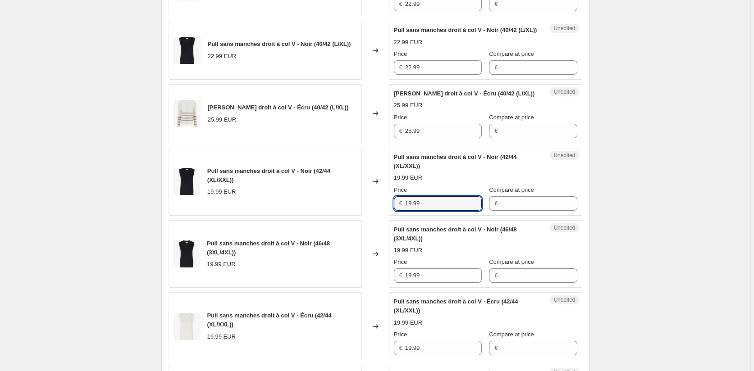
drag, startPoint x: 402, startPoint y: 220, endPoint x: 384, endPoint y: 220, distance: 18.0
click at [384, 216] on div "Pull sans manches droit à col V - Noir (42/44 (XL/XXL)) 19.99 EUR Changed to Un…" at bounding box center [374, 182] width 413 height 68
paste input "22"
type input "22.99"
drag, startPoint x: 434, startPoint y: 295, endPoint x: 388, endPoint y: 293, distance: 46.0
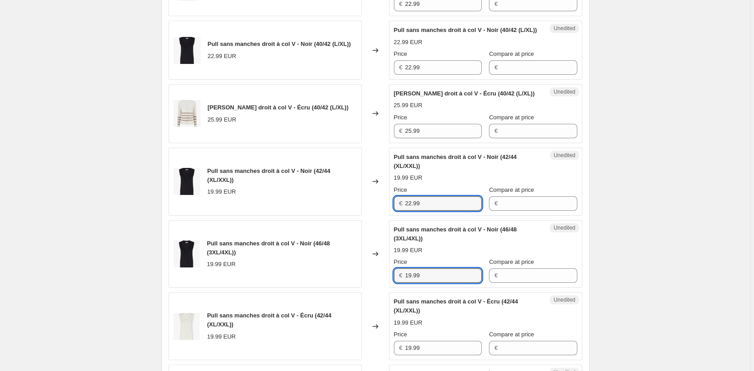
click at [389, 288] on div "Pull sans manches droit à col V - Noir (46/48 (3XL/4XL)) 19.99 EUR Changed to U…" at bounding box center [374, 254] width 413 height 68
paste input "22"
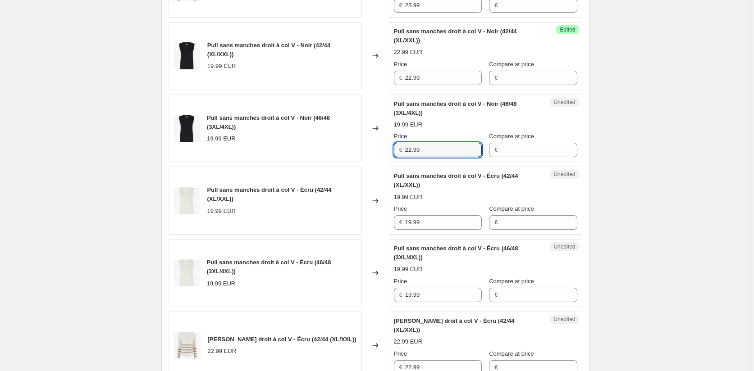
scroll to position [509, 0]
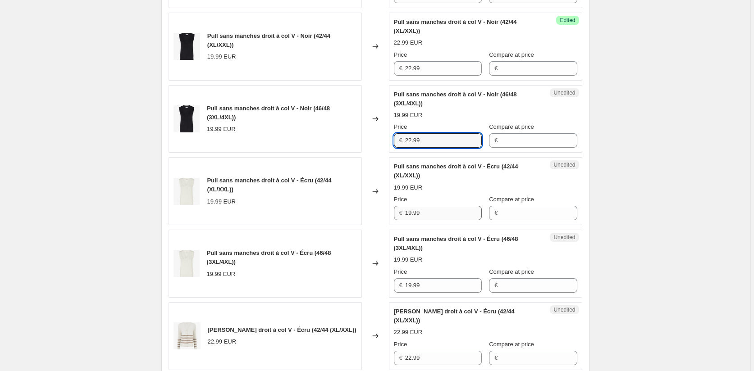
type input "22.99"
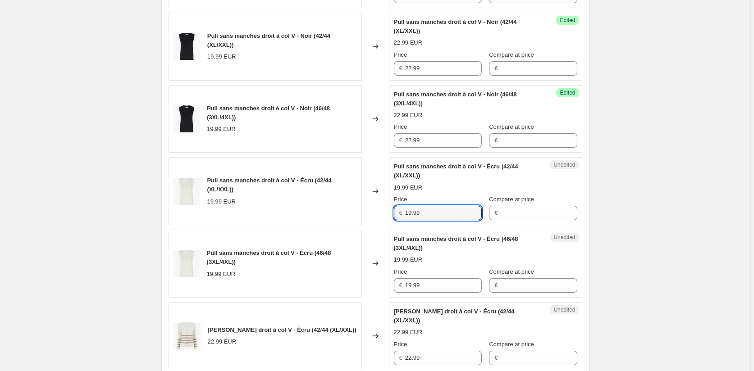
drag, startPoint x: 430, startPoint y: 232, endPoint x: 388, endPoint y: 232, distance: 41.9
click at [391, 225] on div "Unedited Pull sans manches droit à col V - Écru (42/44 (XL/XXL)) 19.99 EUR Pric…" at bounding box center [485, 191] width 193 height 68
paste input "22"
type input "22.99"
drag, startPoint x: 427, startPoint y: 306, endPoint x: 383, endPoint y: 304, distance: 43.7
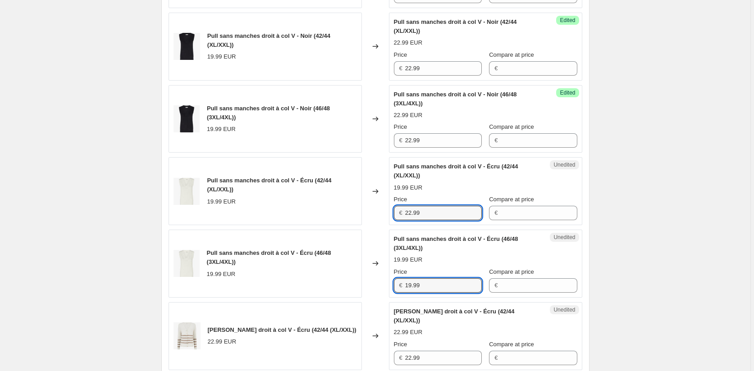
click at [385, 298] on div "Pull sans manches droit à col V - Écru (46/48 (3XL/4XL)) 19.99 EUR Changed to U…" at bounding box center [374, 264] width 413 height 68
paste input "22"
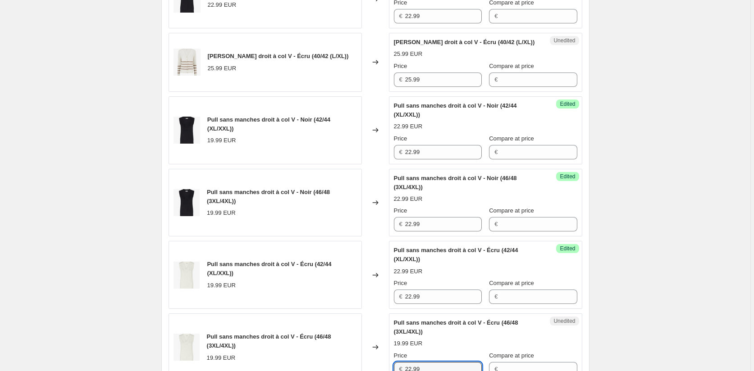
scroll to position [418, 0]
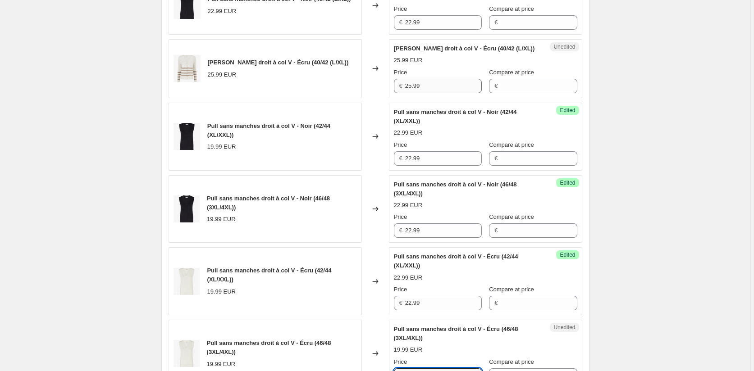
type input "22.99"
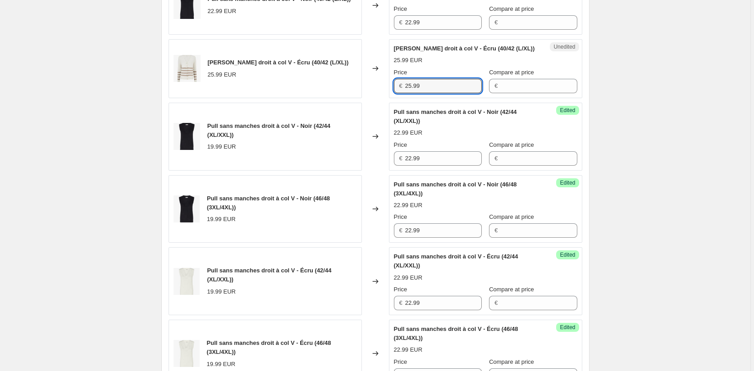
drag, startPoint x: 422, startPoint y: 102, endPoint x: 388, endPoint y: 148, distance: 56.4
click at [387, 98] on div "[PERSON_NAME] droit à col V - Écru (40/42 (L/XL)) 25.99 EUR Changed to Unedited…" at bounding box center [374, 68] width 413 height 59
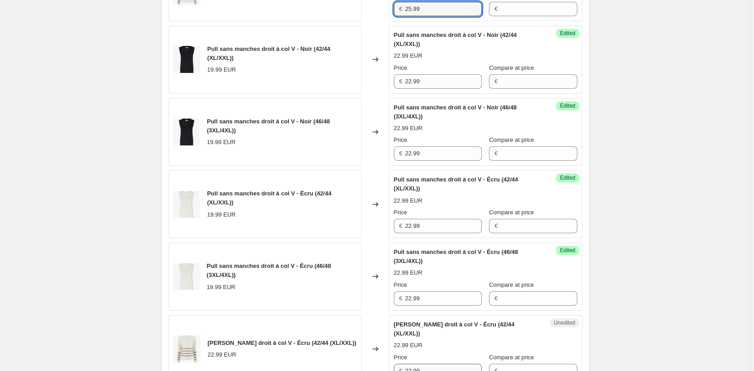
scroll to position [599, 0]
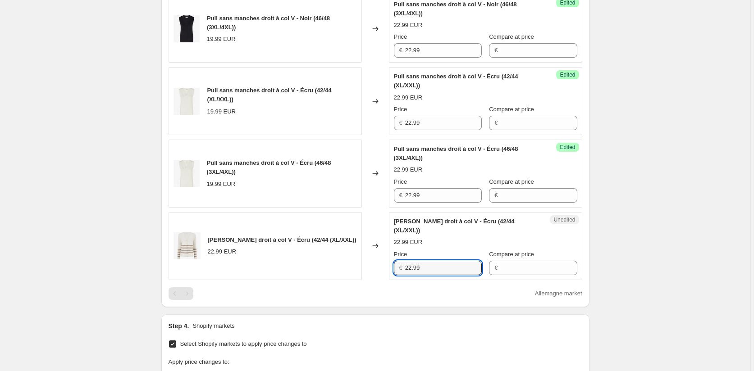
drag, startPoint x: 406, startPoint y: 278, endPoint x: 387, endPoint y: 277, distance: 18.9
click at [387, 277] on div "[PERSON_NAME] droit à col V - Écru (42/44 (XL/XXL)) 22.99 EUR Changed to Unedit…" at bounding box center [374, 246] width 413 height 68
drag, startPoint x: 430, startPoint y: 278, endPoint x: 367, endPoint y: 278, distance: 63.1
click at [368, 278] on div "[PERSON_NAME] droit à col V - Écru (42/44 (XL/XXL)) 22.99 EUR Changed to Unedit…" at bounding box center [374, 246] width 413 height 68
paste input "5"
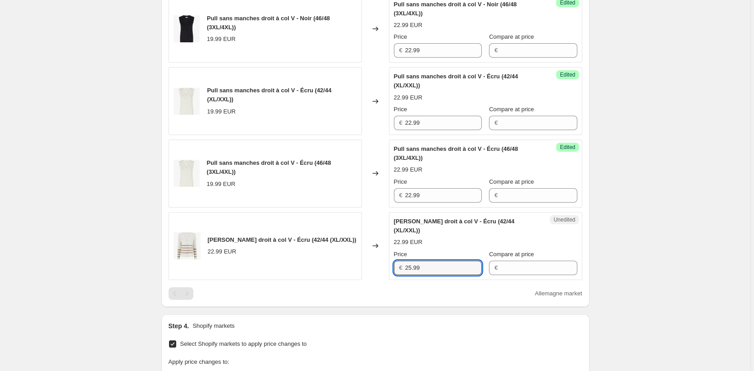
type input "25.99"
click at [681, 300] on div "Create new price [MEDICAL_DATA]. This page is ready Create new price [MEDICAL_D…" at bounding box center [375, 29] width 750 height 1257
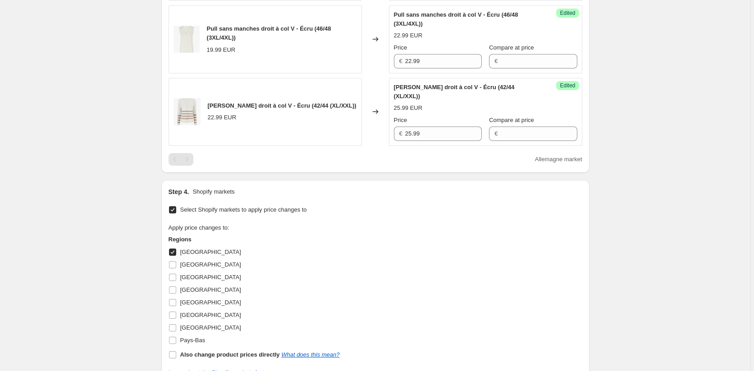
scroll to position [734, 0]
click at [420, 227] on div "Select Shopify markets to apply price changes to Apply price changes to: Region…" at bounding box center [374, 290] width 413 height 174
click at [172, 255] on input "[GEOGRAPHIC_DATA]" at bounding box center [172, 251] width 7 height 7
checkbox input "false"
click at [174, 268] on input "[GEOGRAPHIC_DATA]" at bounding box center [172, 263] width 7 height 7
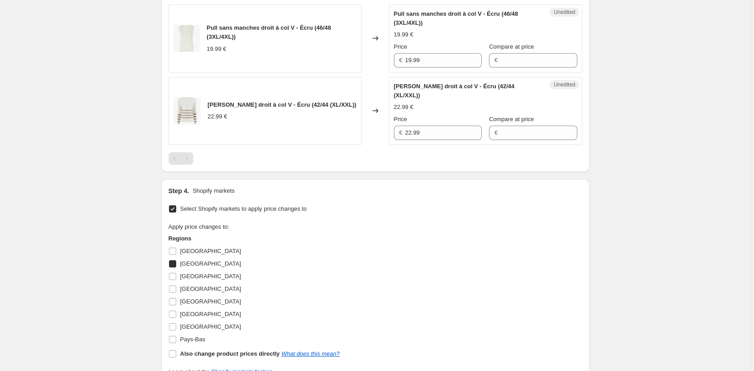
checkbox input "true"
drag, startPoint x: 427, startPoint y: 139, endPoint x: 381, endPoint y: 139, distance: 46.8
click at [381, 139] on div "[PERSON_NAME] droit à col V - Écru (42/44 (XL/XXL)) 22.99 EUR Changed to Unedit…" at bounding box center [374, 111] width 413 height 68
paste input "5"
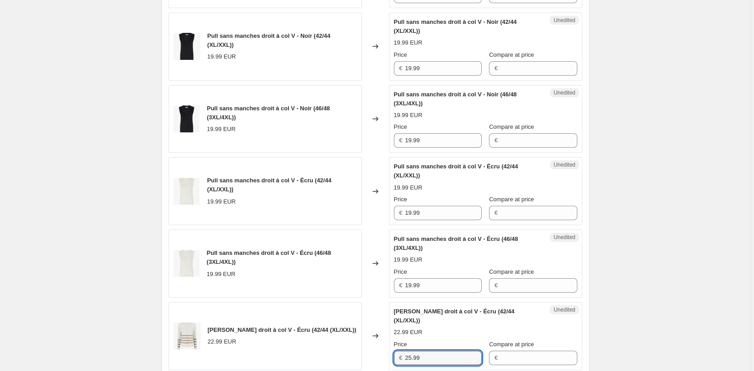
scroll to position [418, 0]
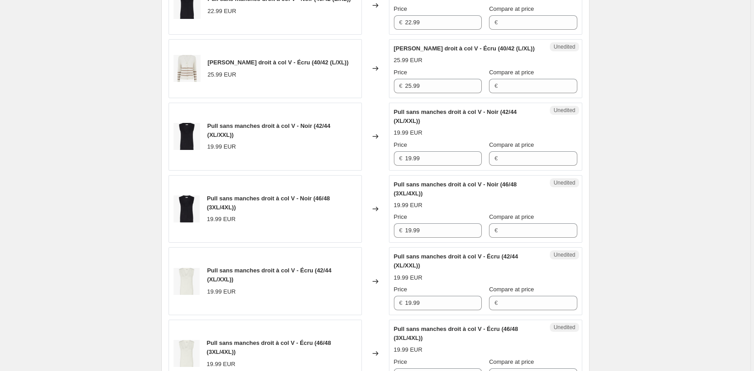
type input "25.99"
drag, startPoint x: 384, startPoint y: 41, endPoint x: 377, endPoint y: 43, distance: 7.8
click at [377, 35] on div "Pull sans manches droit à col V - Noir (40/42 (L/XL)) 22.99 EUR Changed to Uned…" at bounding box center [374, 5] width 413 height 59
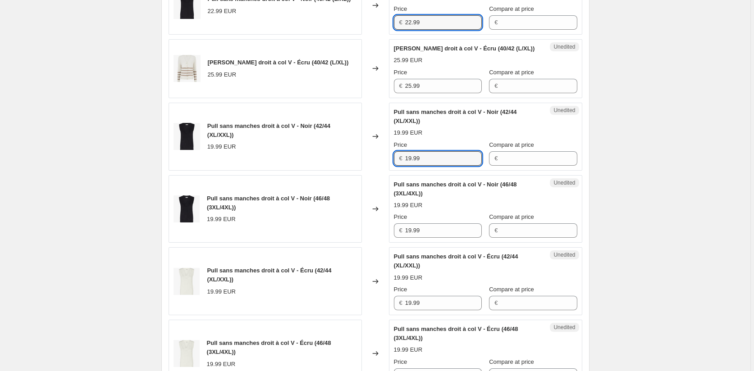
drag, startPoint x: 401, startPoint y: 178, endPoint x: 391, endPoint y: 178, distance: 10.4
click at [391, 171] on div "Unedited Pull sans manches droit à col V - Noir (42/44 (XL/XXL)) 19.99 EUR Pric…" at bounding box center [485, 137] width 193 height 68
paste input "22.9"
drag, startPoint x: 423, startPoint y: 173, endPoint x: 333, endPoint y: 173, distance: 90.1
click at [333, 171] on div "Pull sans manches droit à col V - Noir (42/44 (XL/XXL)) 19.99 EUR Changed to Un…" at bounding box center [374, 137] width 413 height 68
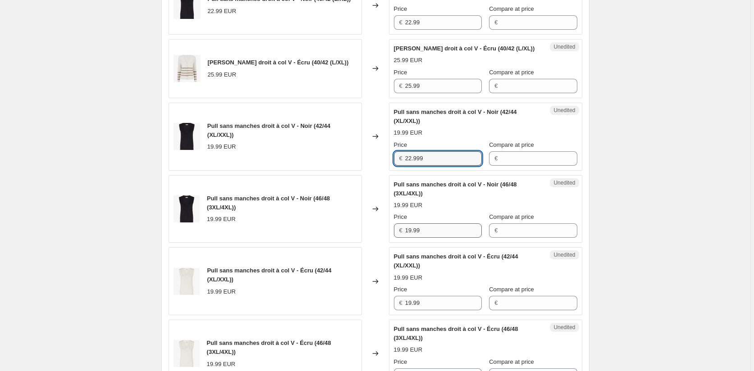
paste input "text"
type input "22.99"
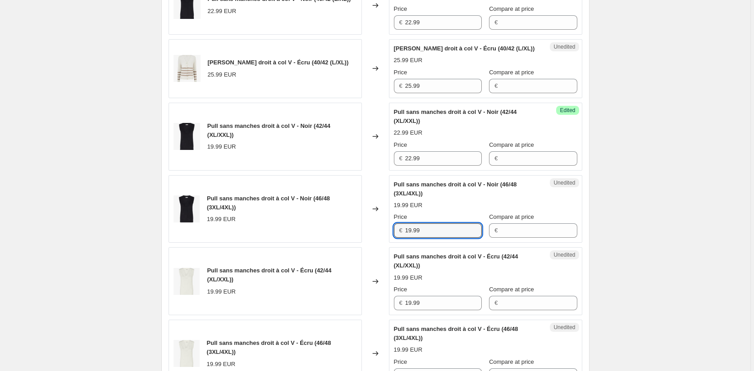
drag, startPoint x: 377, startPoint y: 251, endPoint x: 353, endPoint y: 251, distance: 23.9
click at [354, 243] on div "Pull sans manches droit à col V - Noir (46/48 (3XL/4XL)) 19.99 EUR Changed to U…" at bounding box center [374, 209] width 413 height 68
paste input "22"
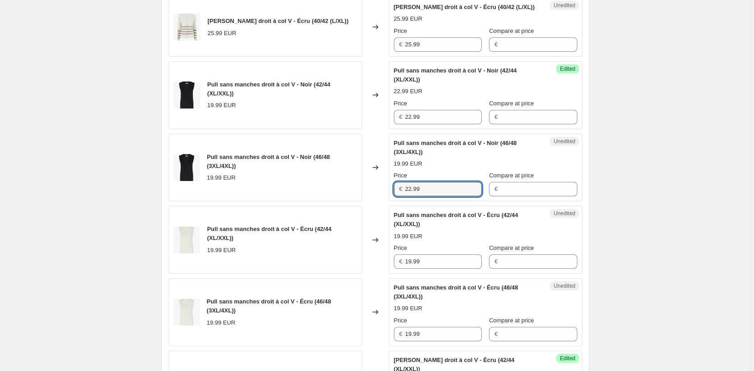
scroll to position [554, 0]
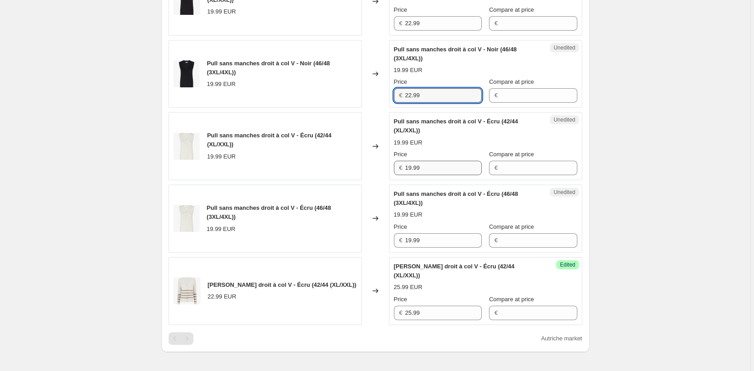
type input "22.99"
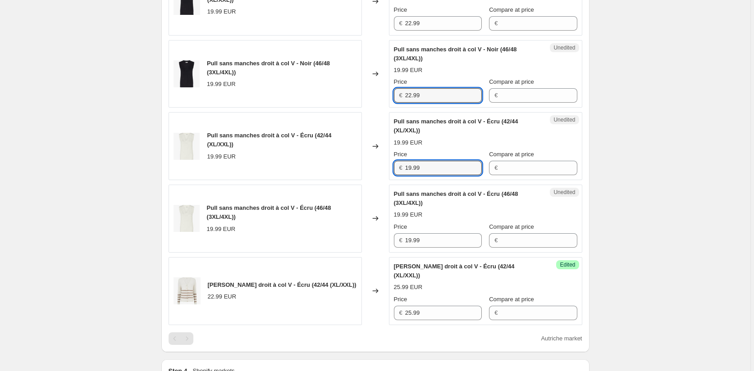
click at [373, 180] on div "Pull sans manches droit à col V - Écru (42/44 (XL/XXL)) 19.99 EUR Changed to Un…" at bounding box center [374, 146] width 413 height 68
paste input "22"
type input "22.99"
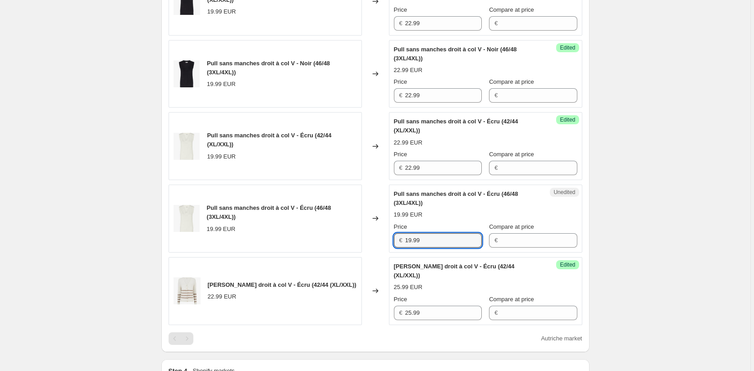
drag, startPoint x: 436, startPoint y: 260, endPoint x: 373, endPoint y: 259, distance: 63.5
click at [378, 253] on div "Pull sans manches droit à col V - Écru (46/48 (3XL/4XL)) 19.99 EUR Changed to U…" at bounding box center [374, 219] width 413 height 68
paste input "22"
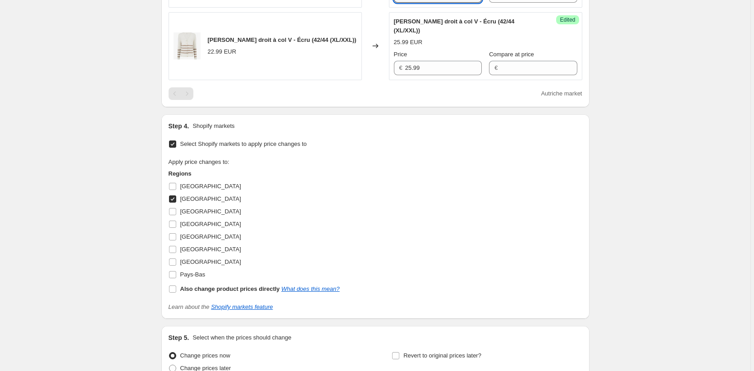
scroll to position [869, 0]
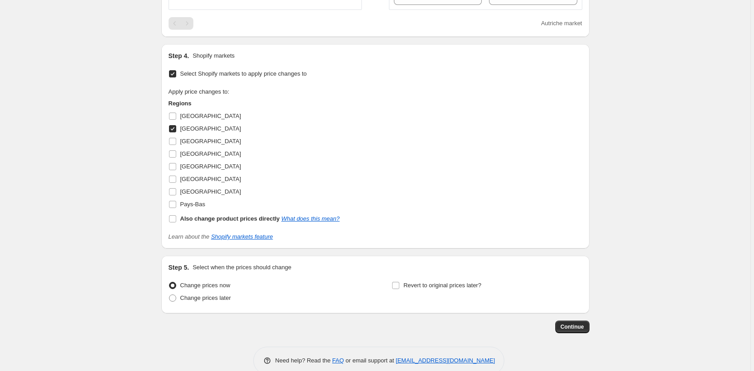
type input "22.99"
click at [176, 132] on input "[GEOGRAPHIC_DATA]" at bounding box center [172, 128] width 7 height 7
checkbox input "false"
click at [172, 208] on input "Pays-Bas" at bounding box center [172, 204] width 7 height 7
checkbox input "true"
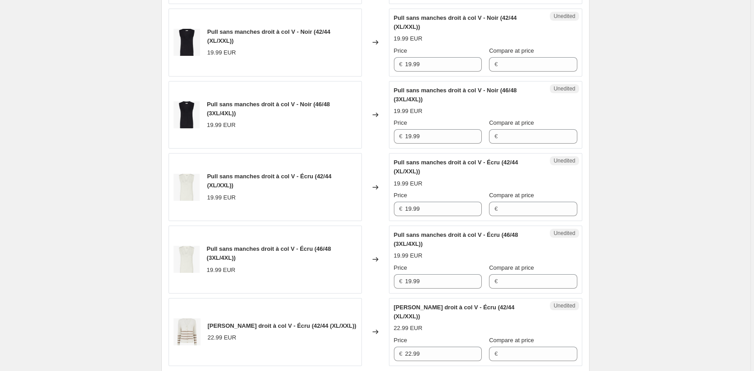
scroll to position [509, 0]
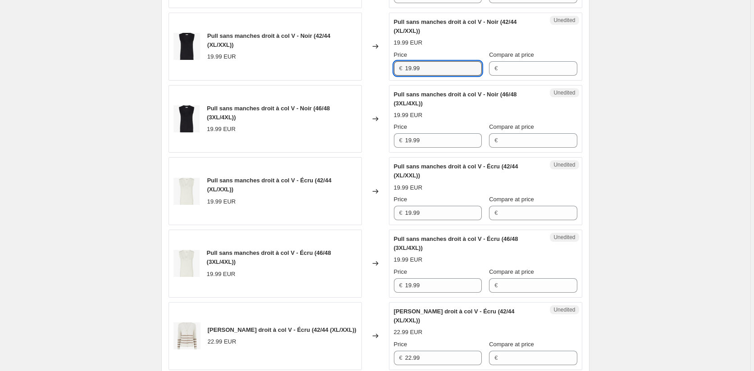
drag, startPoint x: 414, startPoint y: 87, endPoint x: 378, endPoint y: 86, distance: 36.5
click at [379, 81] on div "Pull sans manches droit à col V - Noir (42/44 (XL/XXL)) 19.99 EUR Changed to Un…" at bounding box center [374, 47] width 413 height 68
paste input "22"
type input "22.99"
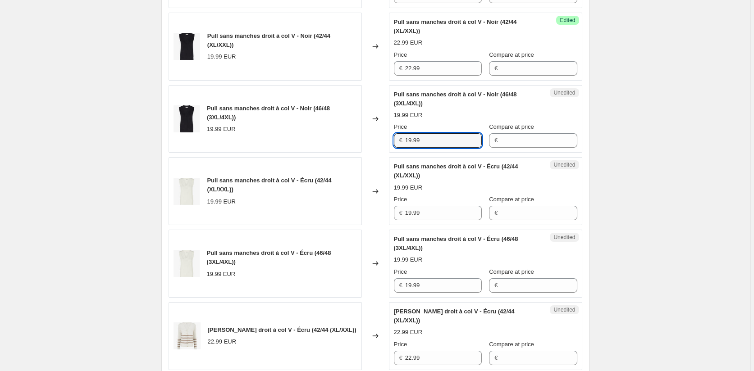
drag, startPoint x: 403, startPoint y: 157, endPoint x: 387, endPoint y: 176, distance: 24.6
click at [384, 153] on div "Pull sans manches droit à col V - Noir (46/48 (3XL/4XL)) 19.99 EUR Changed to U…" at bounding box center [374, 119] width 413 height 68
paste input "22"
type input "22.99"
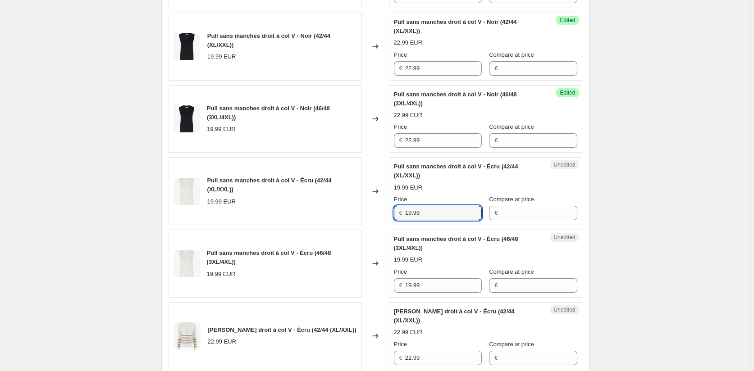
drag, startPoint x: 430, startPoint y: 226, endPoint x: 384, endPoint y: 229, distance: 45.6
click at [390, 225] on div "Unedited Pull sans manches droit à col V - Écru (42/44 (XL/XXL)) 19.99 EUR Pric…" at bounding box center [485, 191] width 193 height 68
paste input "22"
type input "22.99"
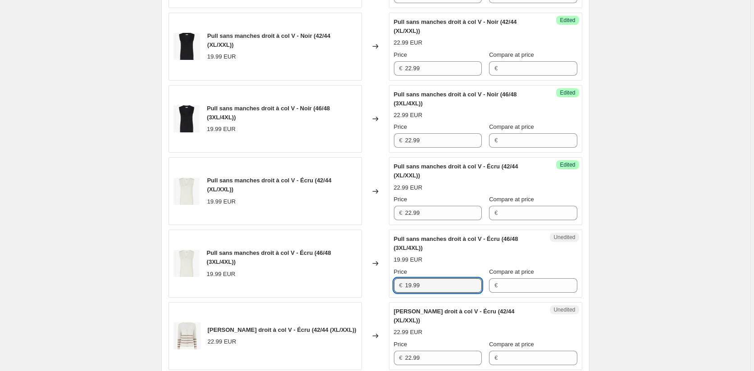
drag, startPoint x: 426, startPoint y: 302, endPoint x: 375, endPoint y: 302, distance: 50.4
click at [376, 298] on div "Pull sans manches droit à col V - Écru (46/48 (3XL/4XL)) 19.99 EUR Changed to U…" at bounding box center [374, 264] width 413 height 68
paste input "22"
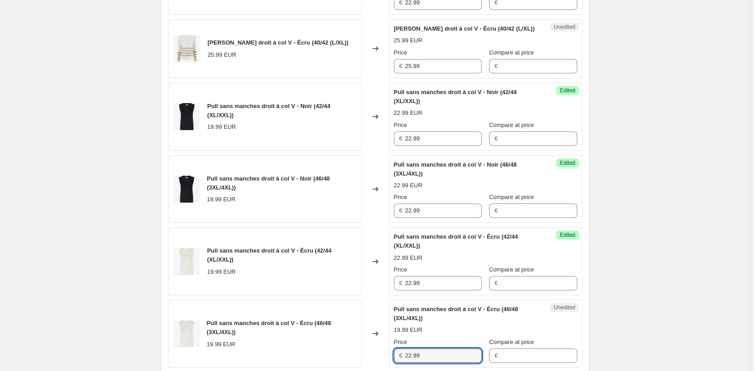
scroll to position [328, 0]
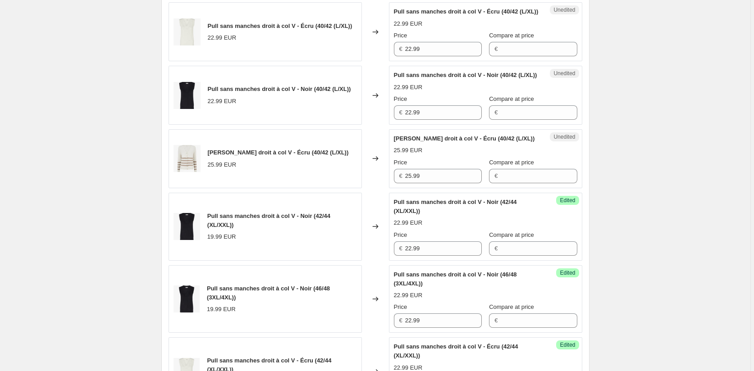
type input "22.99"
drag, startPoint x: 383, startPoint y: 193, endPoint x: 361, endPoint y: 193, distance: 22.5
click at [361, 188] on div "[PERSON_NAME] droit à col V - Écru (40/42 (L/XL)) 25.99 EUR Changed to Unedited…" at bounding box center [374, 158] width 413 height 59
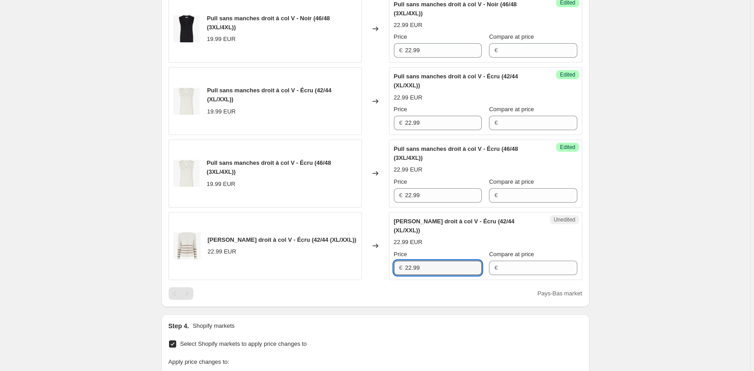
drag, startPoint x: 427, startPoint y: 280, endPoint x: 382, endPoint y: 279, distance: 44.2
click at [382, 279] on div "[PERSON_NAME] droit à col V - Écru (42/44 (XL/XXL)) 22.99 EUR Changed to Unedit…" at bounding box center [374, 246] width 413 height 68
paste input "5"
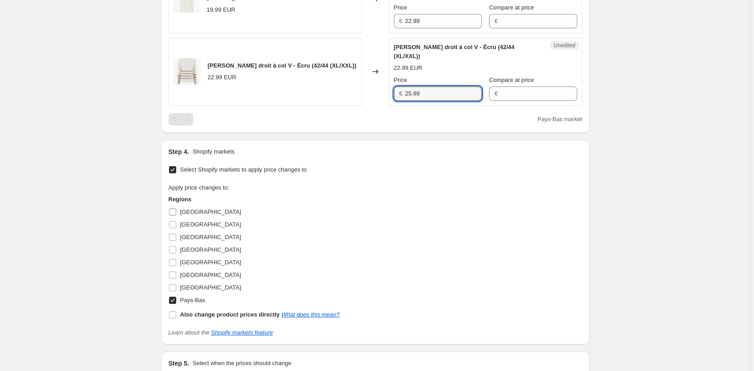
scroll to position [779, 0]
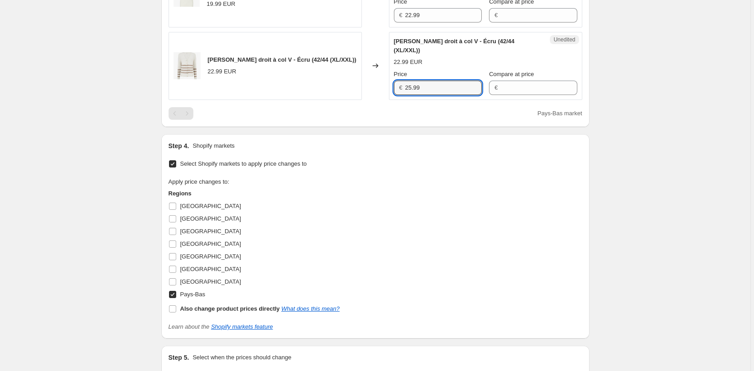
type input "25.99"
click at [176, 298] on input "Pays-Bas" at bounding box center [172, 294] width 7 height 7
checkbox input "false"
click at [176, 273] on input "[GEOGRAPHIC_DATA]" at bounding box center [172, 269] width 7 height 7
checkbox input "true"
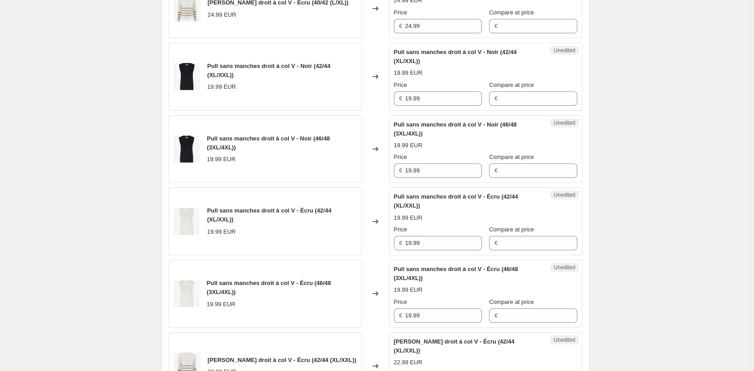
scroll to position [463, 0]
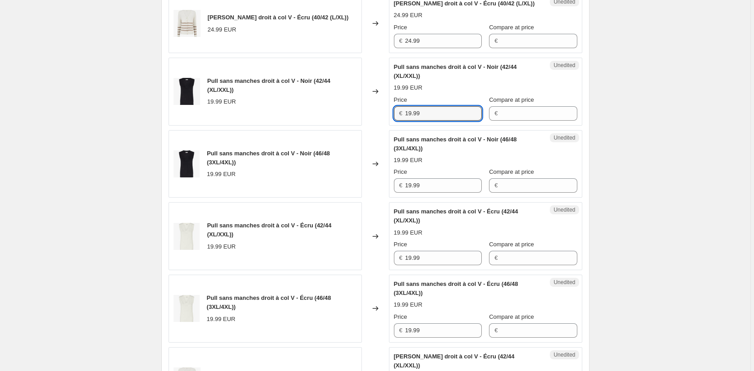
drag, startPoint x: 405, startPoint y: 132, endPoint x: 379, endPoint y: 127, distance: 26.9
click at [379, 126] on div "Pull sans manches droit à col V - Noir (42/44 (XL/XXL)) 19.99 EUR Changed to Un…" at bounding box center [374, 92] width 413 height 68
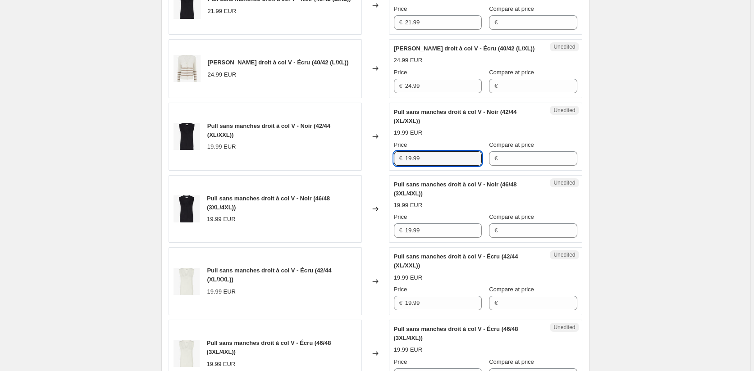
scroll to position [373, 0]
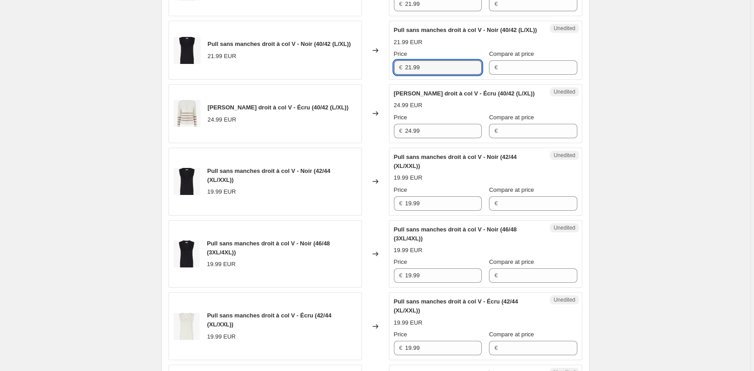
drag, startPoint x: 384, startPoint y: 85, endPoint x: 357, endPoint y: 84, distance: 27.1
click at [358, 80] on div "Pull sans manches droit à col V - Noir (40/42 (L/XL)) 21.99 EUR Changed to Uned…" at bounding box center [374, 50] width 413 height 59
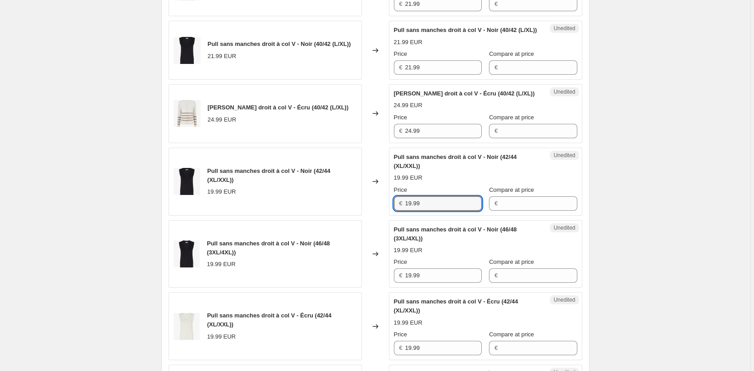
drag, startPoint x: 397, startPoint y: 221, endPoint x: 369, endPoint y: 238, distance: 33.0
click at [366, 216] on div "Pull sans manches droit à col V - Noir (42/44 (XL/XXL)) 19.99 EUR Changed to Un…" at bounding box center [374, 182] width 413 height 68
paste input "21"
type input "21.99"
drag, startPoint x: 436, startPoint y: 297, endPoint x: 388, endPoint y: 295, distance: 47.8
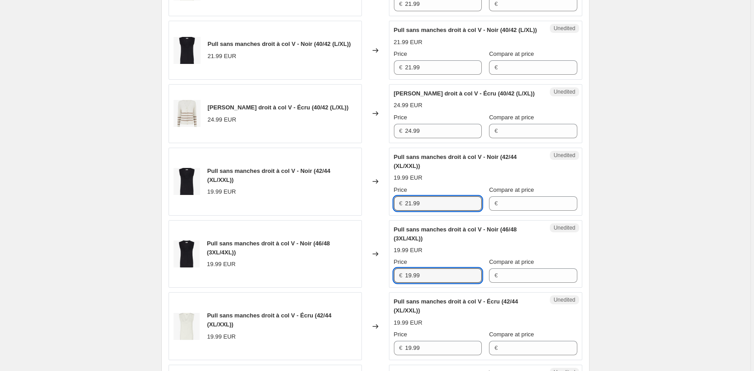
click at [389, 288] on div "Pull sans manches droit à col V - Noir (46/48 (3XL/4XL)) 19.99 EUR Changed to U…" at bounding box center [374, 254] width 413 height 68
paste input "21"
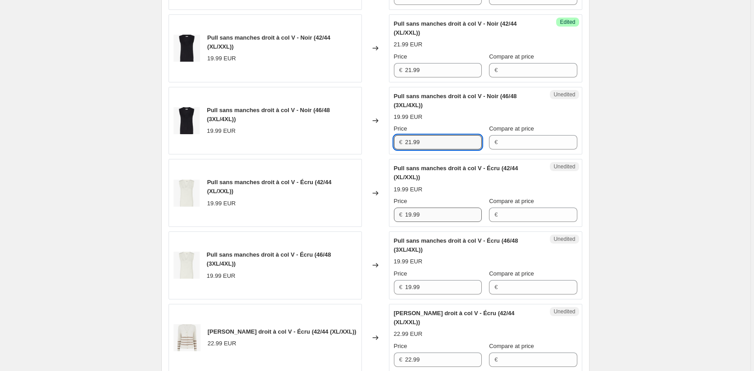
scroll to position [509, 0]
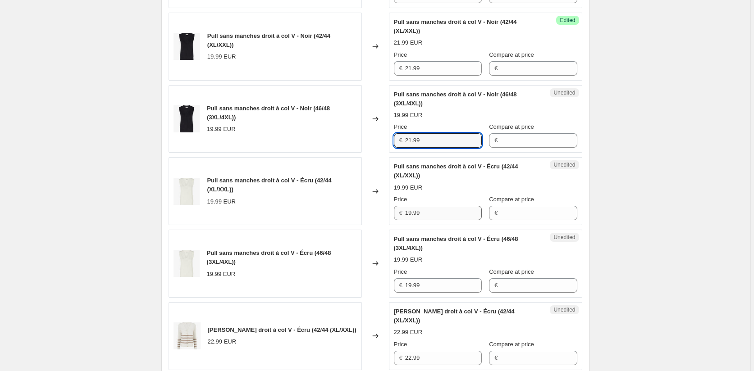
type input "21.99"
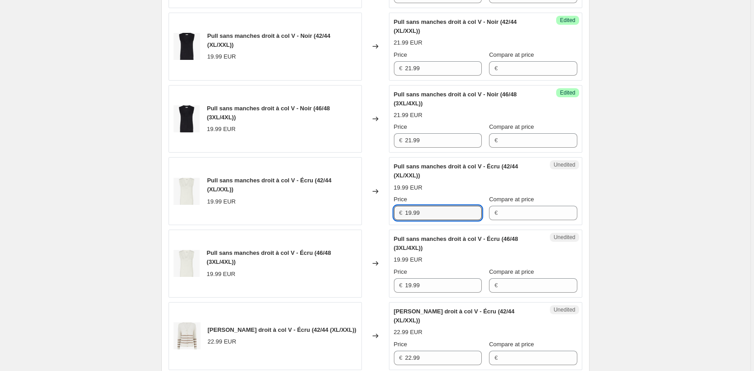
drag, startPoint x: 429, startPoint y: 232, endPoint x: 366, endPoint y: 233, distance: 62.6
click at [380, 225] on div "Pull sans manches droit à col V - Écru (42/44 (XL/XXL)) 19.99 EUR Changed to Un…" at bounding box center [374, 191] width 413 height 68
paste input "21"
type input "21.99"
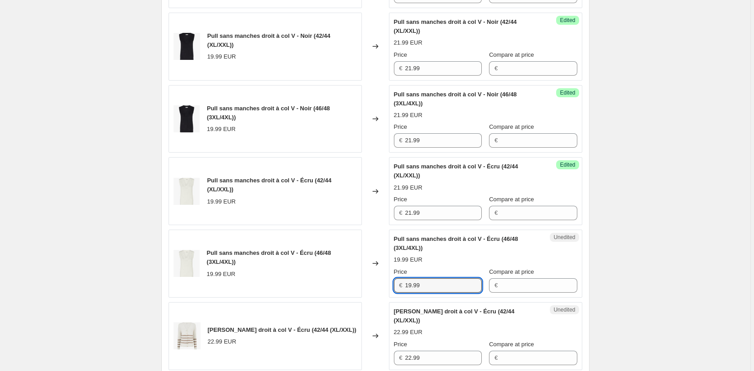
drag, startPoint x: 429, startPoint y: 303, endPoint x: 367, endPoint y: 303, distance: 62.6
click at [367, 298] on div "Pull sans manches droit à col V - Écru (46/48 (3XL/4XL)) 19.99 EUR Changed to U…" at bounding box center [374, 264] width 413 height 68
paste input "21"
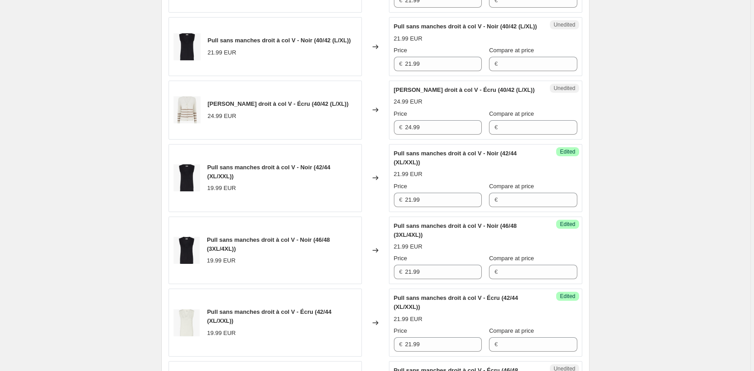
scroll to position [373, 0]
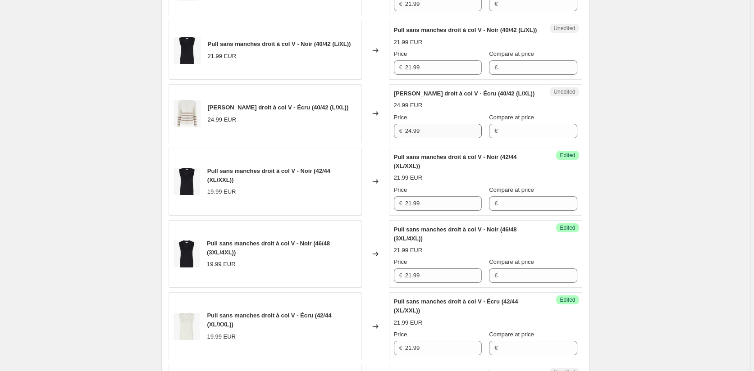
type input "21.99"
drag, startPoint x: 435, startPoint y: 148, endPoint x: 362, endPoint y: 155, distance: 72.9
click at [366, 143] on div "[PERSON_NAME] droit à col V - Écru (40/42 (L/XL)) 24.99 EUR Changed to Unedited…" at bounding box center [374, 113] width 413 height 59
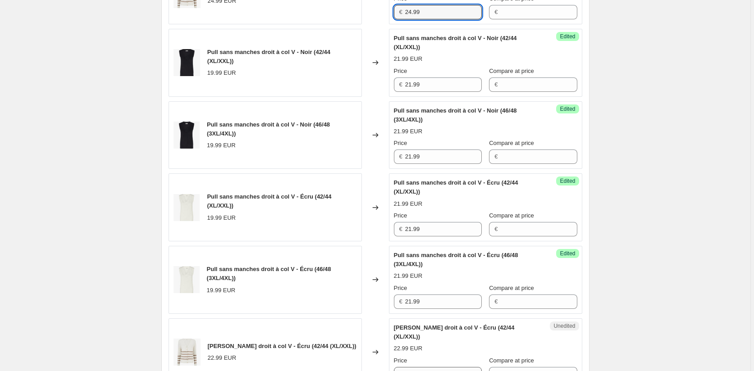
scroll to position [599, 0]
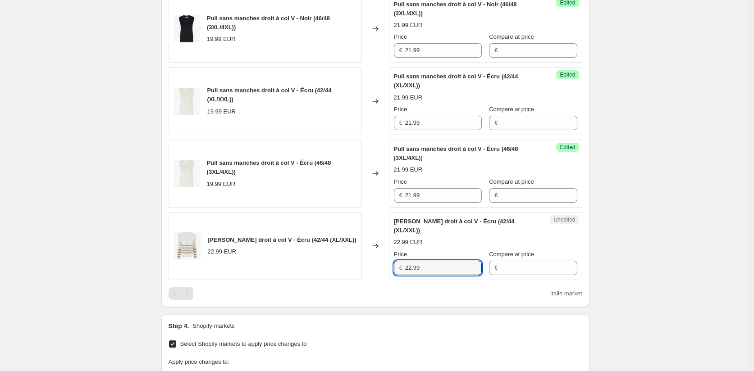
drag, startPoint x: 438, startPoint y: 277, endPoint x: 351, endPoint y: 277, distance: 86.9
click at [352, 277] on div "[PERSON_NAME] droit à col V - Écru (42/44 (XL/XXL)) 22.99 EUR Changed to Unedit…" at bounding box center [374, 246] width 413 height 68
paste input "4"
type input "24.99"
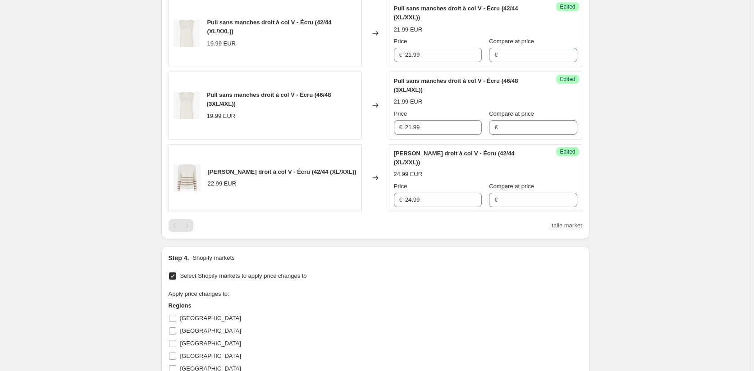
scroll to position [779, 0]
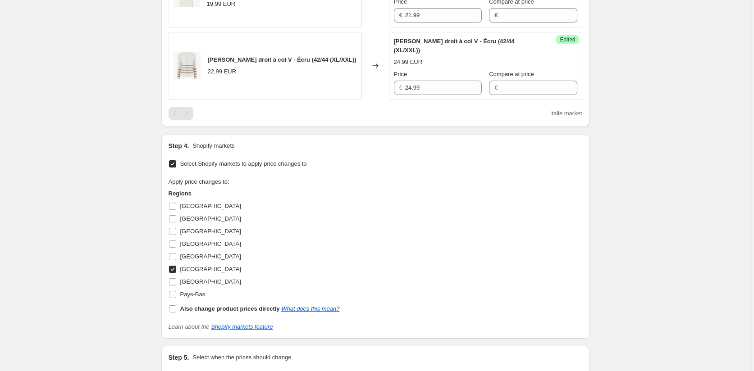
click at [174, 273] on input "[GEOGRAPHIC_DATA]" at bounding box center [172, 269] width 7 height 7
checkbox input "false"
click at [173, 286] on input "[GEOGRAPHIC_DATA]" at bounding box center [172, 281] width 7 height 7
checkbox input "true"
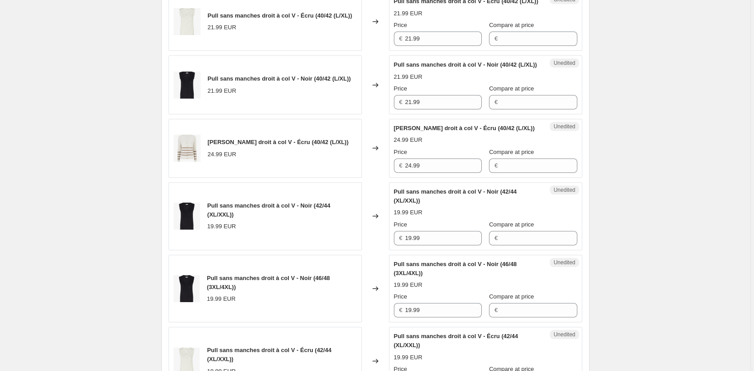
scroll to position [283, 0]
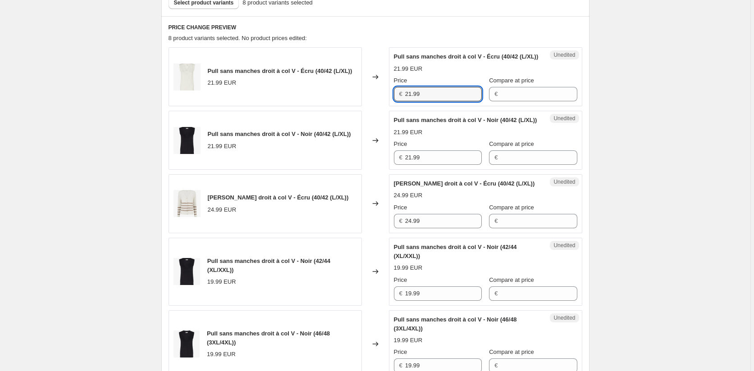
drag, startPoint x: 432, startPoint y: 104, endPoint x: 377, endPoint y: 104, distance: 55.4
click at [377, 104] on div "Pull sans manches droit à col V - Écru (40/42 (L/XL)) 21.99 EUR Changed to Uned…" at bounding box center [374, 76] width 413 height 59
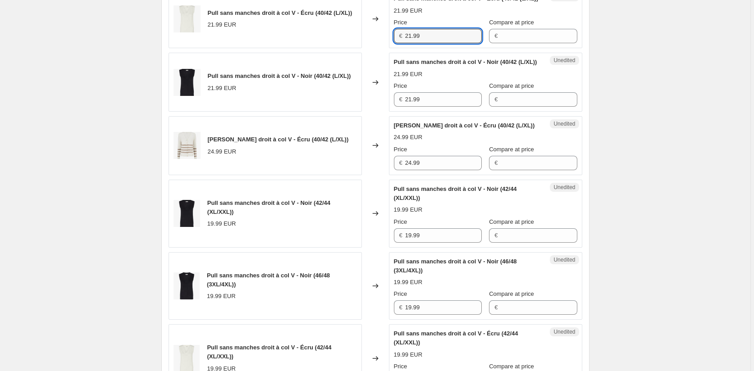
scroll to position [463, 0]
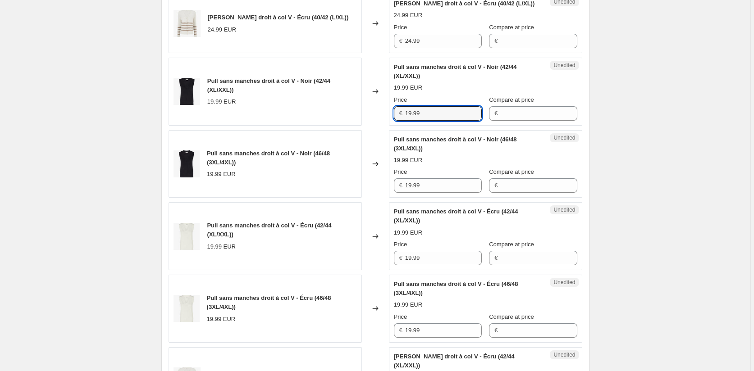
drag, startPoint x: 438, startPoint y: 132, endPoint x: 373, endPoint y: 136, distance: 65.0
click at [377, 126] on div "Pull sans manches droit à col V - Noir (42/44 (XL/XXL)) 19.99 EUR Changed to Un…" at bounding box center [374, 92] width 413 height 68
paste input "21"
type input "21.99"
drag, startPoint x: 435, startPoint y: 204, endPoint x: 367, endPoint y: 206, distance: 68.5
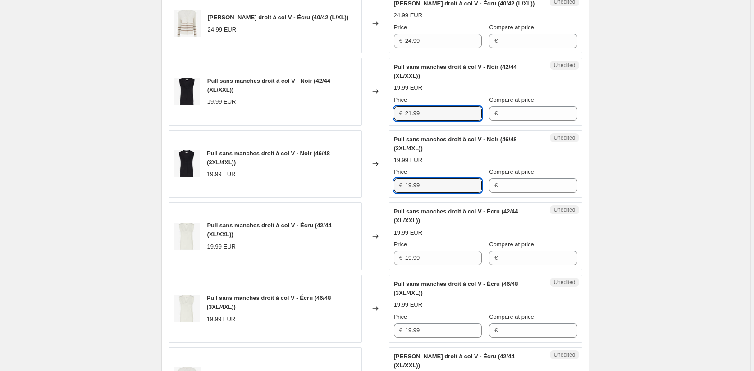
click at [371, 198] on div "Pull sans manches droit à col V - Noir (46/48 (3XL/4XL)) 19.99 EUR Changed to U…" at bounding box center [374, 164] width 413 height 68
paste input "21"
type input "21.99"
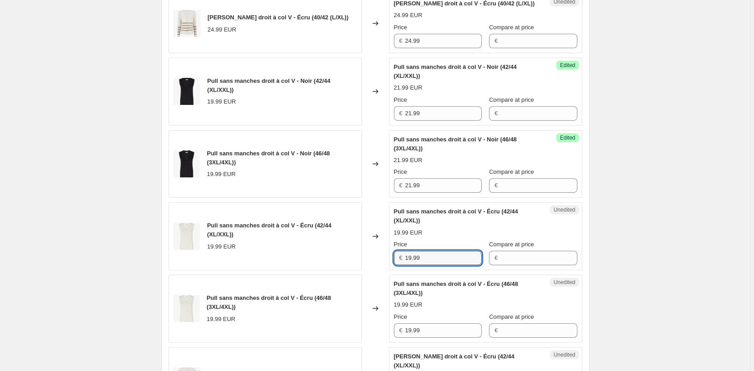
drag
click at [381, 270] on div "Pull sans manches droit à col V - Écru (42/44 (XL/XXL)) 19.99 EUR Changed to Un…" at bounding box center [374, 236] width 413 height 68
paste input "21"
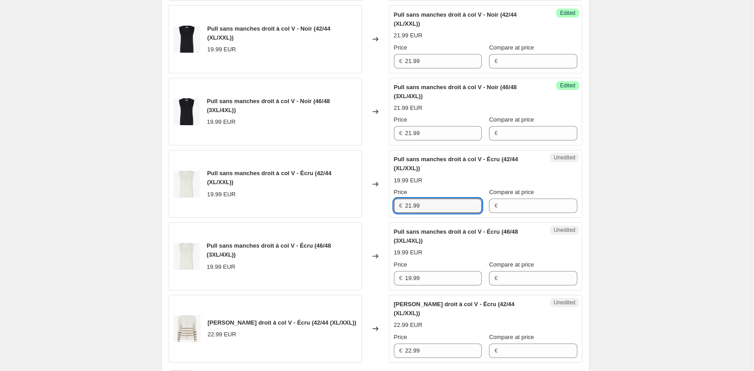
scroll to position [599, 0]
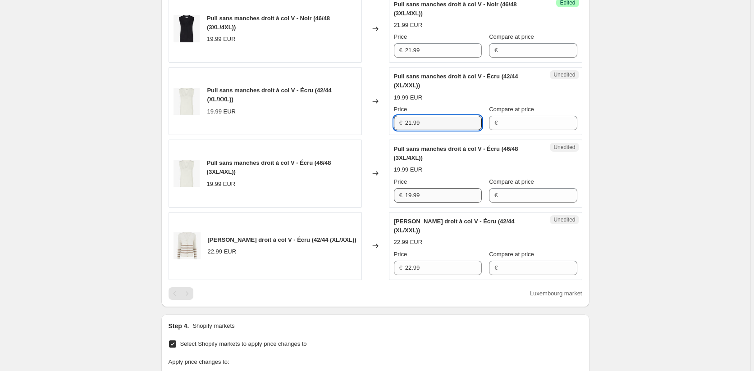
type input "21.99"
click at [372, 208] on div "Pull sans manches droit à col V - Écru (46/48 (3XL/4XL)) 19.99 EUR Changed to U…" at bounding box center [374, 174] width 413 height 68
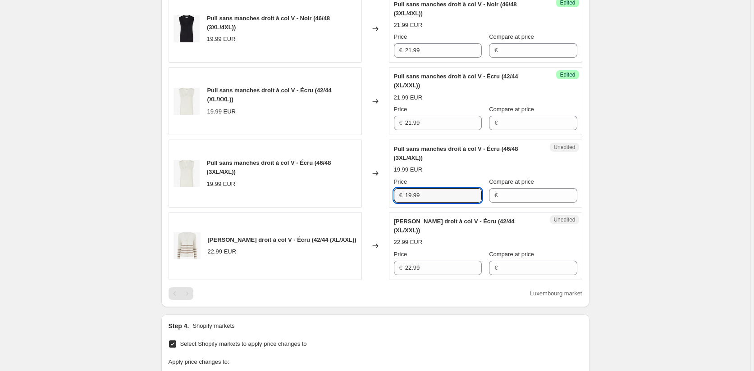
paste input "21"
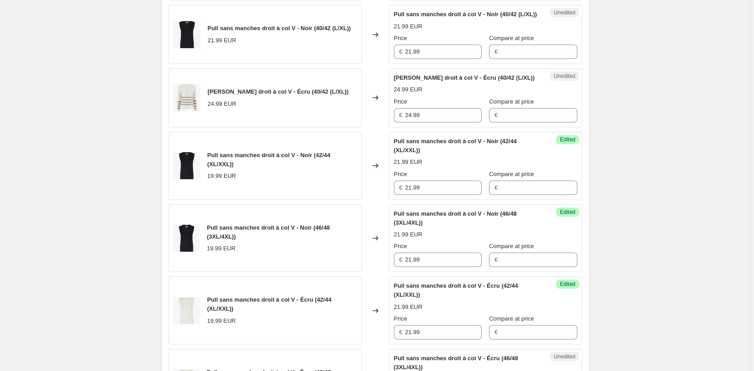
scroll to position [373, 0]
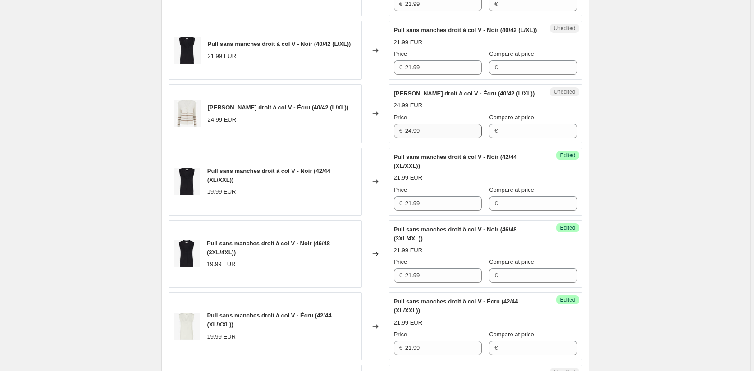
type input "21.99"
click at [365, 143] on div "[PERSON_NAME] droit à col V - Écru (40/42 (L/XL)) 24.99 EUR Changed to Unedited…" at bounding box center [374, 113] width 413 height 59
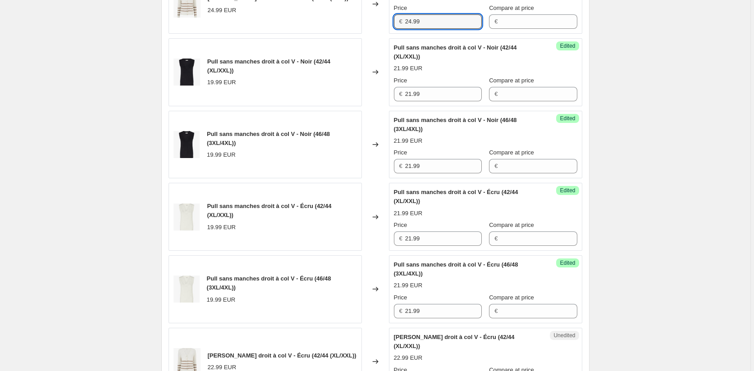
scroll to position [599, 0]
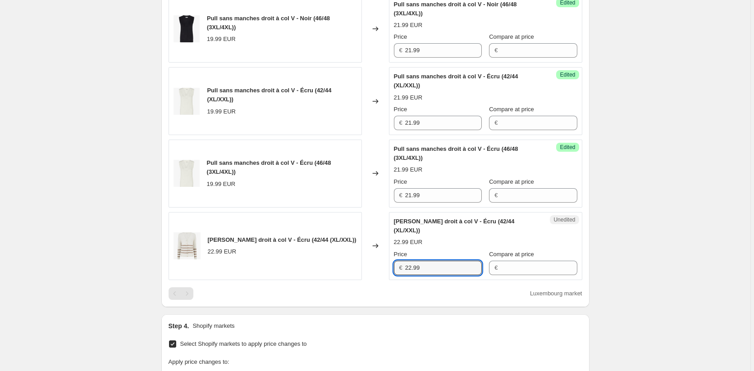
drag, startPoint x: 438, startPoint y: 275, endPoint x: 373, endPoint y: 275, distance: 64.9
click at [373, 275] on div "[PERSON_NAME] droit à col V - Écru (42/44 (XL/XXL)) 22.99 EUR Changed to Unedit…" at bounding box center [374, 246] width 413 height 68
paste input "4"
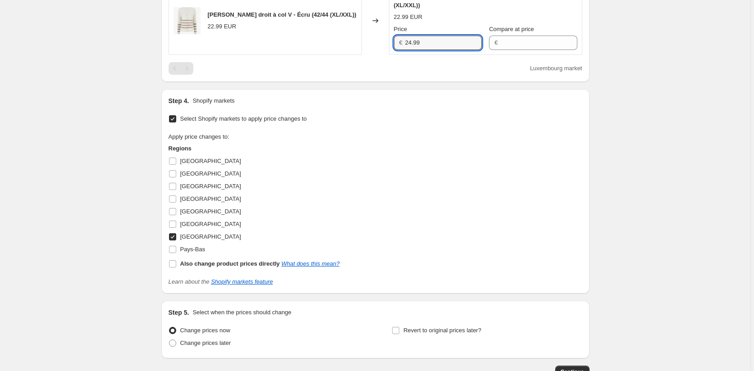
type input "24.99"
click at [175, 241] on input "[GEOGRAPHIC_DATA]" at bounding box center [172, 236] width 7 height 7
checkbox input "false"
click at [173, 190] on input "[GEOGRAPHIC_DATA]" at bounding box center [172, 186] width 7 height 7
checkbox input "true"
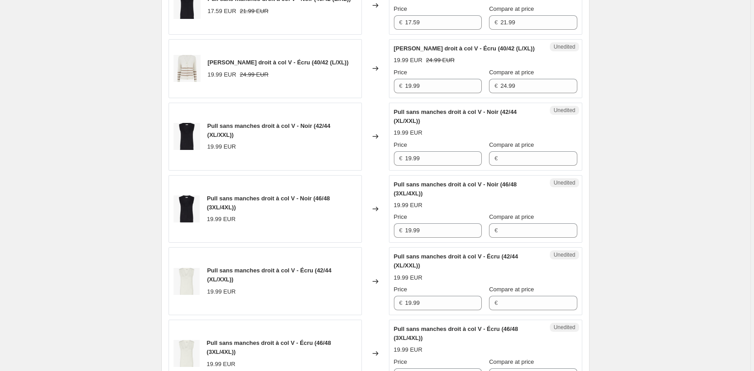
scroll to position [283, 0]
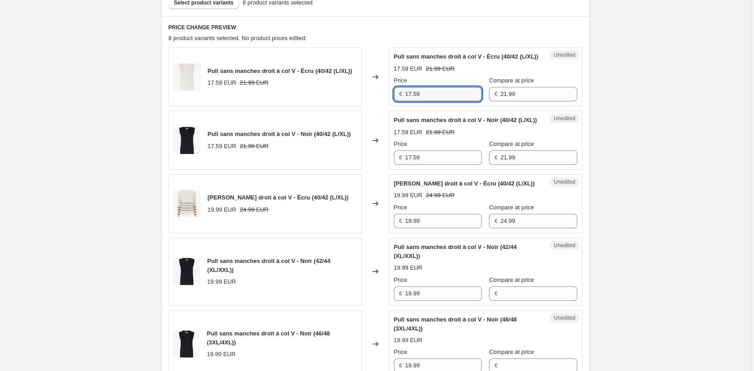
drag, startPoint x: 445, startPoint y: 105, endPoint x: 362, endPoint y: 105, distance: 83.8
click at [362, 105] on div "Pull sans manches droit à col V - Écru (40/42 (L/XL)) 17.59 EUR 21.99 EUR Chang…" at bounding box center [374, 76] width 413 height 59
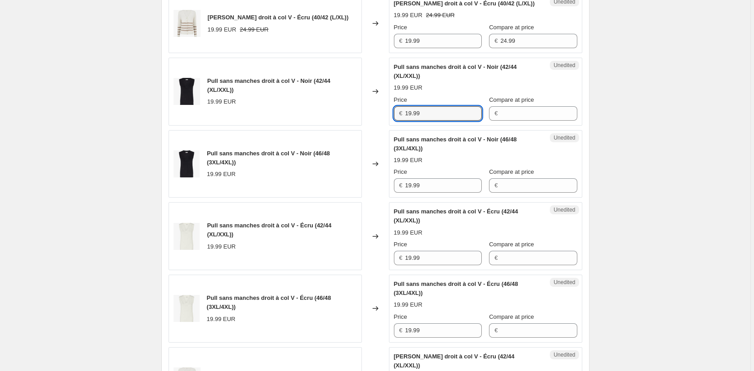
drag, startPoint x: 435, startPoint y: 129, endPoint x: 373, endPoint y: 136, distance: 62.5
click at [373, 126] on div "Pull sans manches droit à col V - Noir (42/44 (XL/XXL)) 19.99 EUR Changed to Un…" at bounding box center [374, 92] width 413 height 68
paste input "7.5"
type input "17.59"
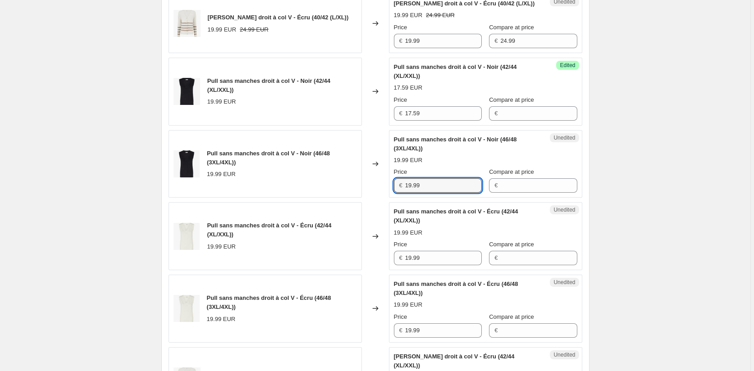
drag, startPoint x: 359, startPoint y: 206, endPoint x: 347, endPoint y: 206, distance: 11.7
click at [350, 198] on div "Pull sans manches droit à col V - Noir (46/48 (3XL/4XL)) 19.99 EUR Changed to U…" at bounding box center [374, 164] width 413 height 68
paste input "7.5"
type input "17.59"
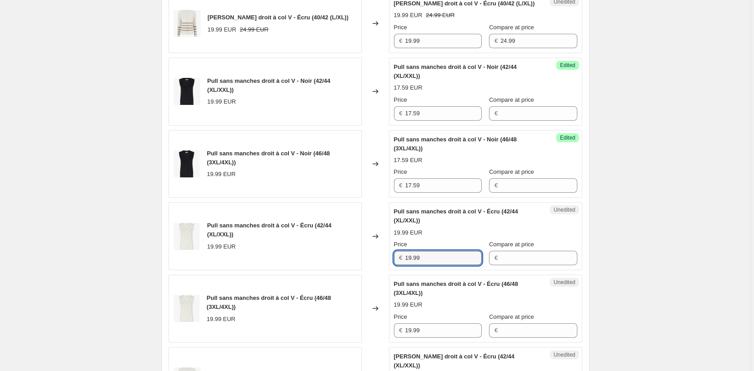
drag, startPoint x: 434, startPoint y: 274, endPoint x: 366, endPoint y: 286, distance: 68.6
click at [375, 270] on div "Pull sans manches droit à col V - Écru (42/44 (XL/XXL)) 19.99 EUR Changed to Un…" at bounding box center [374, 236] width 413 height 68
paste input "7.5"
type input "17.59"
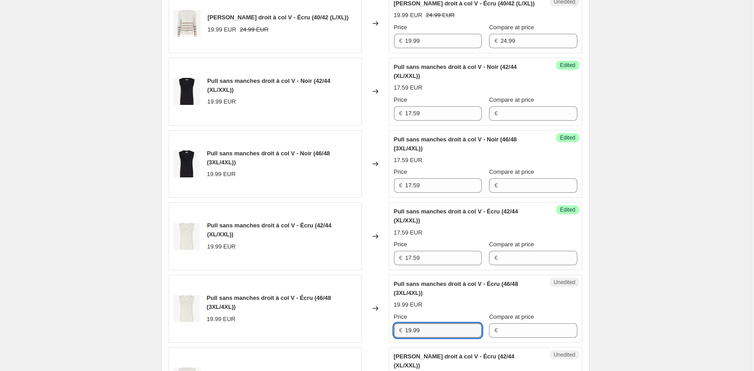
click at [380, 343] on div "Pull sans manches droit à col V - Écru (46/48 (3XL/4XL)) 19.99 EUR Changed to U…" at bounding box center [374, 309] width 413 height 68
paste input "7.5"
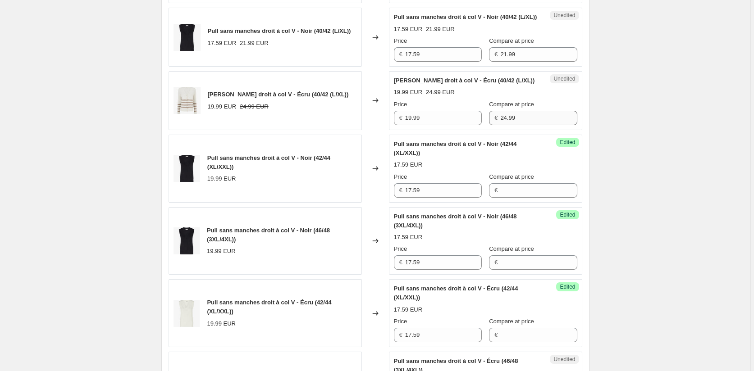
scroll to position [328, 0]
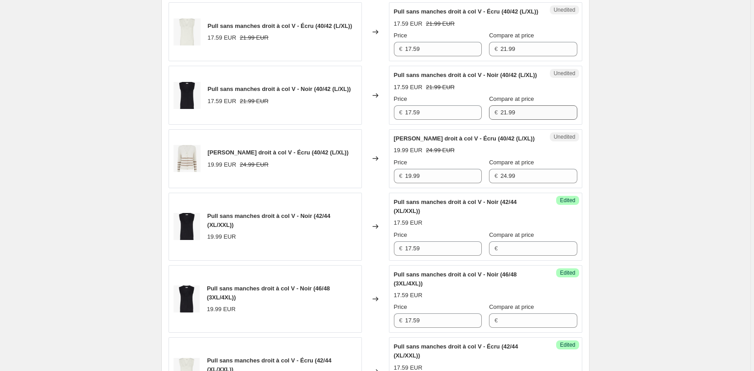
type input "17.59"
click at [470, 120] on div "Price € 17.59 Compare at price € 21.99" at bounding box center [485, 107] width 183 height 25
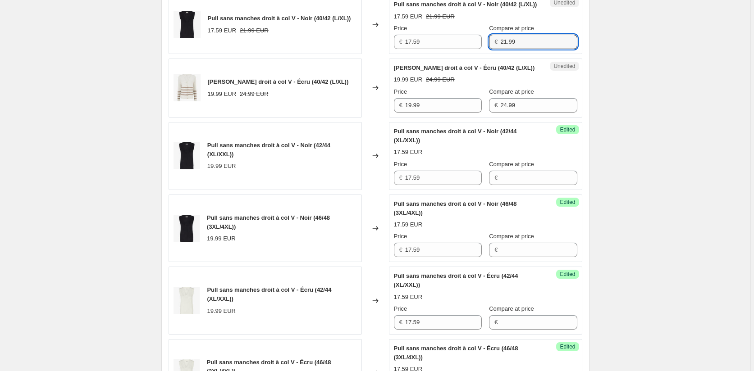
scroll to position [554, 0]
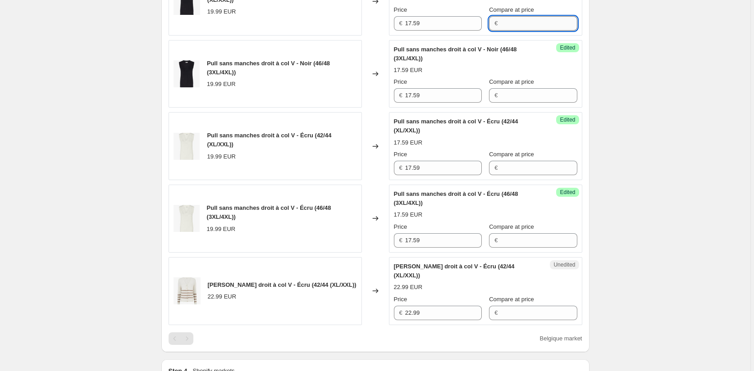
click at [513, 31] on input "Compare at price" at bounding box center [538, 23] width 77 height 14
paste input "21.99"
type input "21.99"
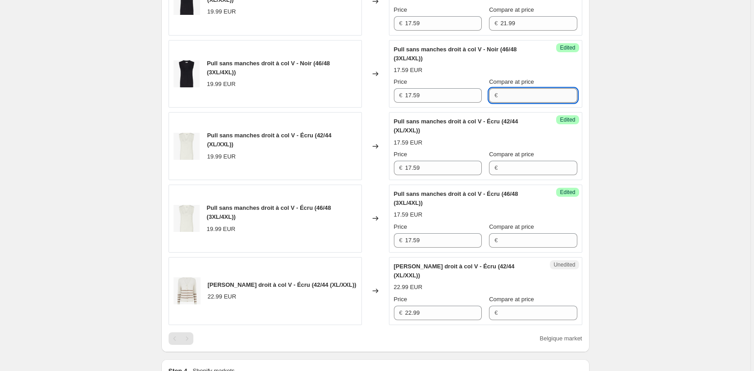
drag, startPoint x: 506, startPoint y: 109, endPoint x: 506, endPoint y: 127, distance: 18.0
click at [506, 103] on input "Compare at price" at bounding box center [538, 95] width 77 height 14
paste input "21.99"
type input "21.99"
click at [512, 175] on input "Compare at price" at bounding box center [538, 168] width 77 height 14
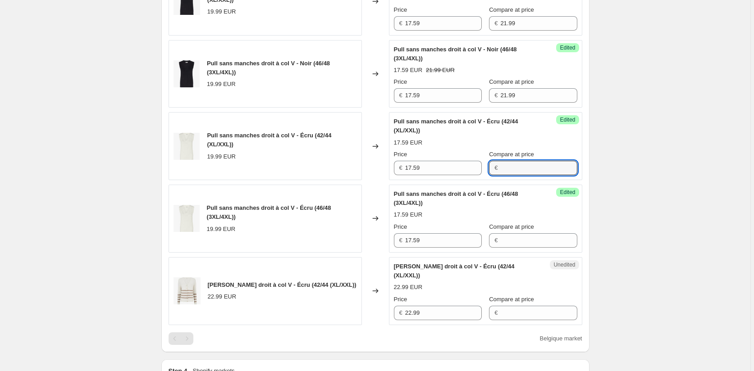
paste input "21.99"
type input "21.99"
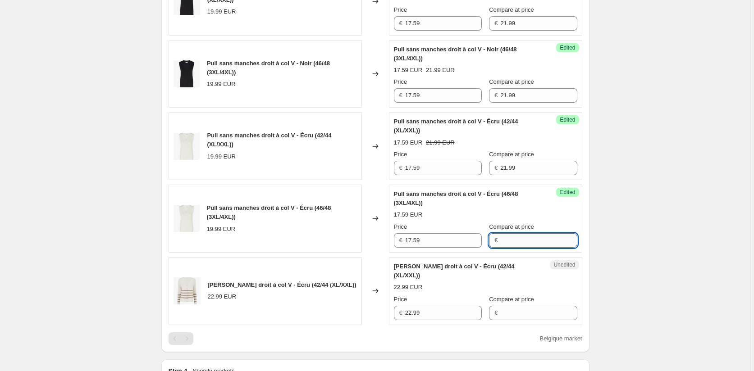
click at [501, 248] on input "Compare at price" at bounding box center [538, 240] width 77 height 14
paste input "21.99"
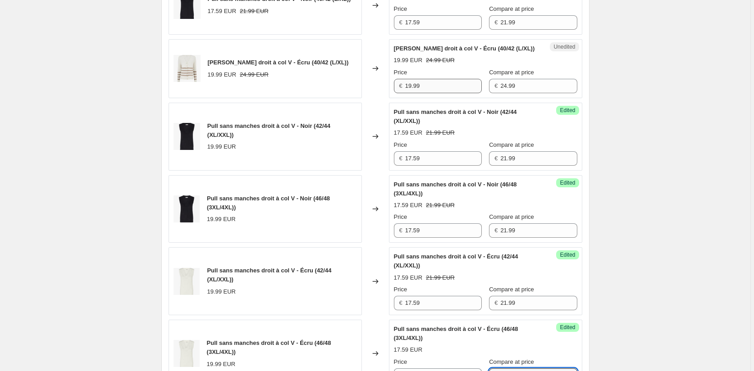
type input "21.99"
drag, startPoint x: 436, startPoint y: 100, endPoint x: 371, endPoint y: 105, distance: 65.9
click at [371, 98] on div "[PERSON_NAME] droit à col V - Écru (40/42 (L/XL)) 19.99 EUR 24.99 EUR Changed t…" at bounding box center [374, 68] width 413 height 59
click at [441, 93] on input "19.99" at bounding box center [443, 86] width 77 height 14
drag, startPoint x: 429, startPoint y: 102, endPoint x: 352, endPoint y: 103, distance: 76.6
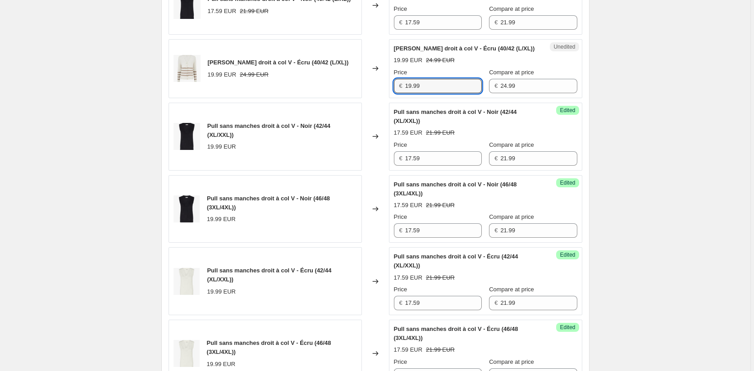
click at [353, 98] on div "[PERSON_NAME] droit à col V - Écru (40/42 (L/XL)) 19.99 EUR 24.99 EUR Changed t…" at bounding box center [374, 68] width 413 height 59
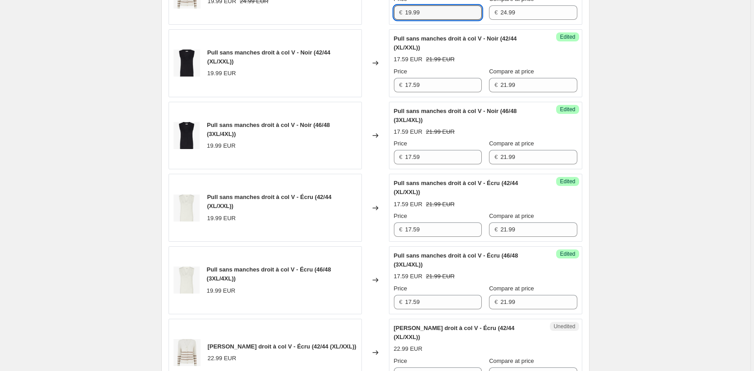
scroll to position [599, 0]
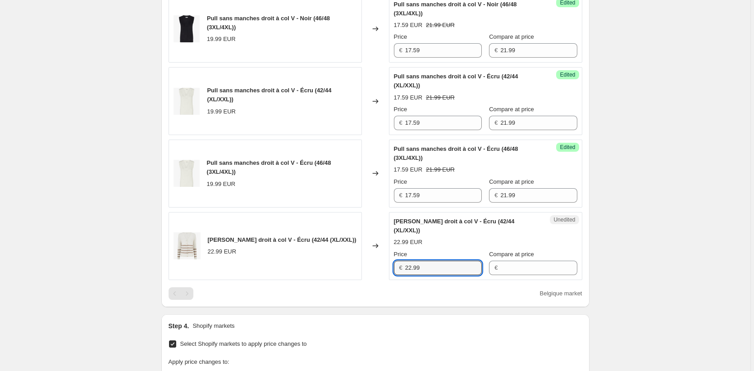
click at [380, 278] on div "[PERSON_NAME] droit à col V - Écru (42/44 (XL/XXL)) 22.99 EUR Changed to Unedit…" at bounding box center [374, 246] width 413 height 68
paste input "19"
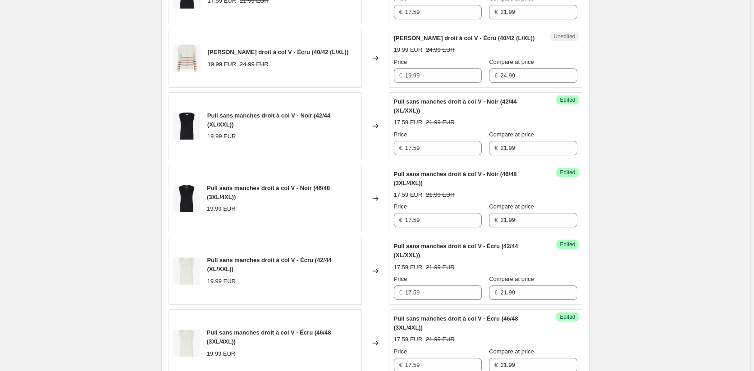
scroll to position [418, 0]
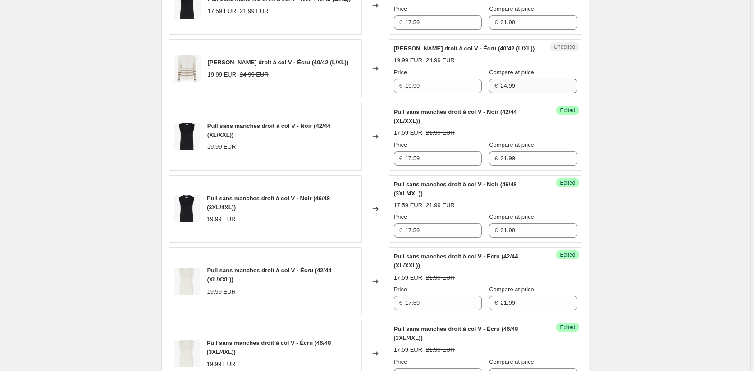
type input "19.99"
click at [477, 93] on div "Price € 19.99 Compare at price € 24.99" at bounding box center [485, 80] width 183 height 25
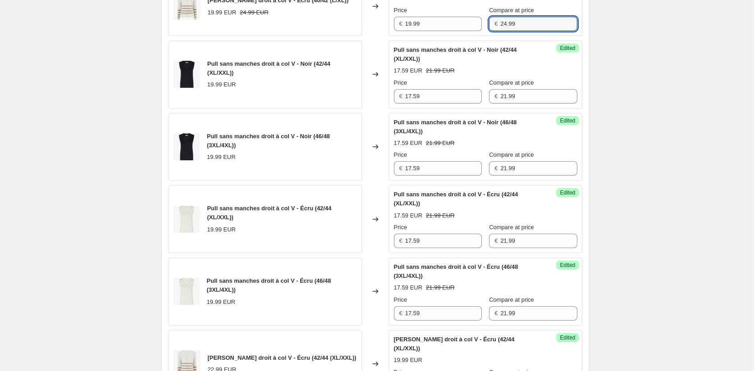
scroll to position [599, 0]
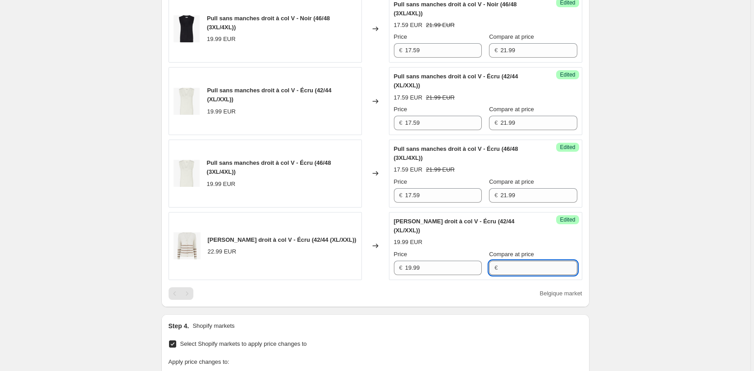
click at [504, 275] on input "Compare at price" at bounding box center [538, 268] width 77 height 14
paste input "24.99"
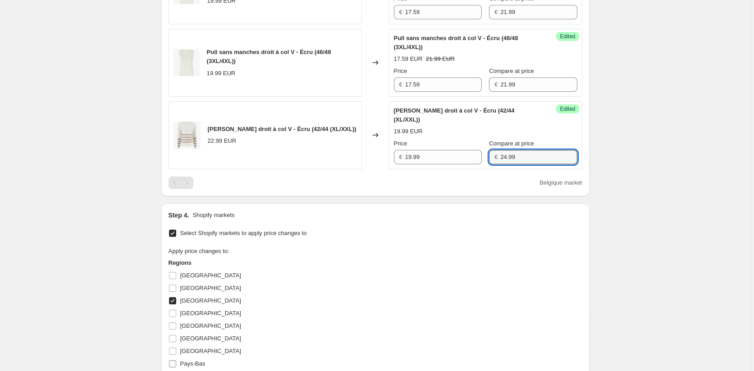
scroll to position [824, 0]
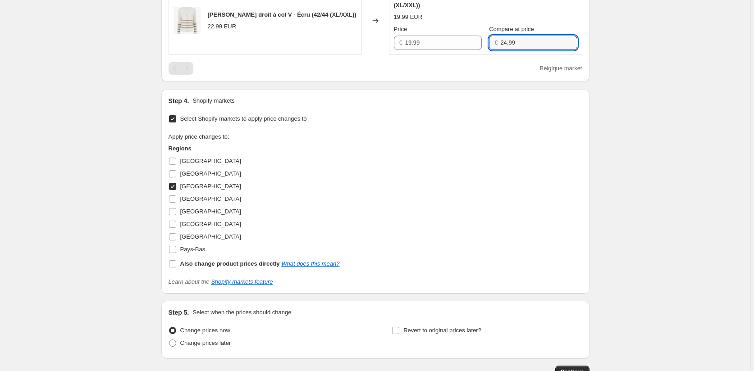
type input "24.99"
click at [176, 190] on input "[GEOGRAPHIC_DATA]" at bounding box center [172, 186] width 7 height 7
checkbox input "false"
click at [175, 215] on input "[GEOGRAPHIC_DATA]" at bounding box center [172, 211] width 7 height 7
checkbox input "true"
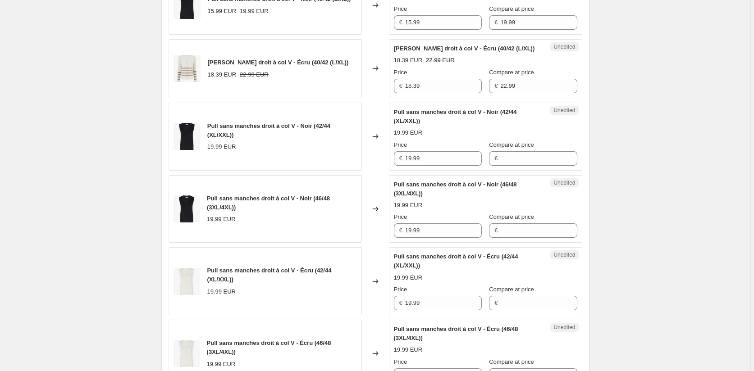
scroll to position [373, 0]
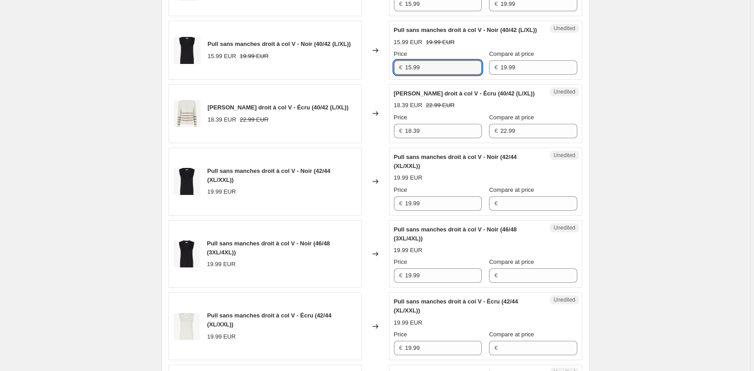
drag, startPoint x: 430, startPoint y: 85, endPoint x: 385, endPoint y: 83, distance: 45.1
click at [385, 80] on div "Pull sans manches droit à col V - Noir (40/42 (L/XL)) 15.99 EUR 19.99 EUR Chang…" at bounding box center [374, 50] width 413 height 59
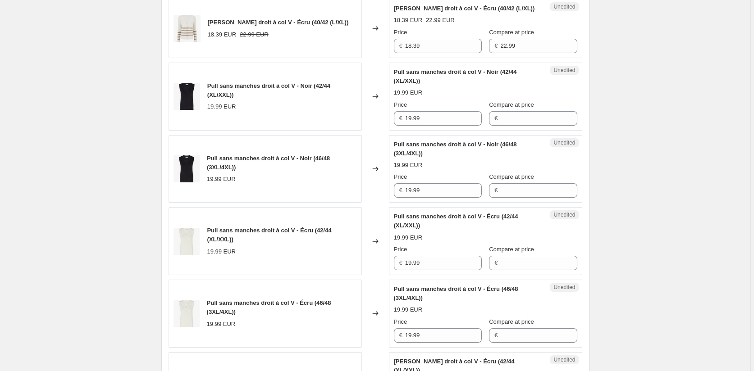
scroll to position [463, 0]
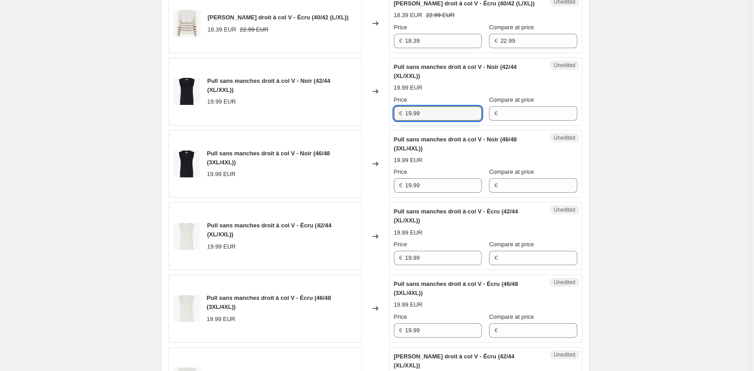
drag, startPoint x: 430, startPoint y: 127, endPoint x: 374, endPoint y: 139, distance: 56.8
click at [375, 126] on div "Pull sans manches droit à col V - Noir (42/44 (XL/XXL)) 19.99 EUR Changed to Un…" at bounding box center [374, 92] width 413 height 68
paste input "5"
type input "15.99"
drag, startPoint x: 434, startPoint y: 202, endPoint x: 377, endPoint y: 202, distance: 57.7
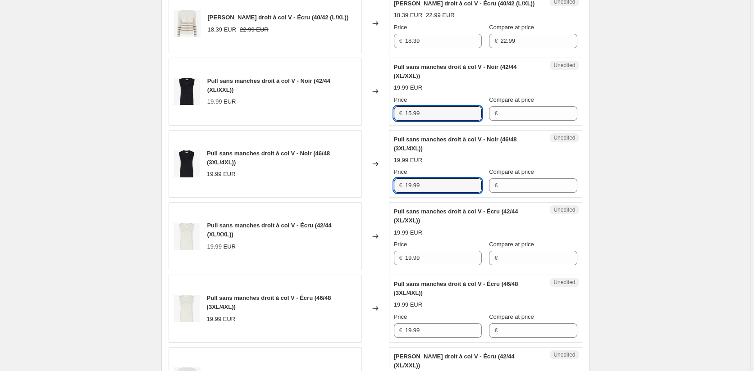
click at [378, 198] on div "Pull sans manches droit à col V - Noir (46/48 (3XL/4XL)) 19.99 EUR Changed to U…" at bounding box center [374, 164] width 413 height 68
paste input "5"
type input "15.99"
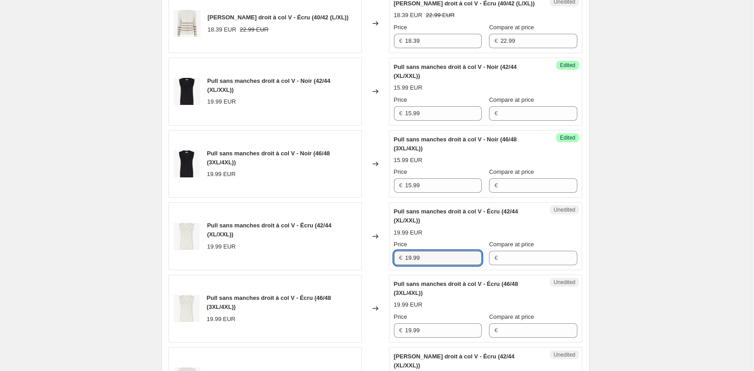
drag, startPoint x: 407, startPoint y: 278, endPoint x: 374, endPoint y: 290, distance: 35.1
click at [377, 270] on div "Pull sans manches droit à col V - Écru (42/44 (XL/XXL)) 19.99 EUR Changed to Un…" at bounding box center [374, 236] width 413 height 68
paste input "5"
type input "15.99"
click at [370, 343] on div "Pull sans manches droit à col V - Écru (46/48 (3XL/4XL)) 19.99 EUR Changed to U…" at bounding box center [374, 309] width 413 height 68
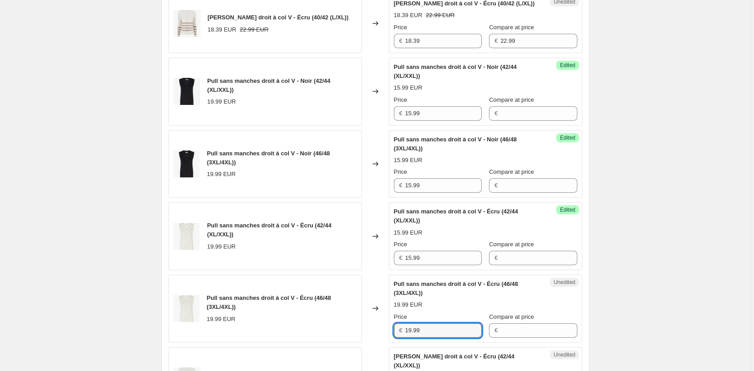
paste input "5"
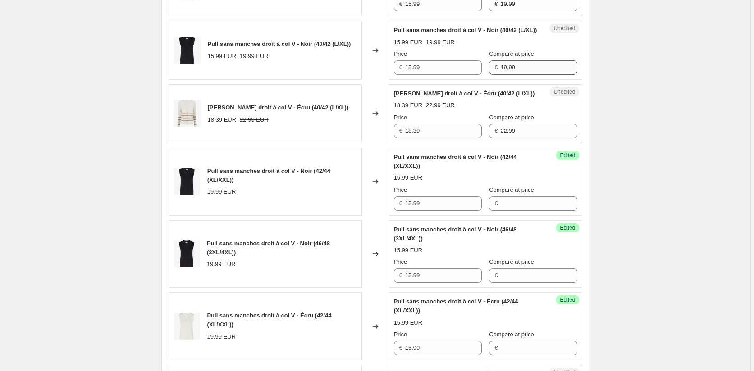
type input "15.99"
click at [462, 75] on div "Price € 15.99 Compare at price € 19.99" at bounding box center [485, 62] width 183 height 25
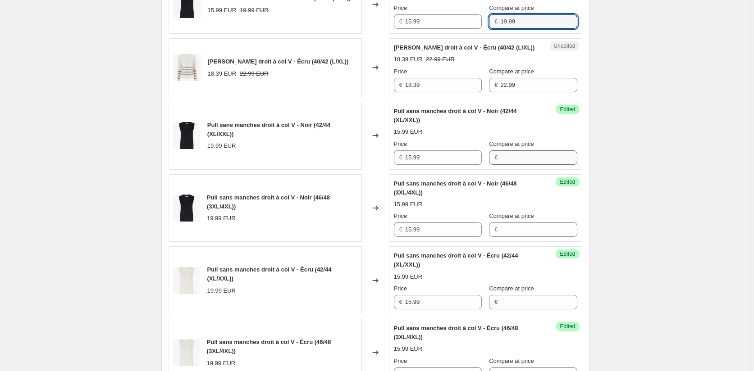
scroll to position [509, 0]
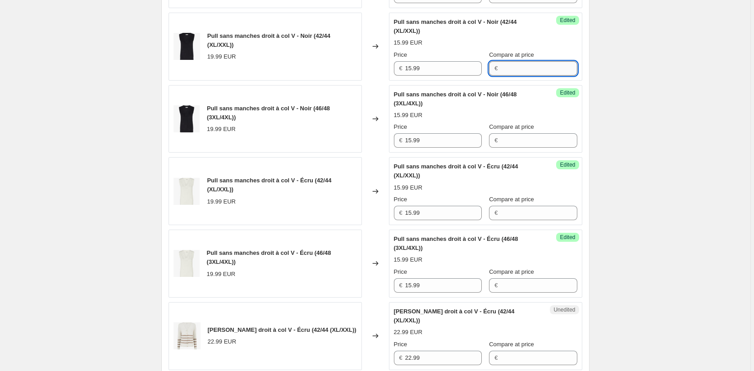
click at [501, 76] on input "Compare at price" at bounding box center [538, 68] width 77 height 14
paste input "19.99"
type input "19.99"
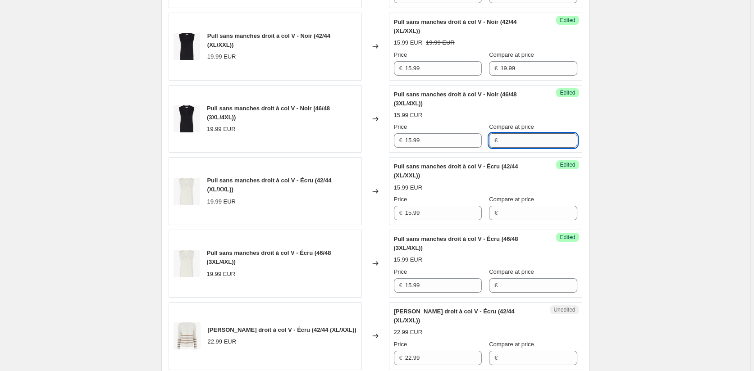
click at [501, 148] on input "Compare at price" at bounding box center [538, 140] width 77 height 14
paste input "19.99"
type input "19.99"
click at [503, 220] on input "Compare at price" at bounding box center [538, 213] width 77 height 14
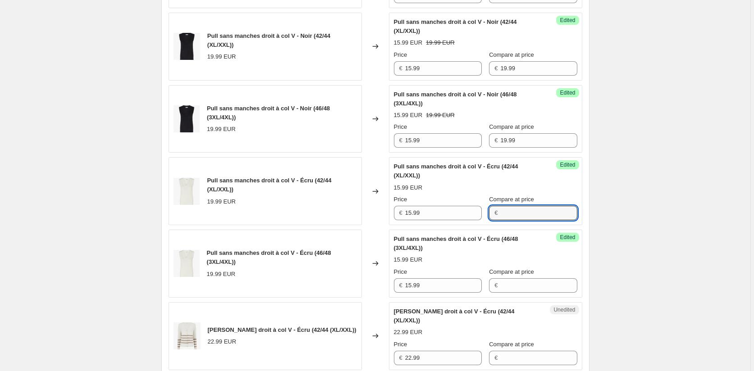
paste input "19.99"
type input "19.99"
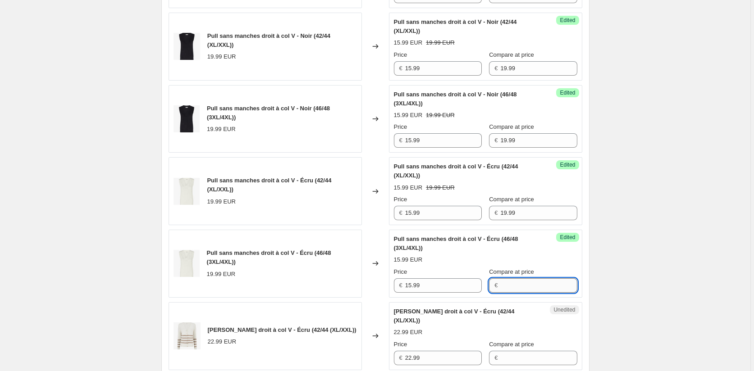
click at [508, 293] on input "Compare at price" at bounding box center [538, 285] width 77 height 14
paste input "19.99"
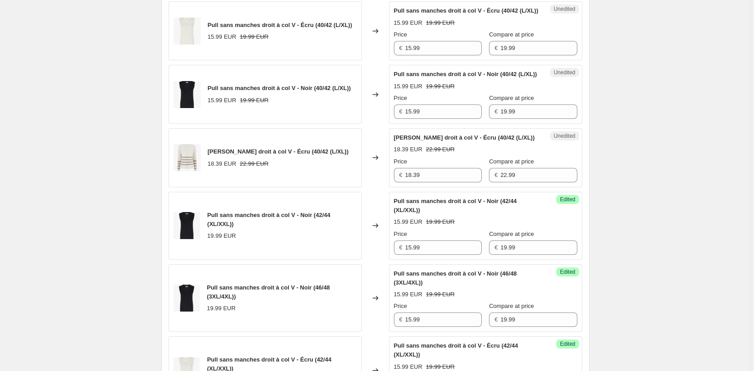
scroll to position [328, 0]
type input "19.99"
click at [382, 188] on div "[PERSON_NAME] droit à col V - Écru (40/42 (L/XL)) 18.39 EUR 22.99 EUR Changed t…" at bounding box center [374, 158] width 413 height 59
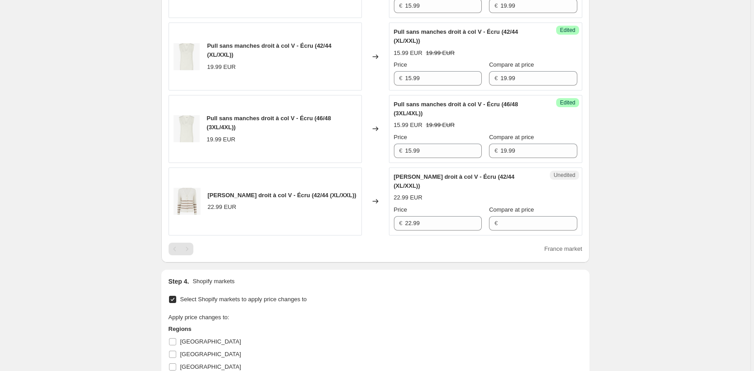
scroll to position [644, 0]
drag, startPoint x: 431, startPoint y: 231, endPoint x: 354, endPoint y: 231, distance: 76.6
click at [354, 231] on div "[PERSON_NAME] droit à col V - Écru (42/44 (XL/XXL)) 22.99 EUR Changed to Unedit…" at bounding box center [374, 201] width 413 height 68
paste input "18.3"
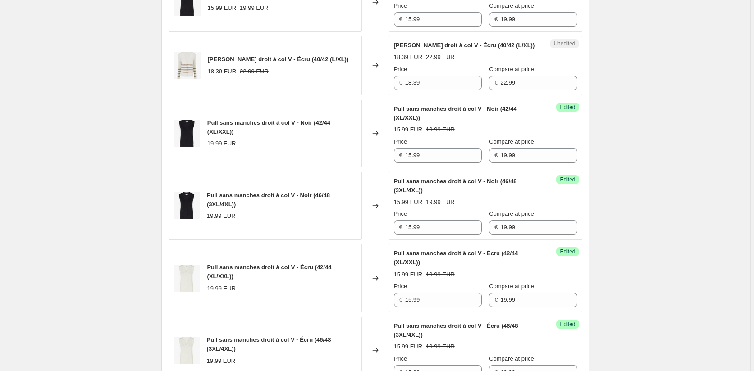
scroll to position [418, 0]
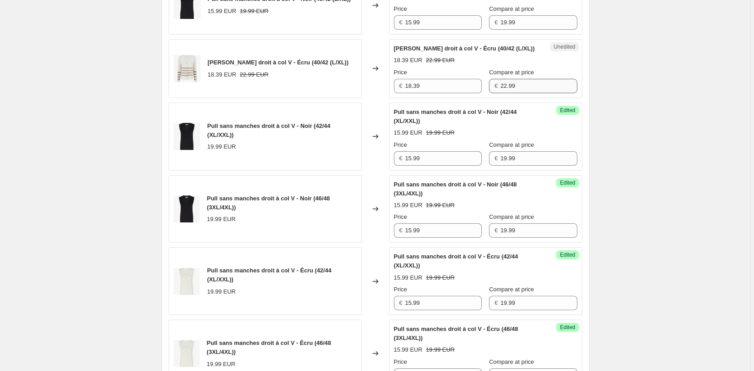
type input "18.39"
drag, startPoint x: 518, startPoint y: 100, endPoint x: 449, endPoint y: 111, distance: 69.8
click at [449, 98] on div "Unedited [PERSON_NAME] droit à col V - Écru (40/42 (L/XL)) 18.39 EUR 22.99 EUR …" at bounding box center [485, 68] width 193 height 59
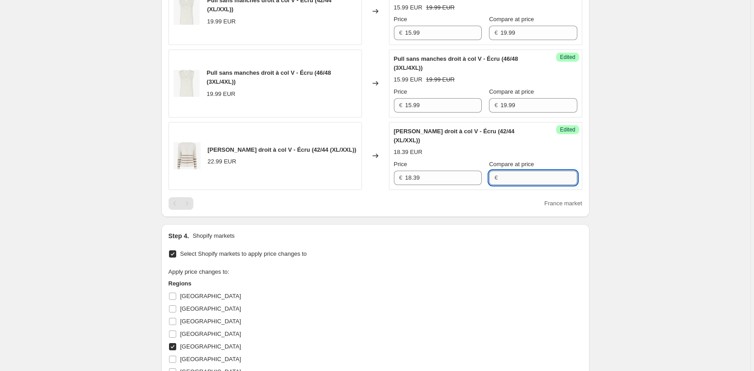
click at [508, 185] on input "Compare at price" at bounding box center [538, 178] width 77 height 14
paste input "22.99"
type input "22.99"
click at [466, 259] on div "Select Shopify markets to apply price changes to Apply price changes to: Region…" at bounding box center [374, 335] width 413 height 174
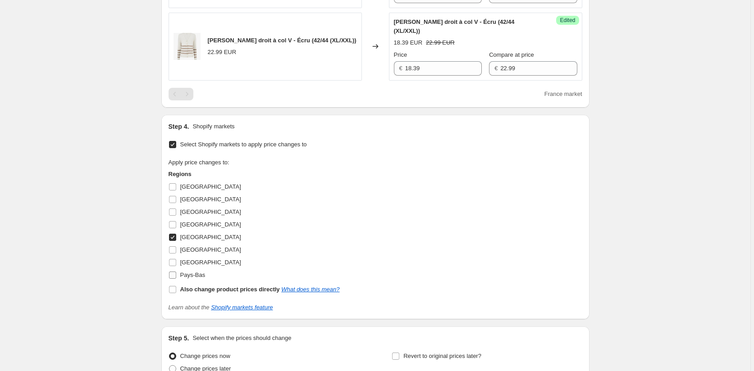
scroll to position [895, 0]
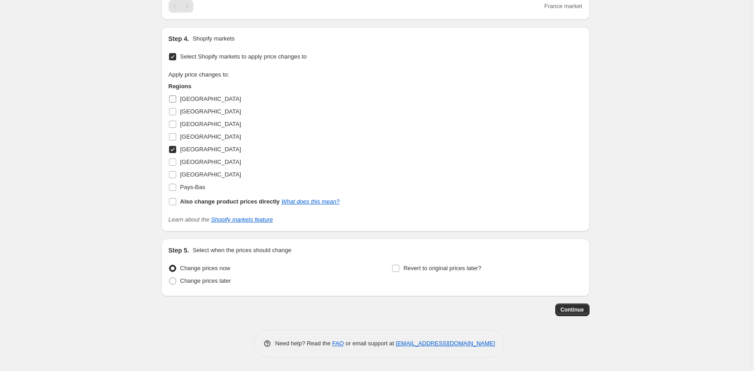
click at [172, 100] on input "[GEOGRAPHIC_DATA]" at bounding box center [172, 98] width 7 height 7
checkbox input "true"
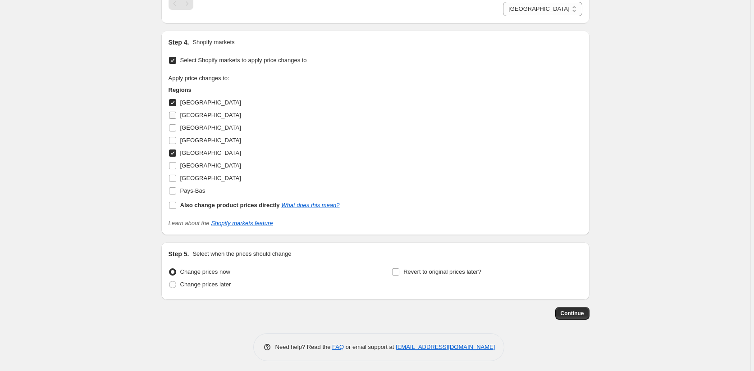
click at [175, 119] on input "[GEOGRAPHIC_DATA]" at bounding box center [172, 115] width 7 height 7
checkbox input "true"
click at [174, 132] on input "[GEOGRAPHIC_DATA]" at bounding box center [172, 127] width 7 height 7
checkbox input "true"
click at [173, 172] on label "[GEOGRAPHIC_DATA]" at bounding box center [204, 165] width 73 height 13
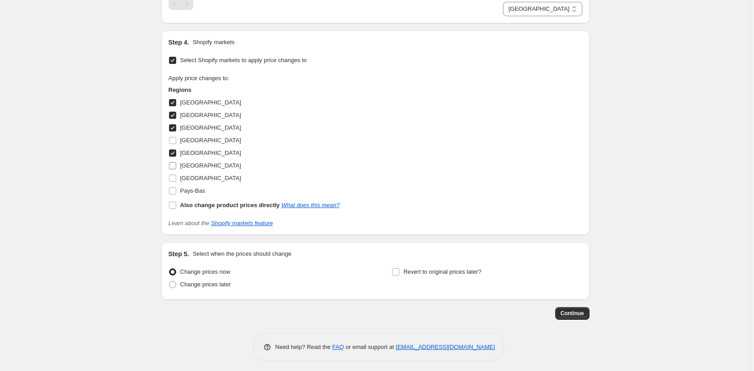
click at [173, 169] on input "[GEOGRAPHIC_DATA]" at bounding box center [172, 165] width 7 height 7
checkbox input "true"
click at [175, 185] on label "[GEOGRAPHIC_DATA]" at bounding box center [204, 178] width 73 height 13
click at [175, 182] on input "[GEOGRAPHIC_DATA]" at bounding box center [172, 178] width 7 height 7
checkbox input "true"
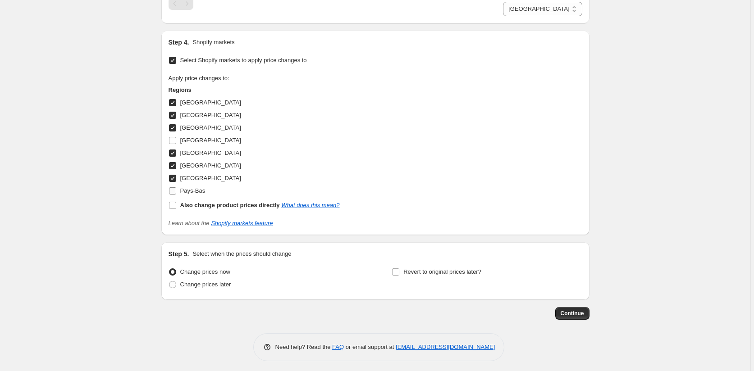
click at [173, 195] on input "Pays-Bas" at bounding box center [172, 190] width 7 height 7
checkbox input "true"
click at [569, 317] on span "Continue" at bounding box center [571, 313] width 23 height 7
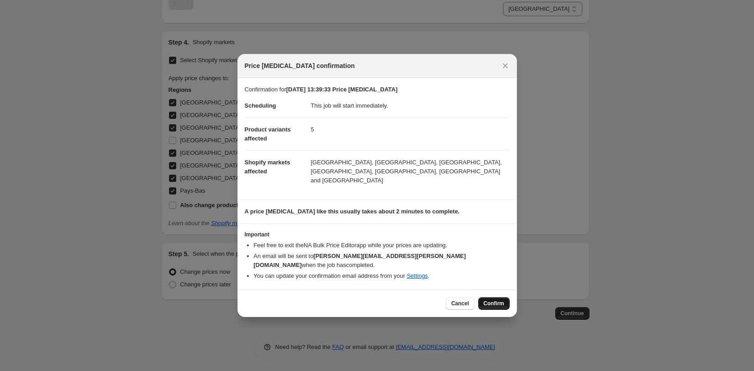
click at [491, 300] on span "Confirm" at bounding box center [493, 303] width 21 height 7
